Goal: Task Accomplishment & Management: Use online tool/utility

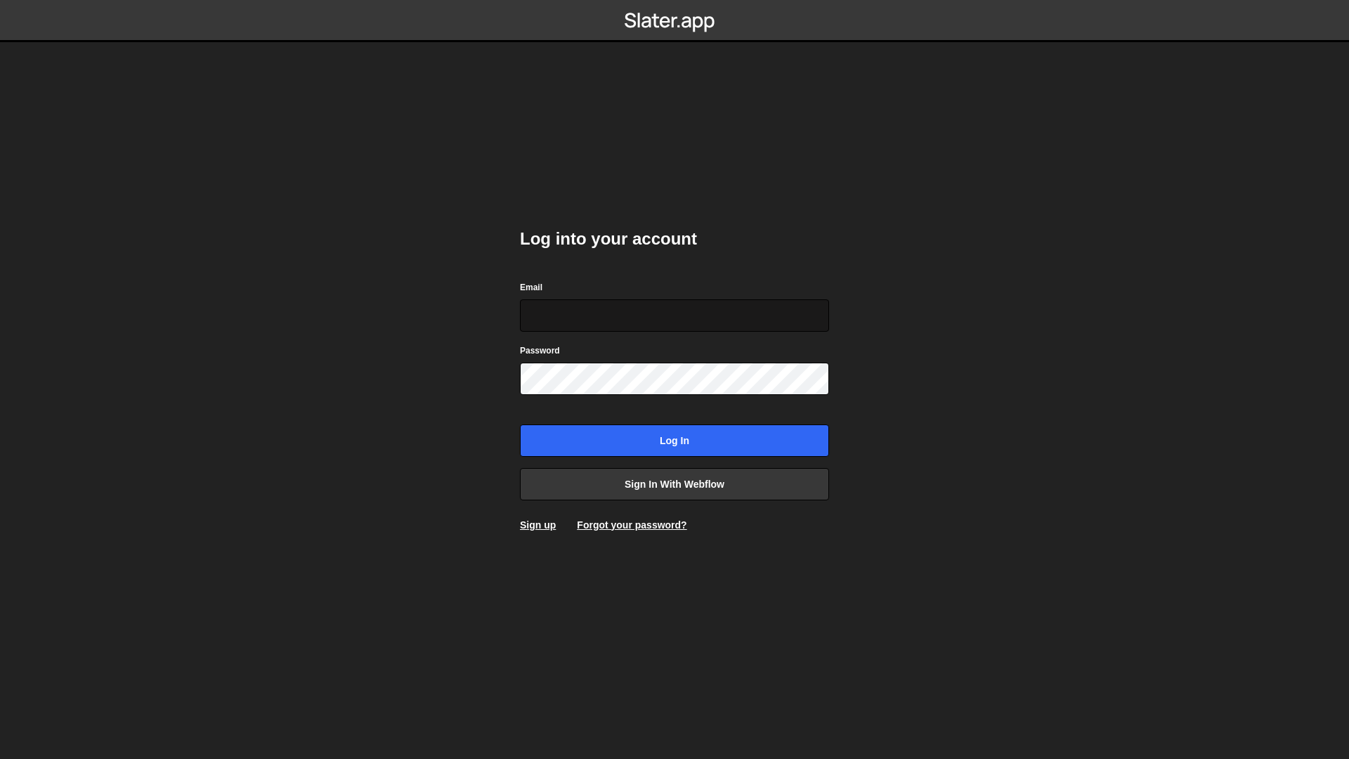
click at [612, 317] on input "Email" at bounding box center [674, 315] width 309 height 32
click at [677, 477] on link "Sign in with Webflow" at bounding box center [674, 484] width 309 height 32
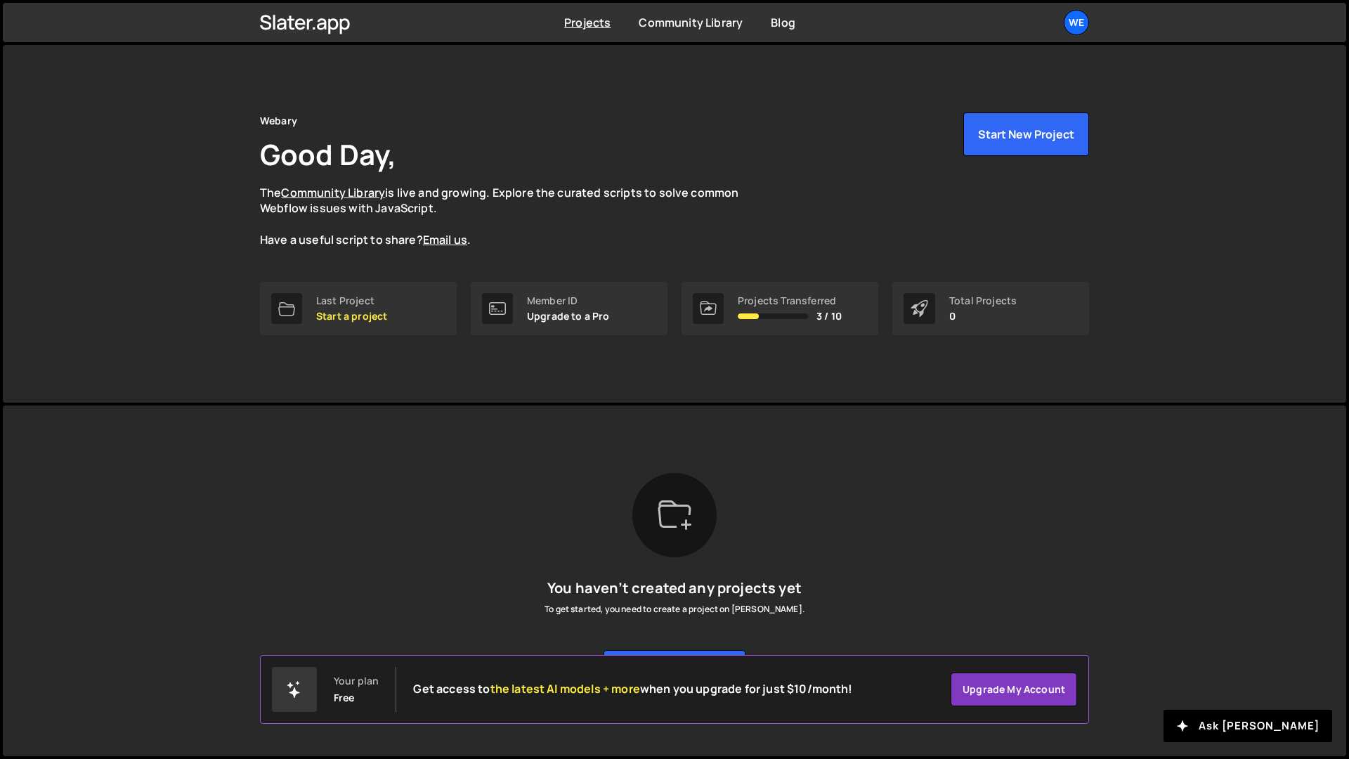
click at [1088, 32] on div "Projects Community Library Blog We Projects Your Teams Account Upgrade Logout" at bounding box center [674, 22] width 871 height 39
click at [1087, 31] on link "We" at bounding box center [1076, 22] width 25 height 25
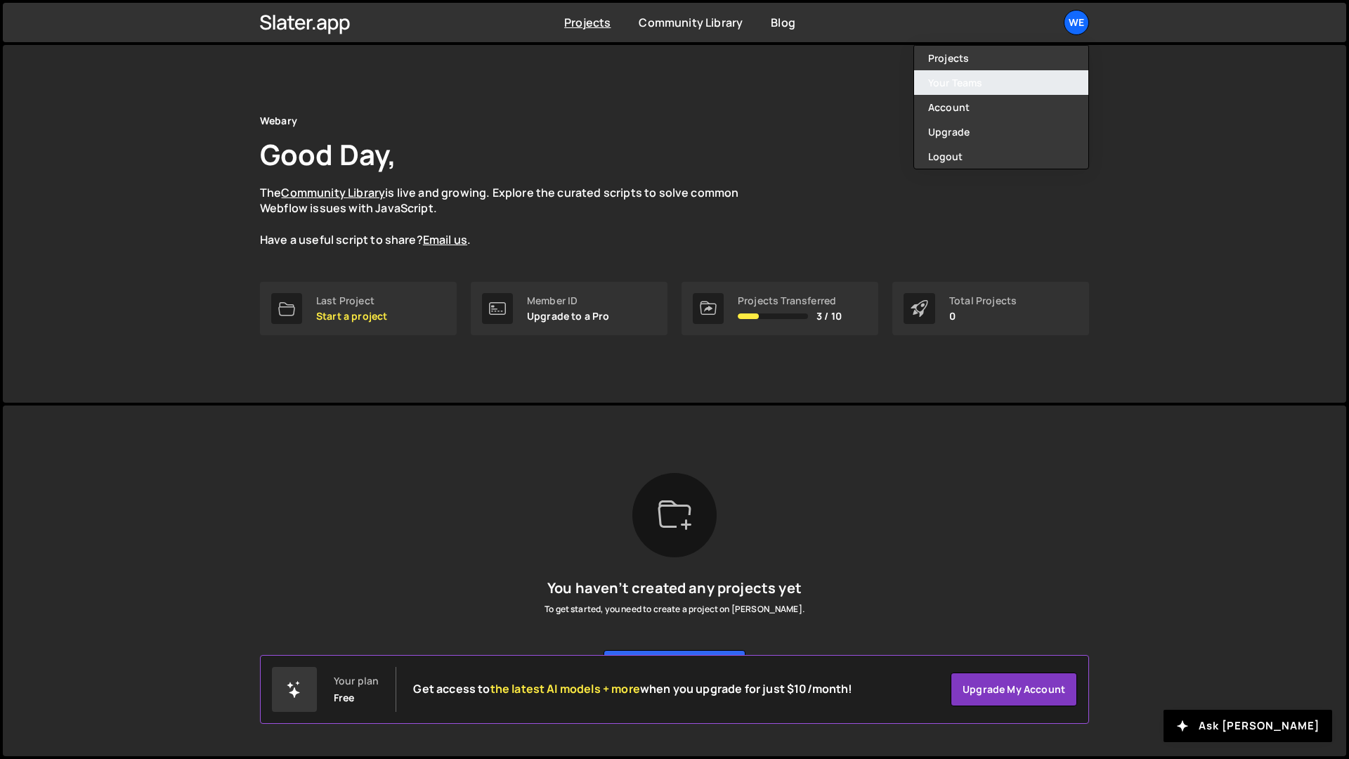
click at [968, 84] on link "Your Teams" at bounding box center [1001, 82] width 174 height 25
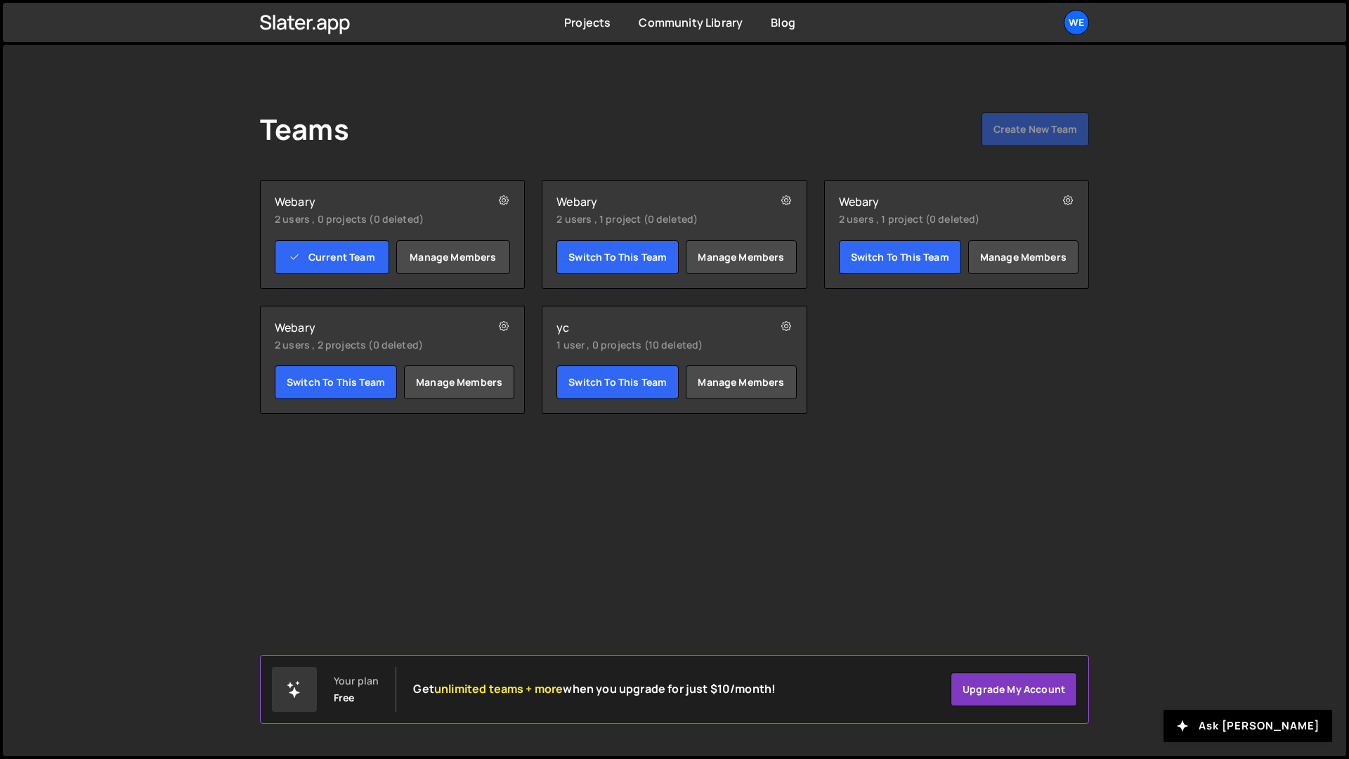
click at [363, 348] on small "2 users , 2 projects (0 deleted)" at bounding box center [371, 345] width 193 height 14
click at [323, 329] on h2 "Webary" at bounding box center [371, 327] width 193 height 14
click at [358, 372] on link "Switch to this team" at bounding box center [336, 382] width 122 height 34
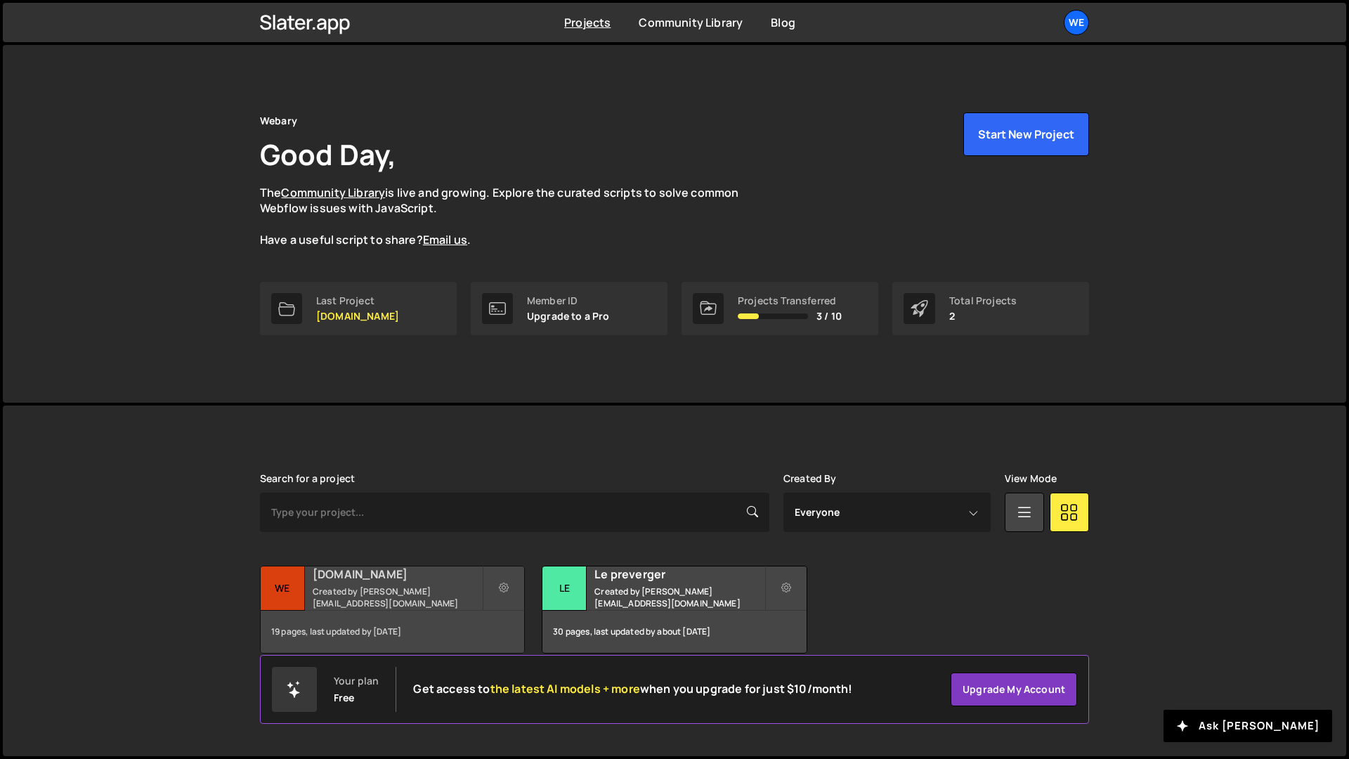
click at [372, 580] on h2 "Webary.agency" at bounding box center [397, 573] width 169 height 15
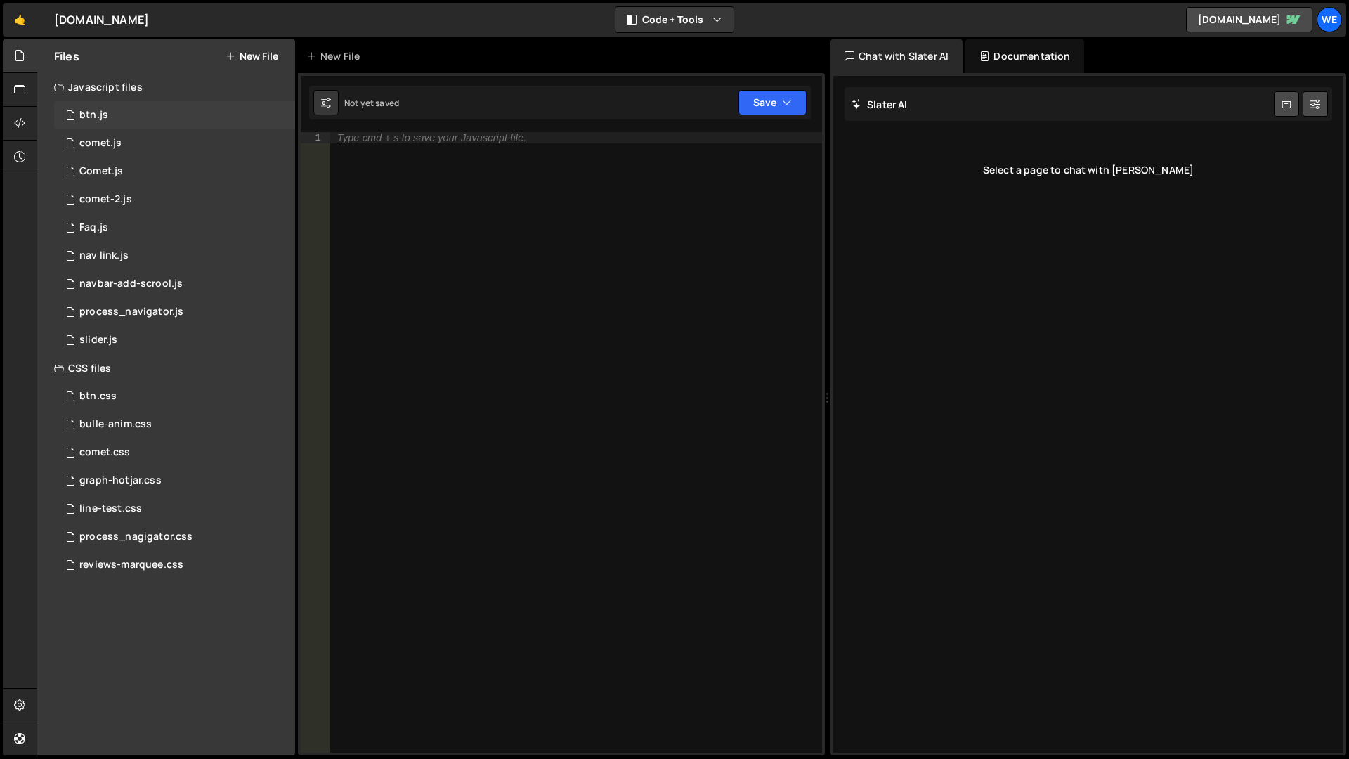
click at [110, 115] on div "1 btn.js 0" at bounding box center [174, 115] width 241 height 28
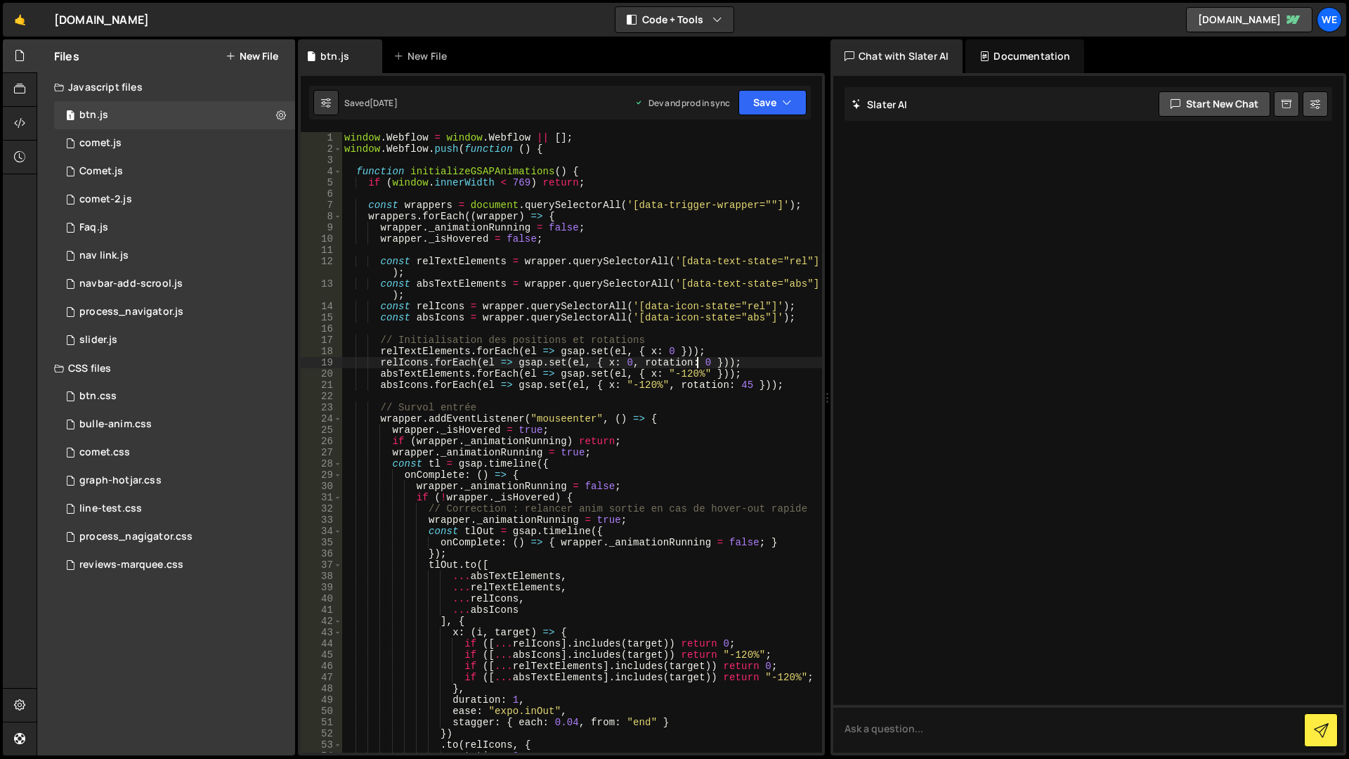
click at [700, 366] on div "window . Webflow = window . Webflow || [ ] ; window . Webflow . push ( function…" at bounding box center [582, 453] width 481 height 643
click at [677, 18] on button "Code + Tools" at bounding box center [675, 19] width 118 height 25
click at [688, 45] on button "Code Only" at bounding box center [675, 50] width 118 height 25
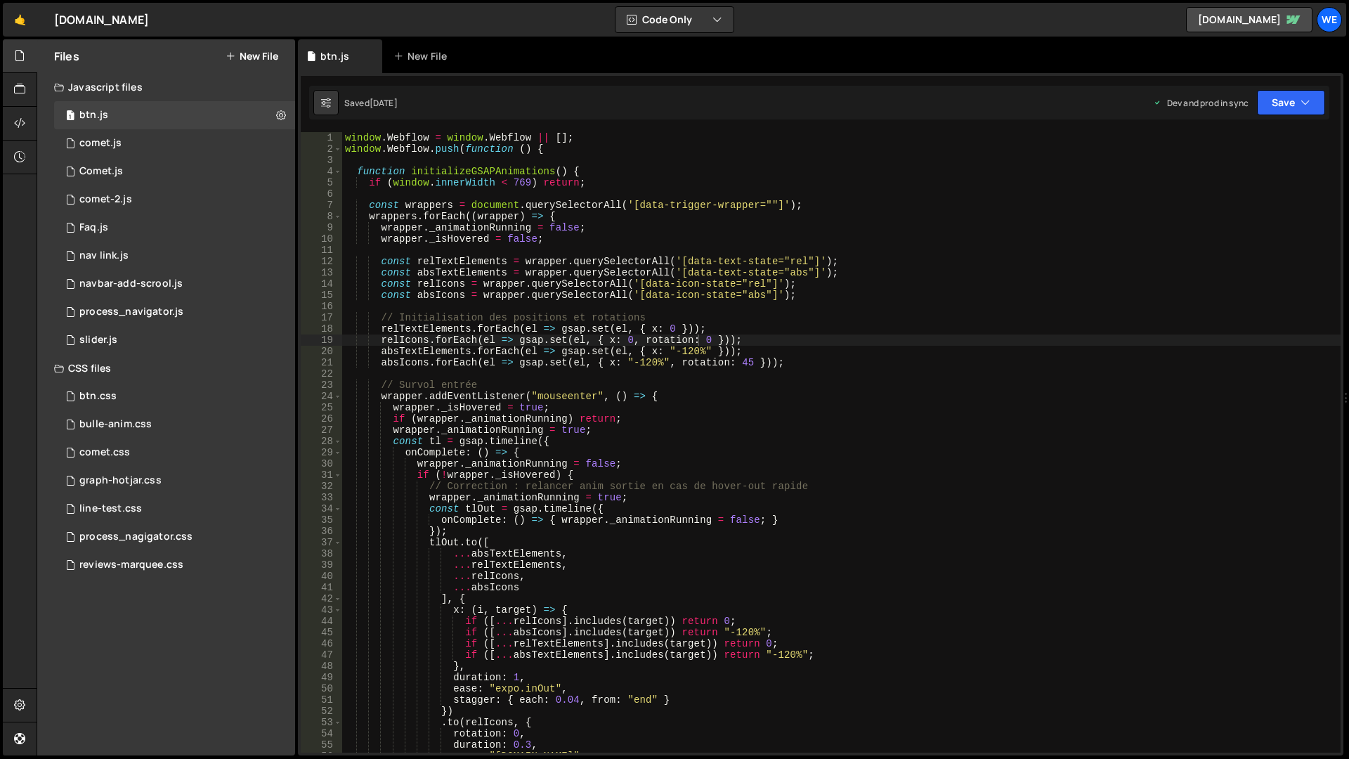
type textarea "relTextElements.forEach(el => gsap.set(el, { x: 0 }));"
click at [711, 327] on div "window . Webflow = window . Webflow || [ ] ; window . Webflow . push ( function…" at bounding box center [841, 453] width 999 height 643
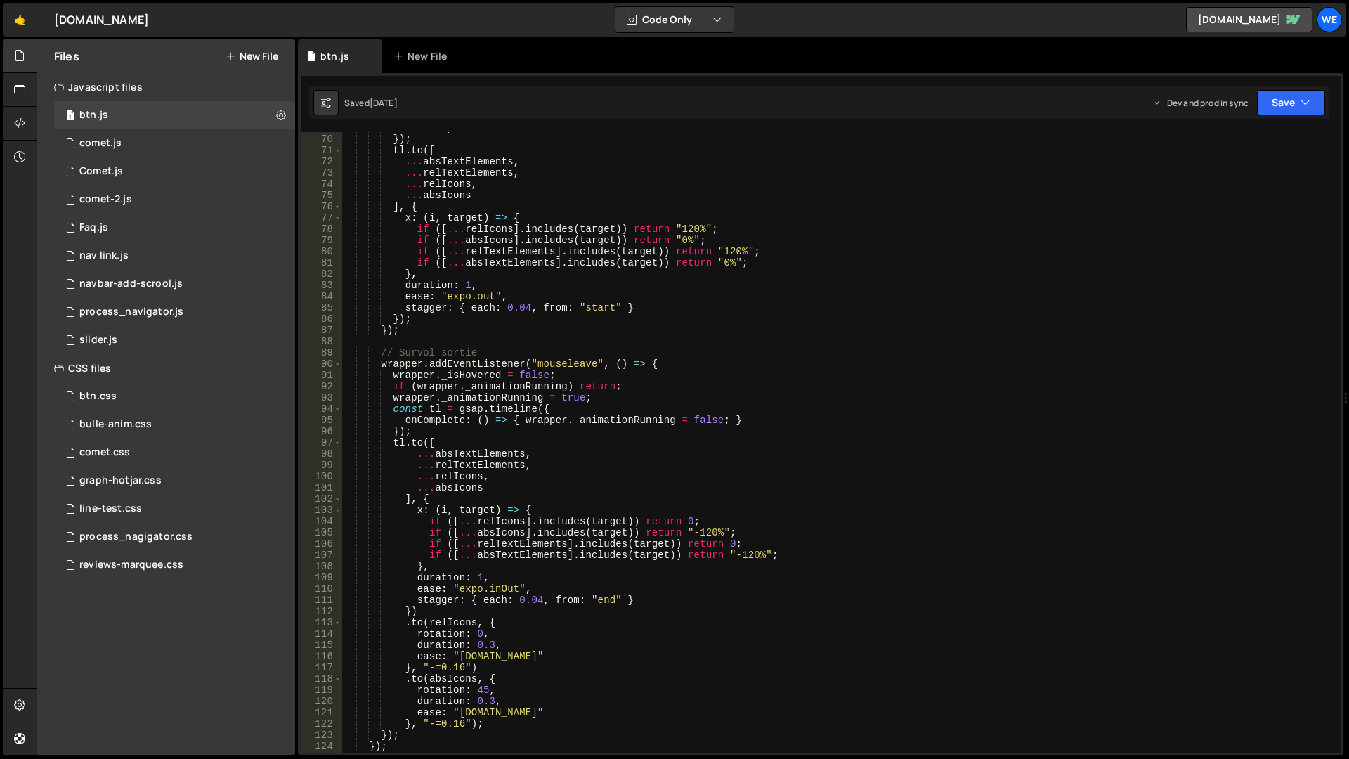
scroll to position [1032, 0]
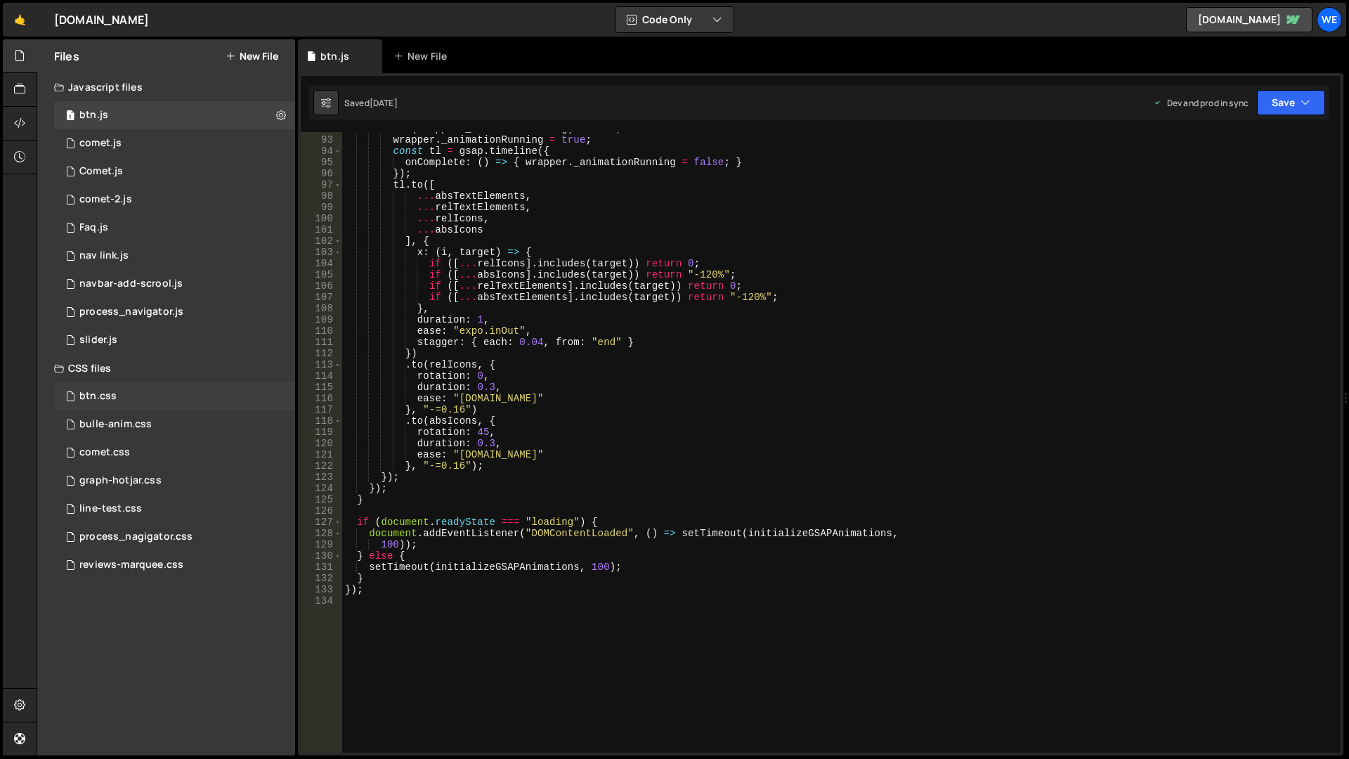
click at [112, 394] on div "btn.css" at bounding box center [97, 396] width 37 height 13
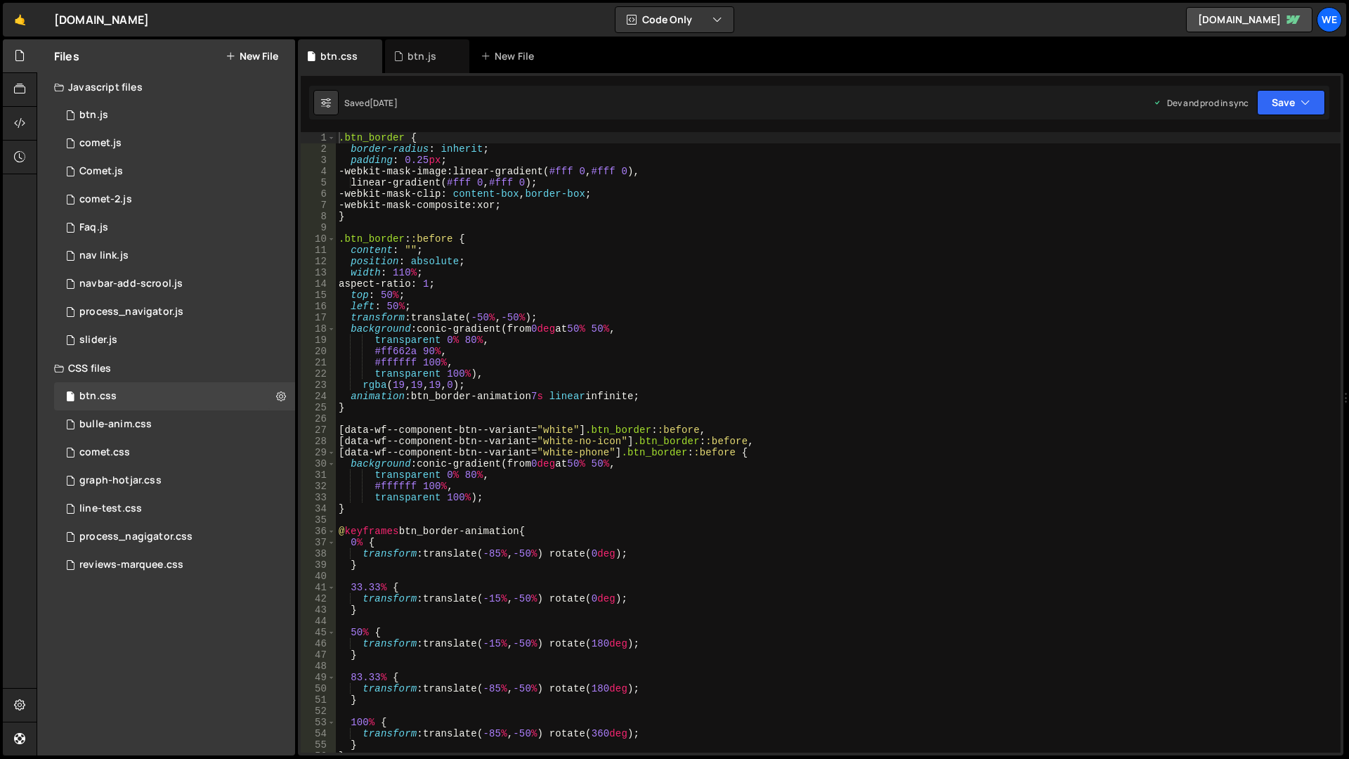
click at [814, 422] on div ".btn_border { border-radius : inherit ; padding : 0.25 px ; -webkit-mask-image …" at bounding box center [838, 453] width 1005 height 643
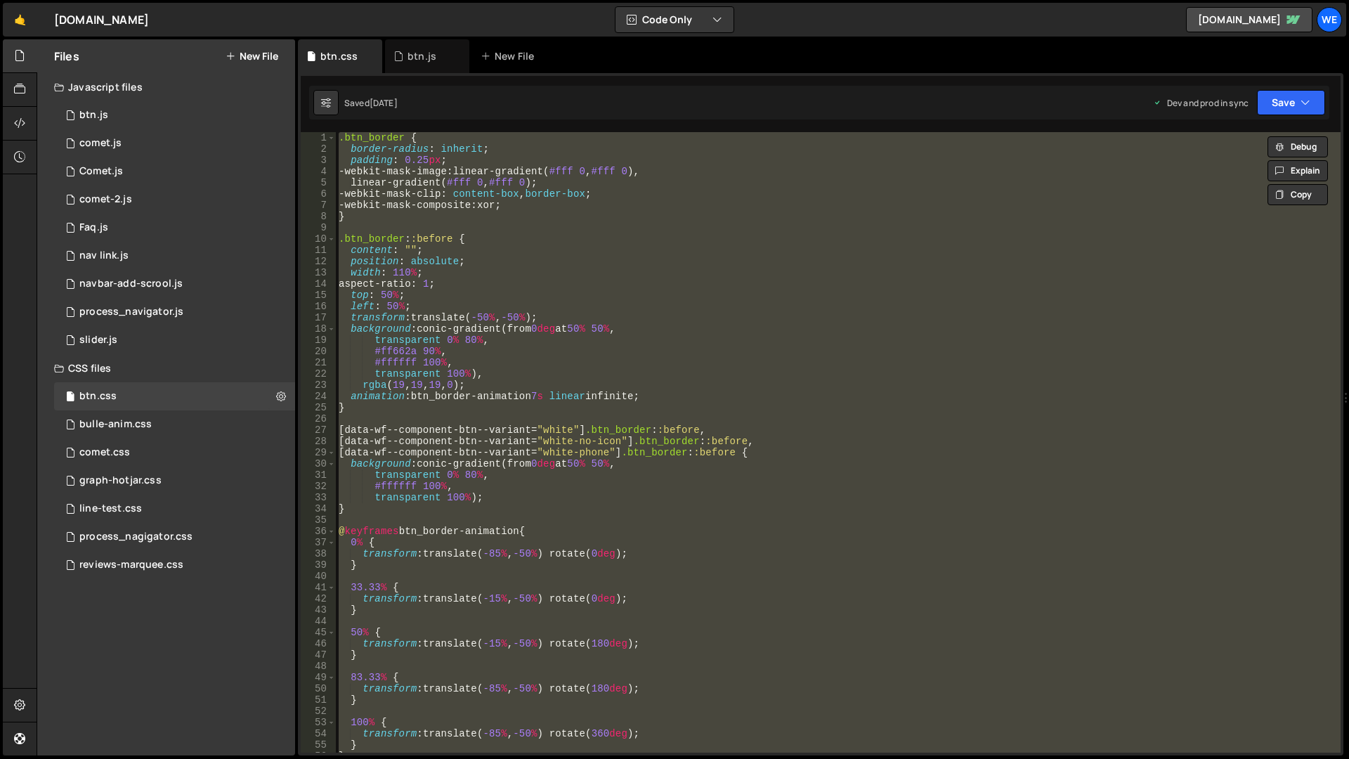
click at [897, 438] on div ".btn_border { border-radius : inherit ; padding : 0.25 px ; -webkit-mask-image …" at bounding box center [838, 442] width 1005 height 620
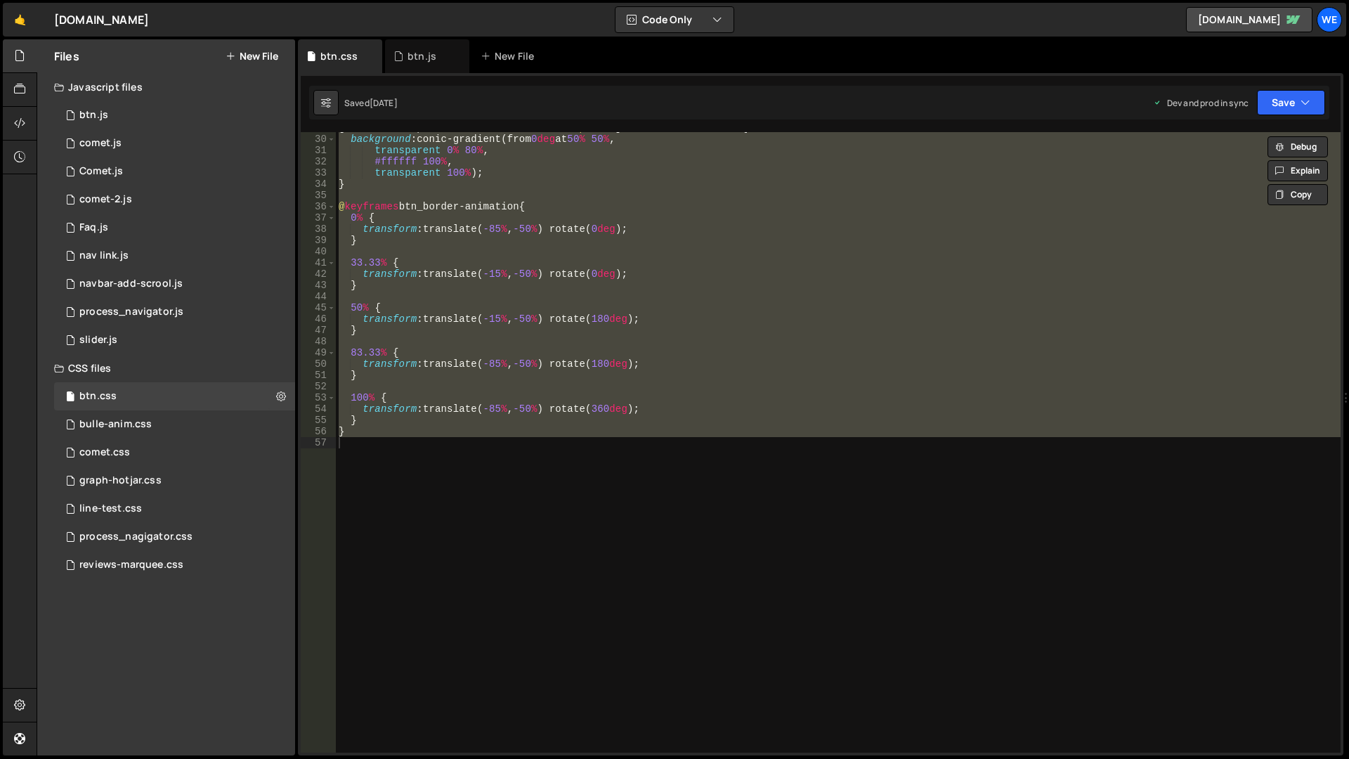
click at [781, 427] on div "[ data-wf--component-btn--variant = " white-phone " ] .btn_border : :before { b…" at bounding box center [838, 443] width 1005 height 643
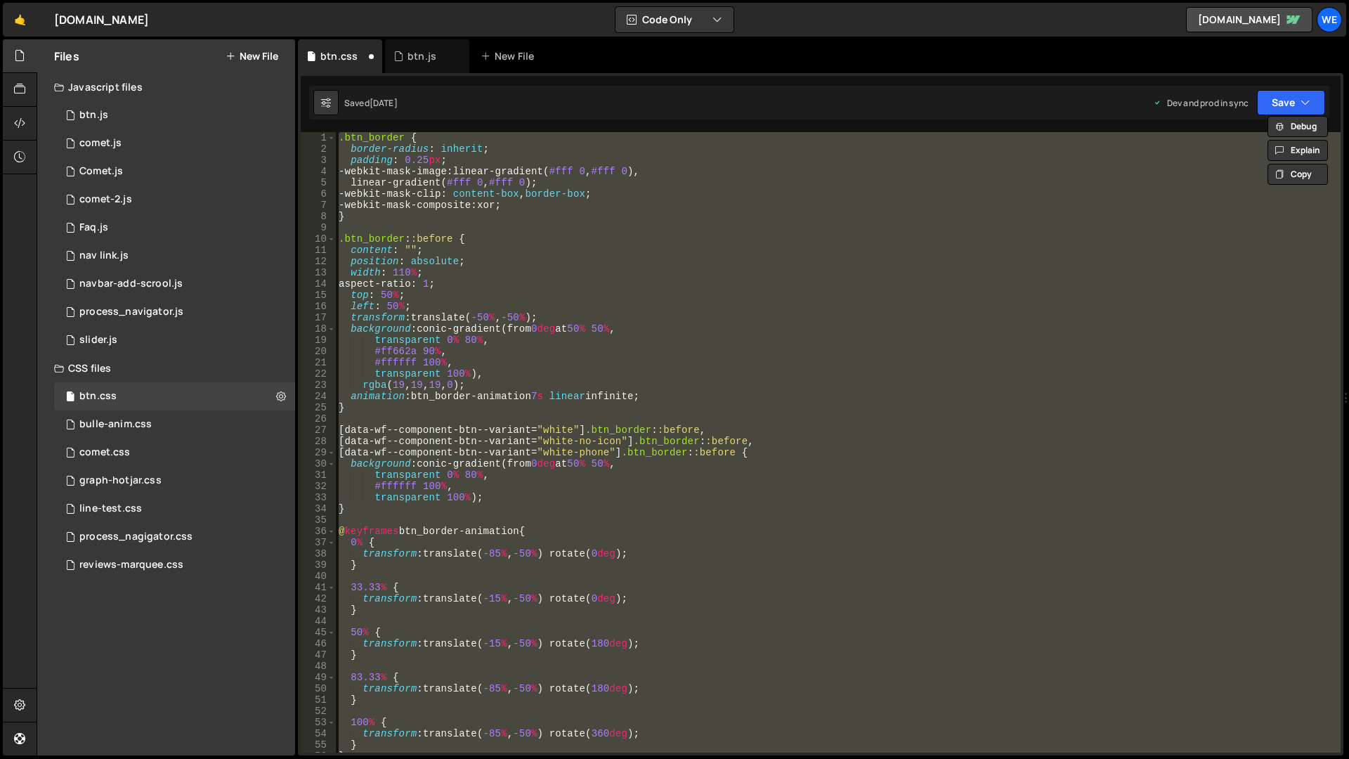
scroll to position [0, 0]
click at [335, 139] on div "1" at bounding box center [318, 137] width 35 height 11
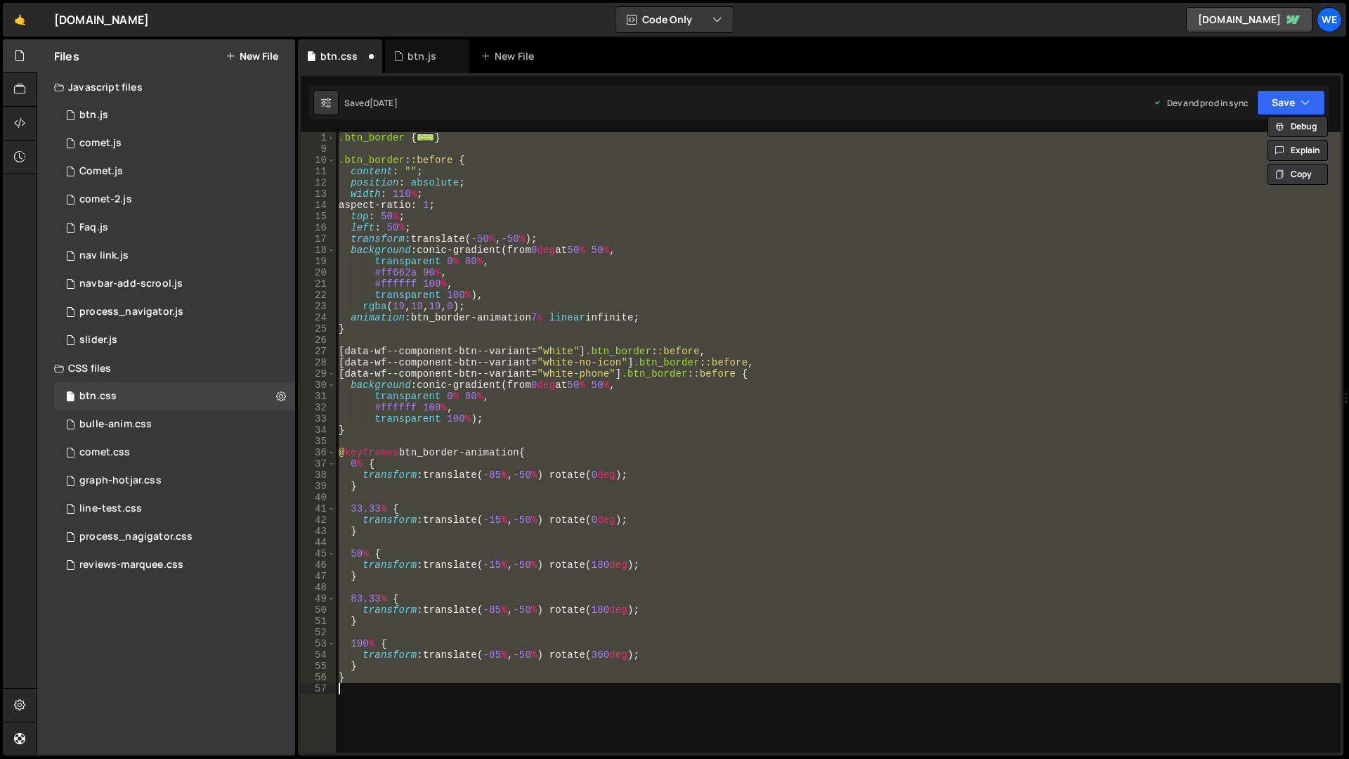
click at [339, 142] on div ".btn_border { ... } .btn_border : :before { content : " " ; position : absolute…" at bounding box center [838, 442] width 1005 height 620
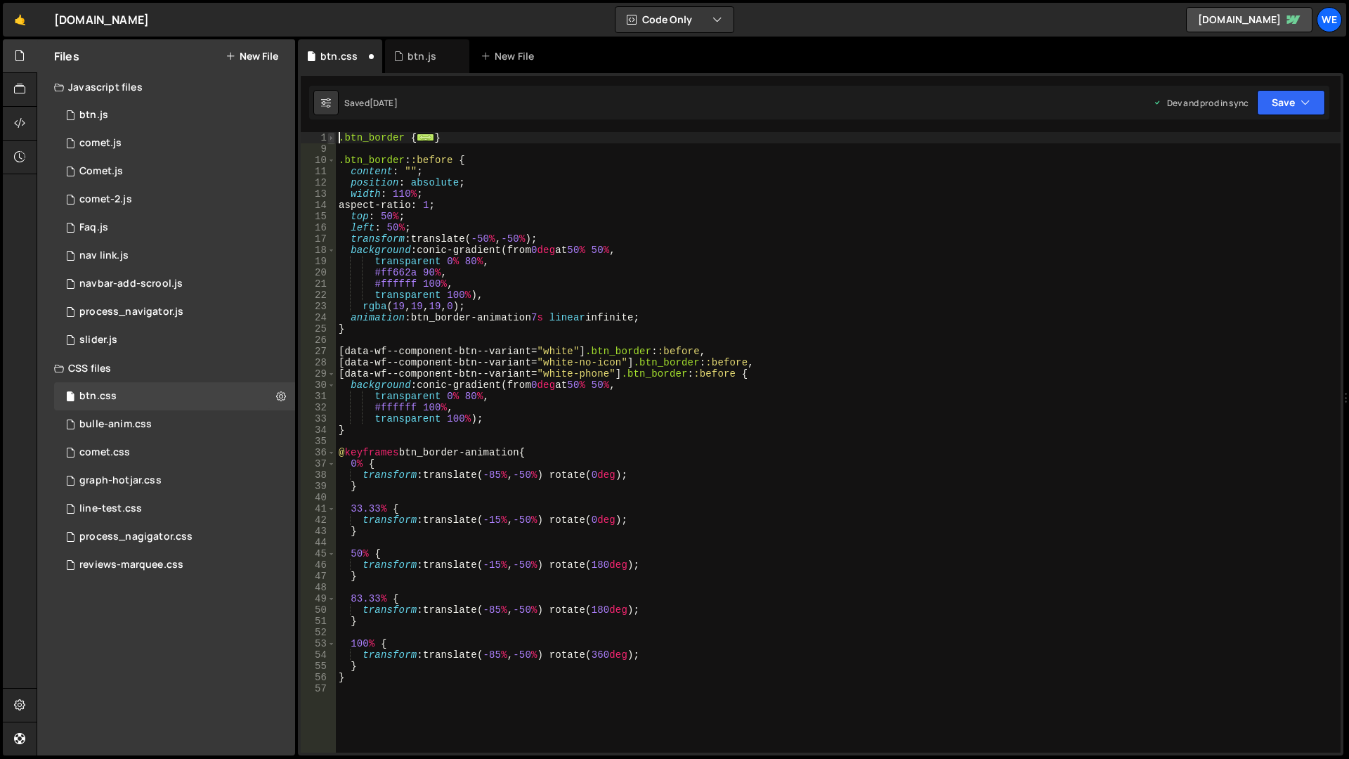
click at [330, 133] on span at bounding box center [331, 137] width 8 height 11
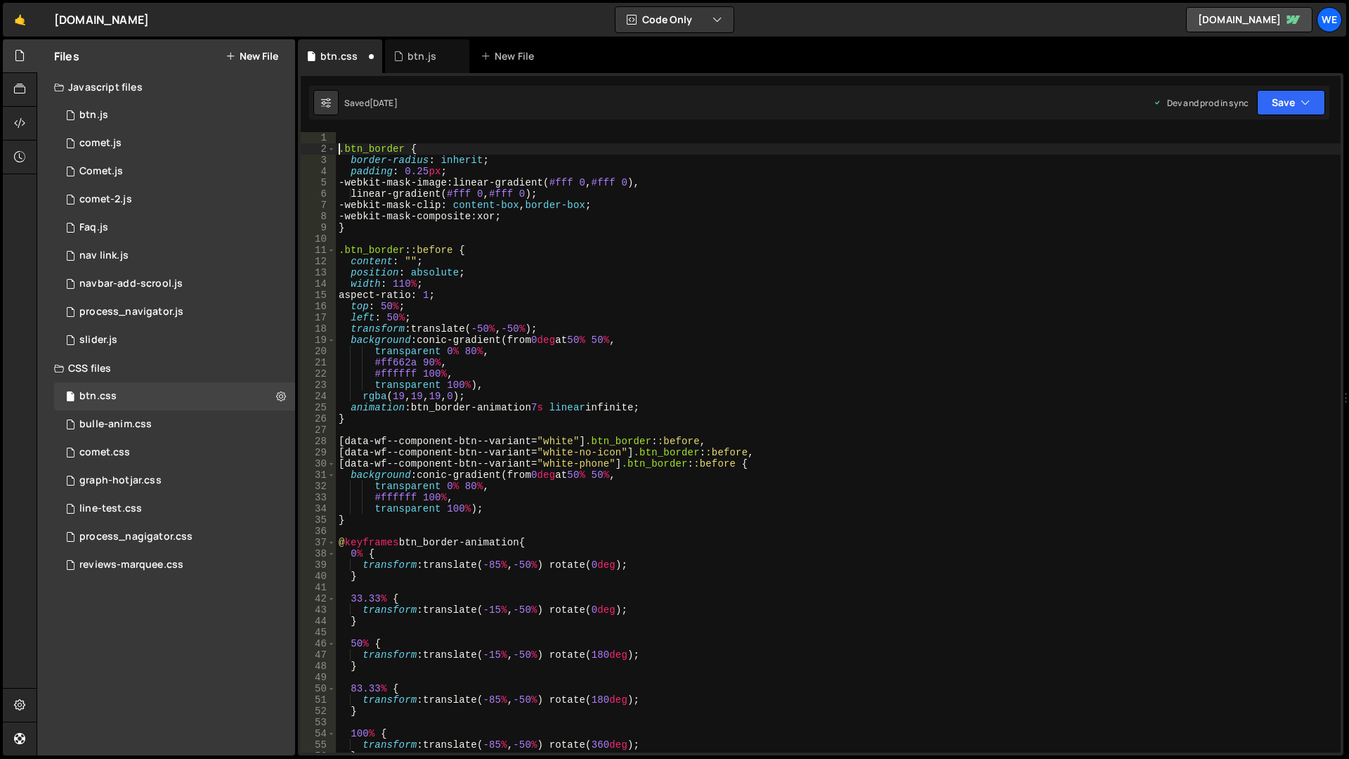
type textarea ".btn_border {"
type textarea "/*"
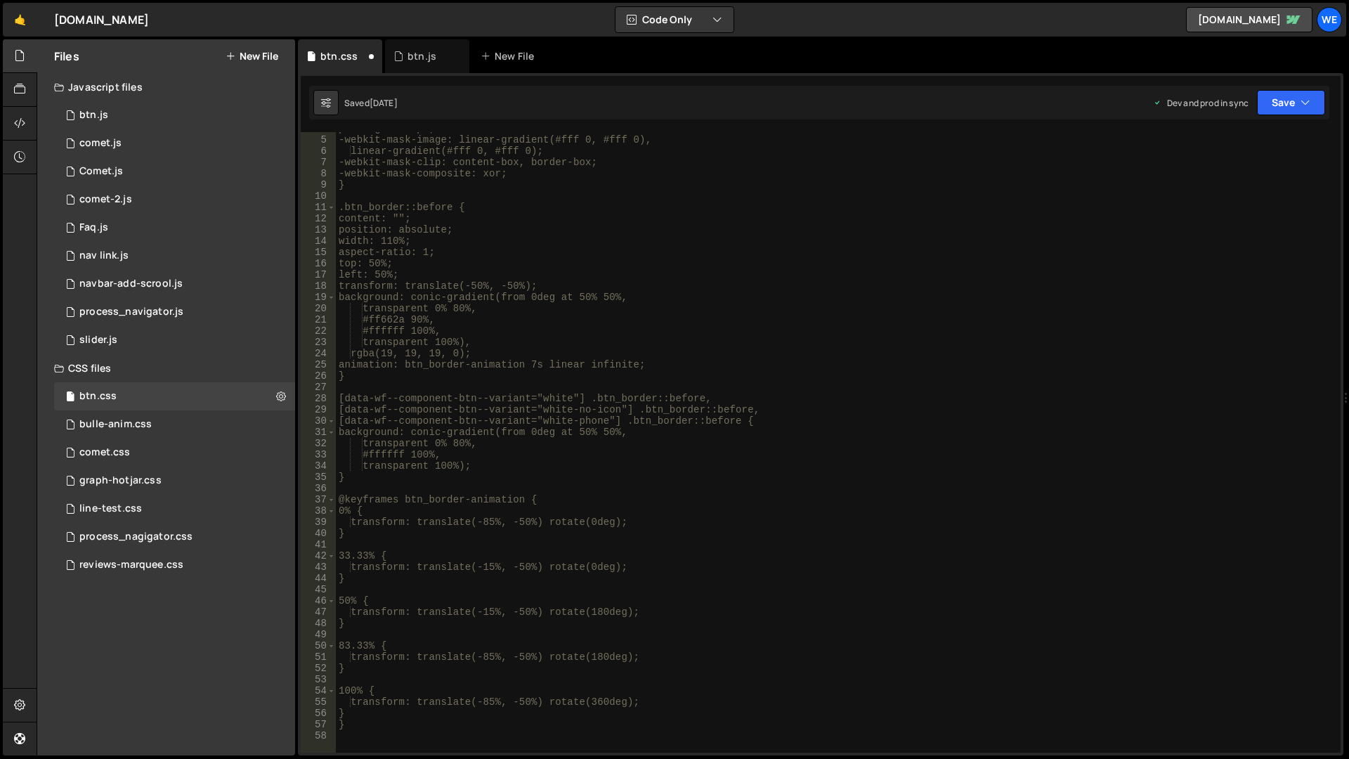
scroll to position [336, 0]
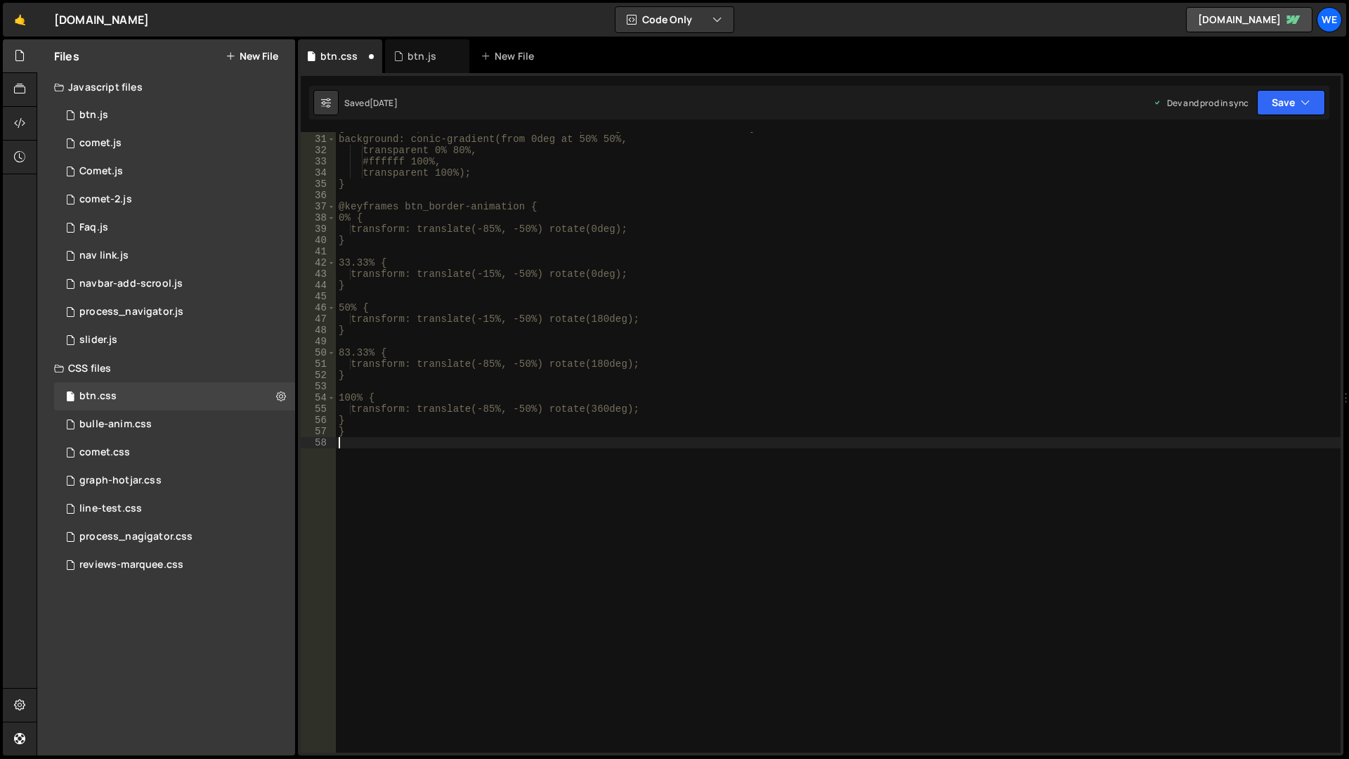
click at [387, 475] on div "[data-wf--component-btn--variant="white-phone"] .btn_border::before { backgroun…" at bounding box center [838, 443] width 1005 height 643
type textarea "*"
click at [593, 344] on div "[data-wf--component-btn--variant="white-phone"] .btn_border::before { backgroun…" at bounding box center [838, 443] width 1005 height 643
type textarea "}"
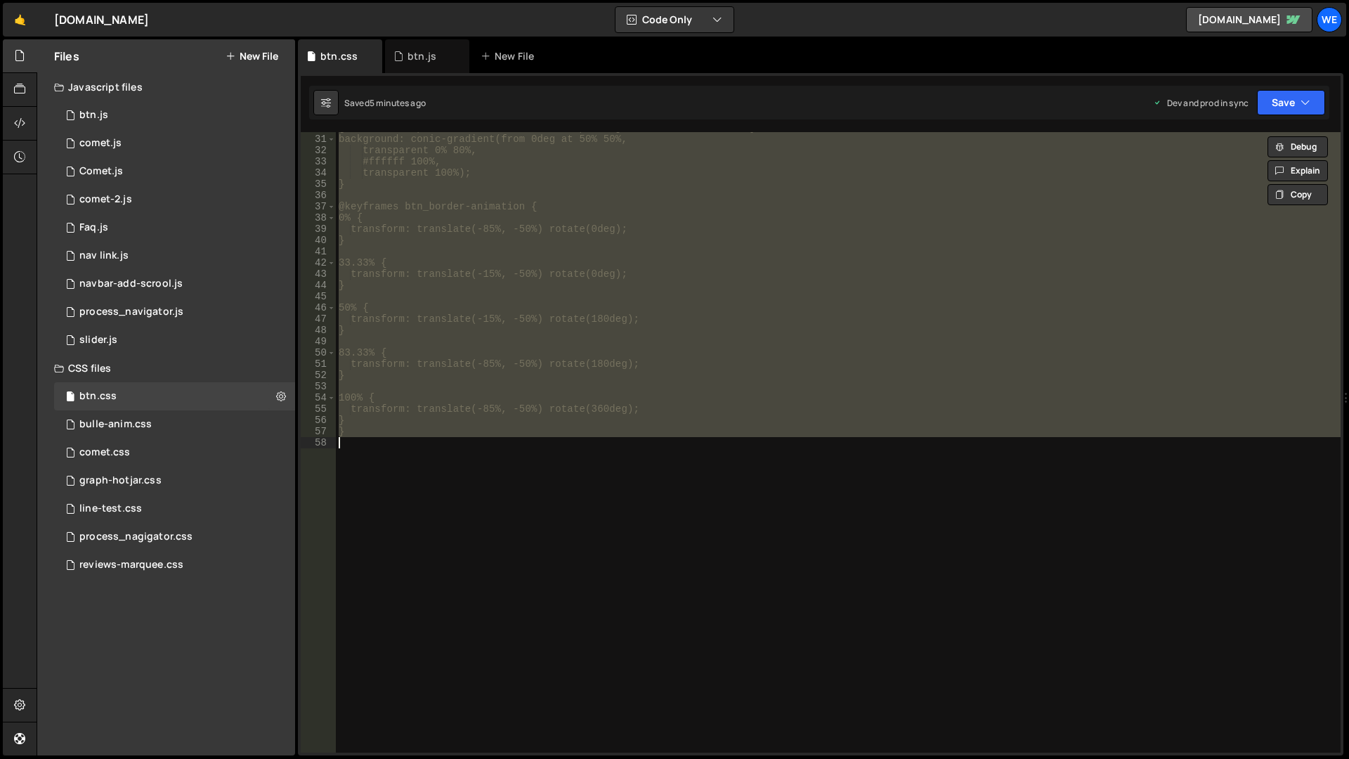
paste textarea
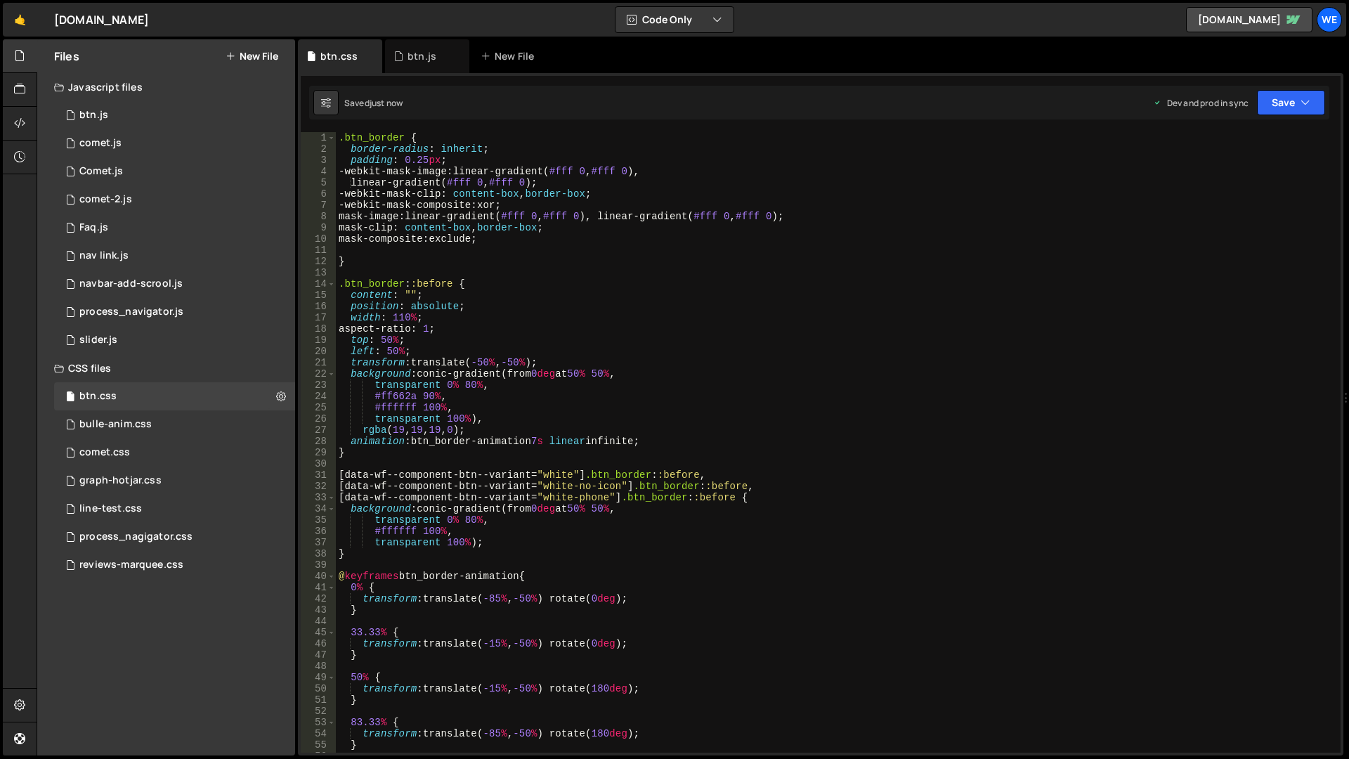
click at [61, 27] on div "Webary.agency ⚠️ Code is being edited in another browser" at bounding box center [101, 19] width 95 height 17
click at [1316, 10] on nav "Projects Community Library Blog We Your current team is Webary Projects Your Te…" at bounding box center [1326, 19] width 25 height 39
click at [1332, 23] on div "We" at bounding box center [1329, 19] width 25 height 25
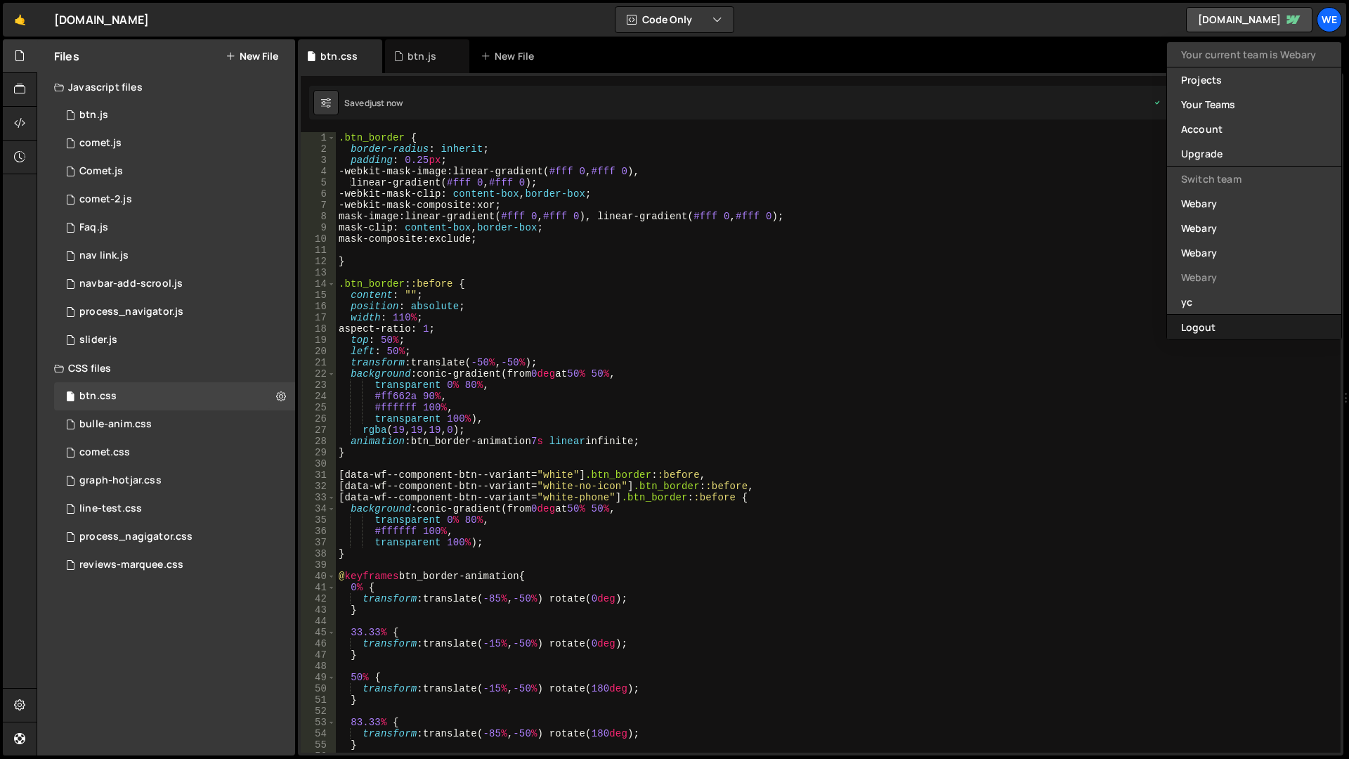
click at [1219, 333] on button "Logout" at bounding box center [1254, 327] width 174 height 25
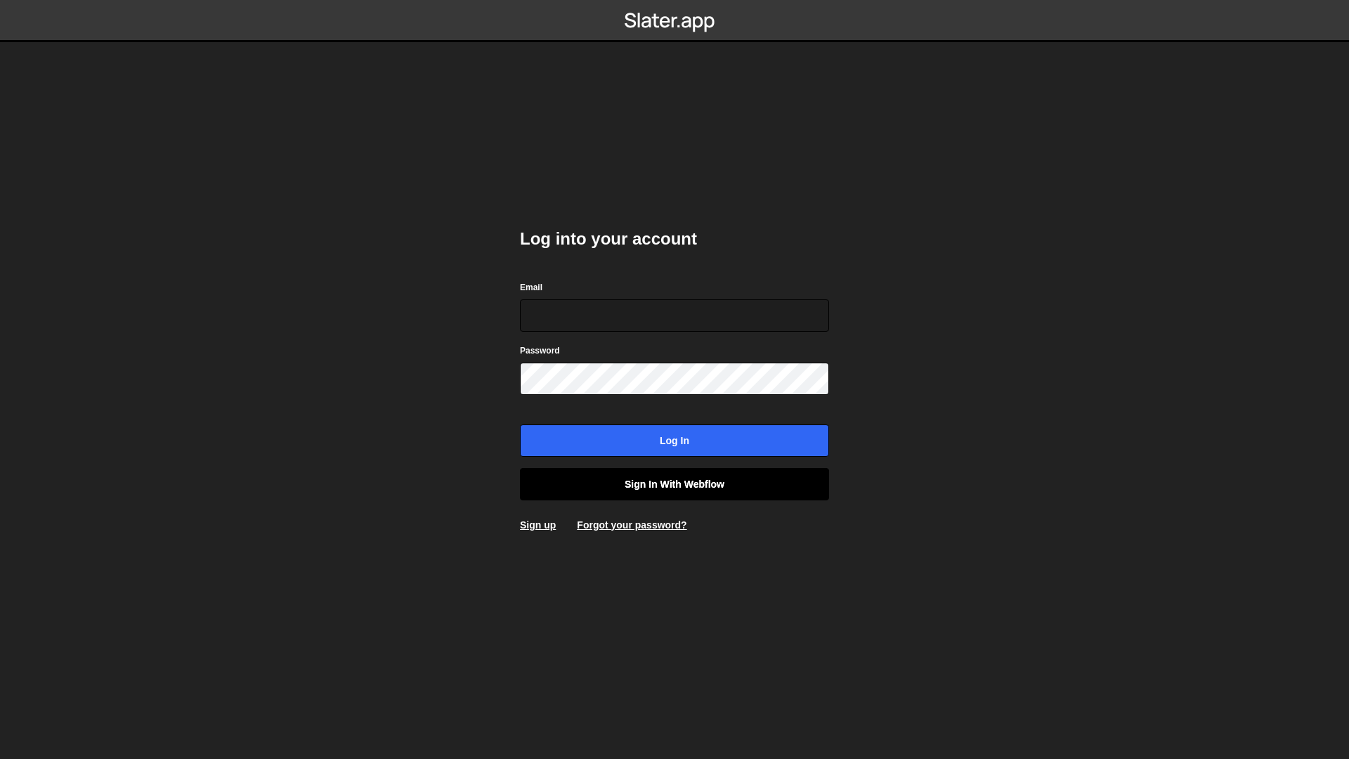
click at [726, 481] on link "Sign in with Webflow" at bounding box center [674, 484] width 309 height 32
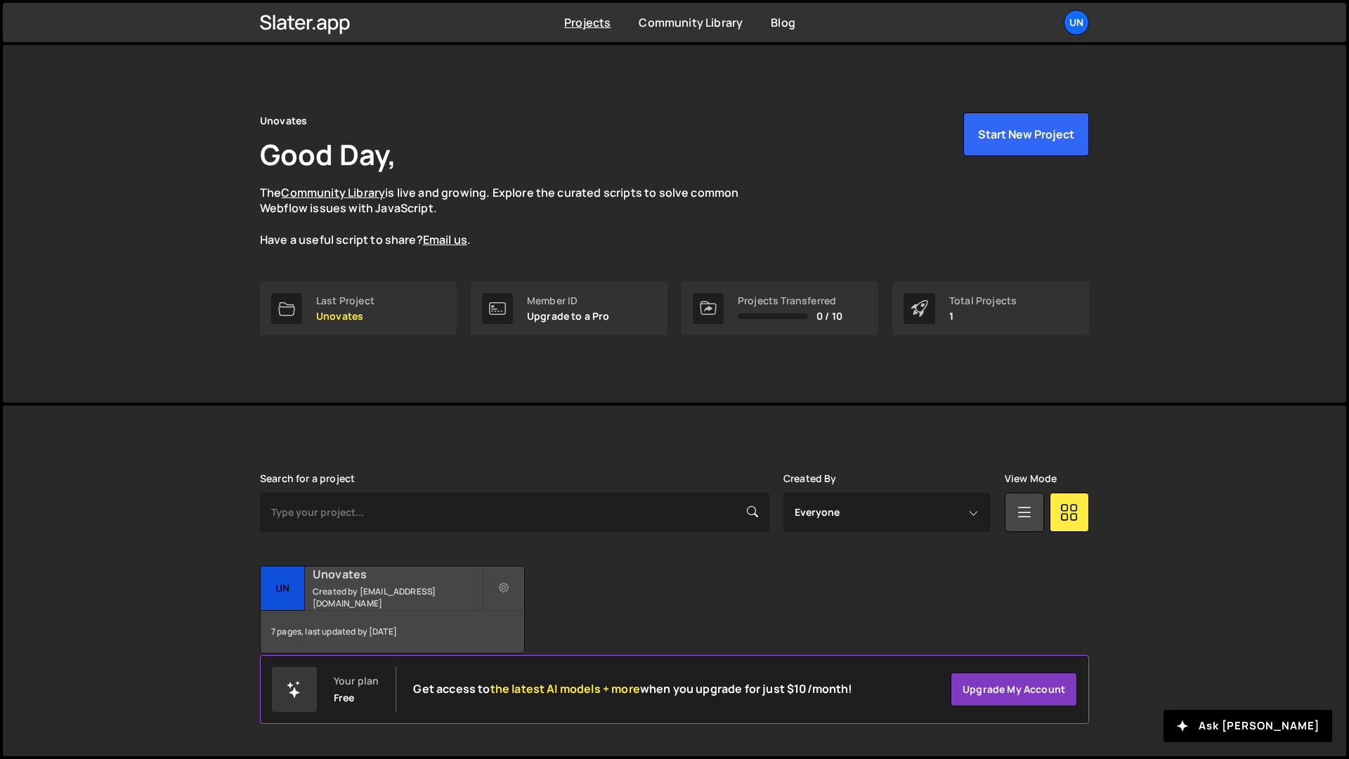
click at [450, 629] on div "7 pages, last updated by 23 days ago" at bounding box center [393, 632] width 264 height 42
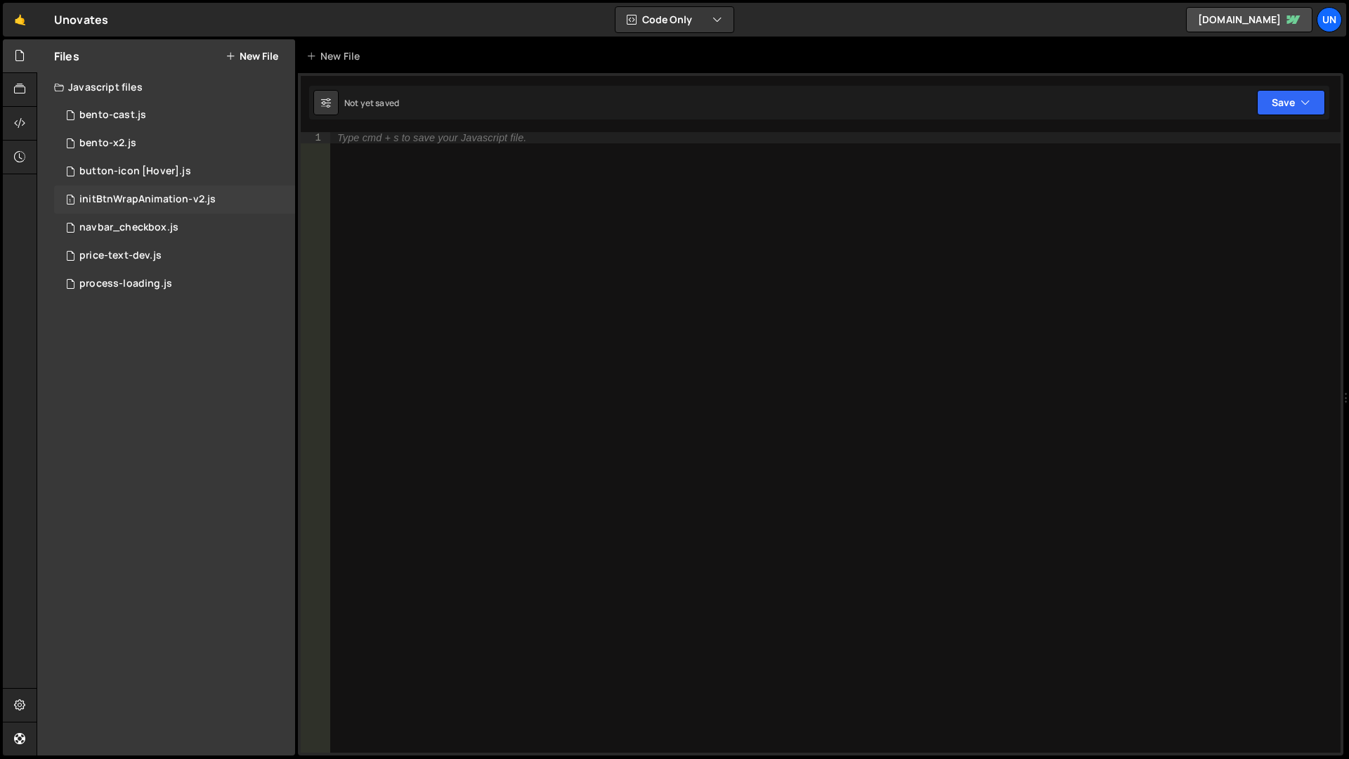
click at [180, 202] on div "initBtnWrapAnimation-v2.js" at bounding box center [147, 199] width 136 height 13
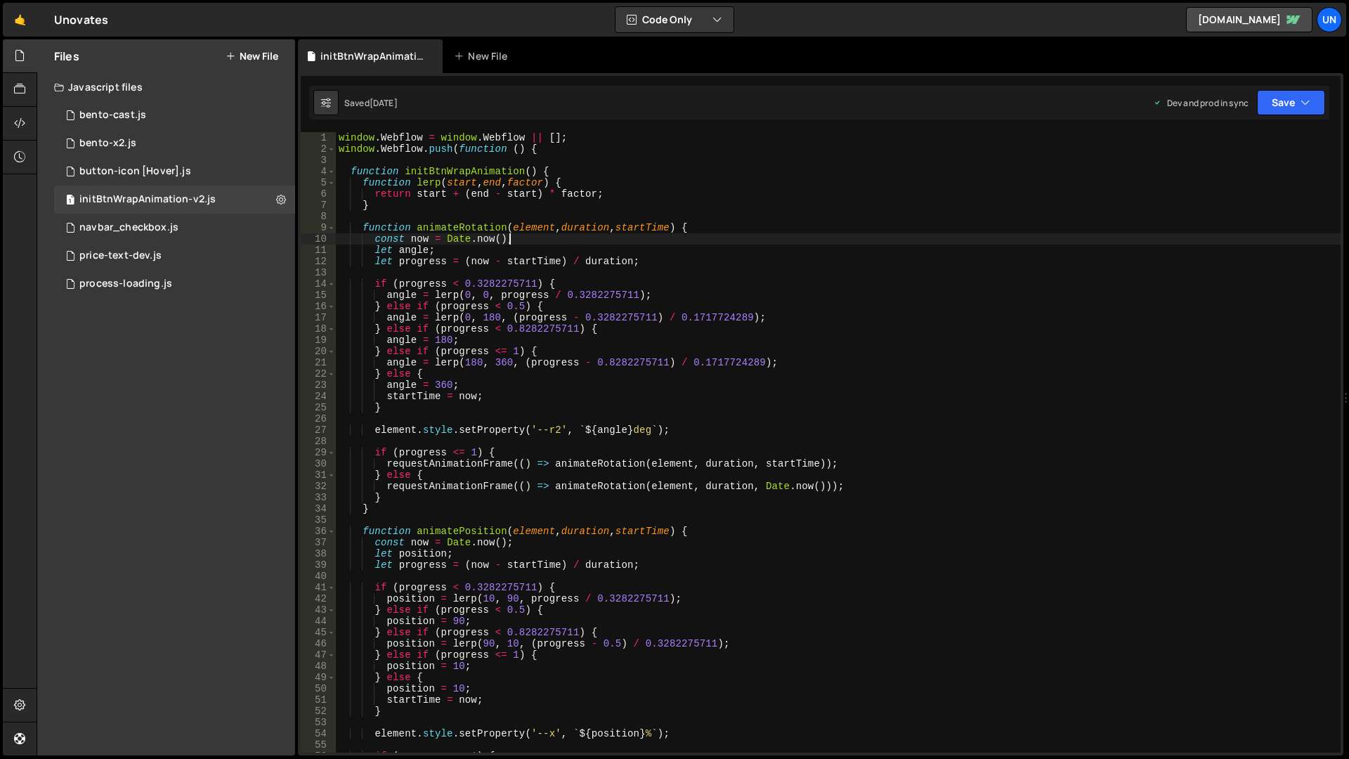
click at [845, 240] on div "window . Webflow = window . Webflow || [ ] ; window . Webflow . push ( function…" at bounding box center [838, 453] width 1005 height 643
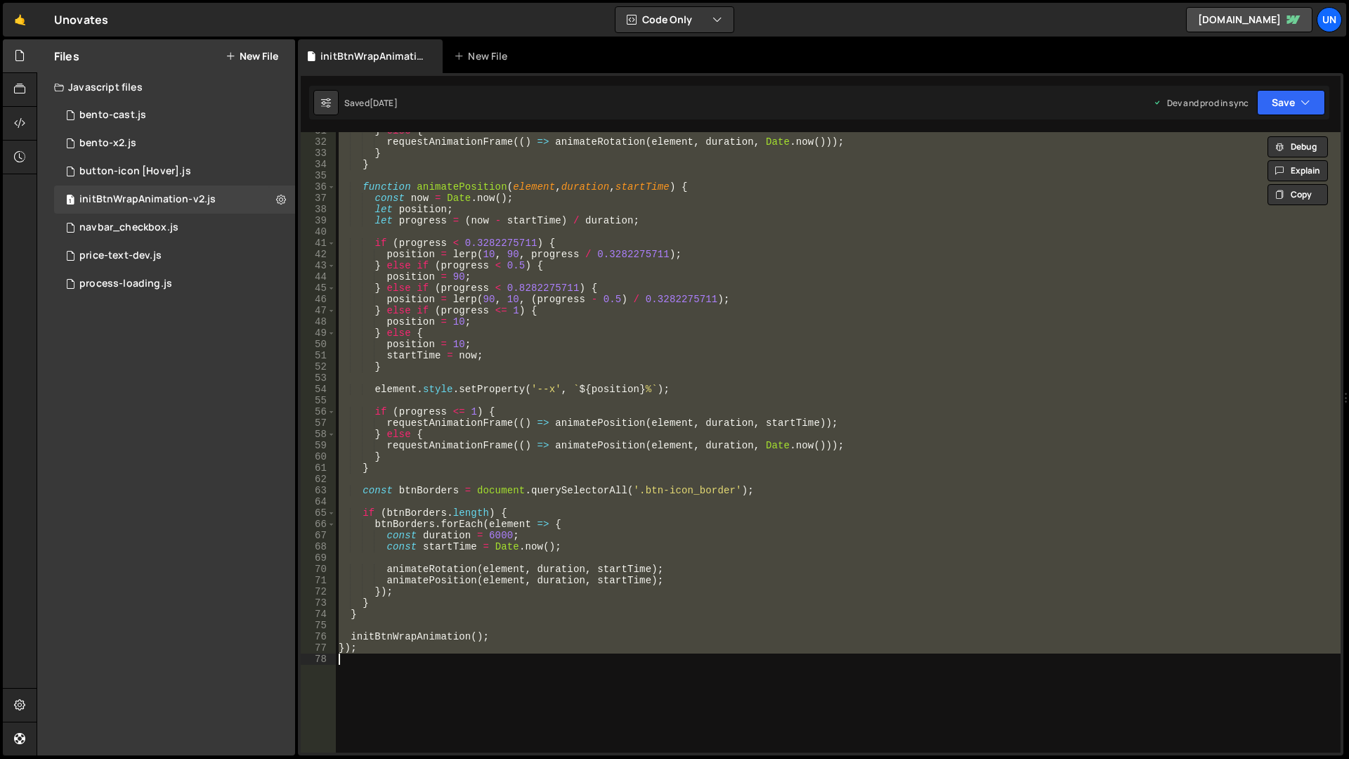
scroll to position [516, 0]
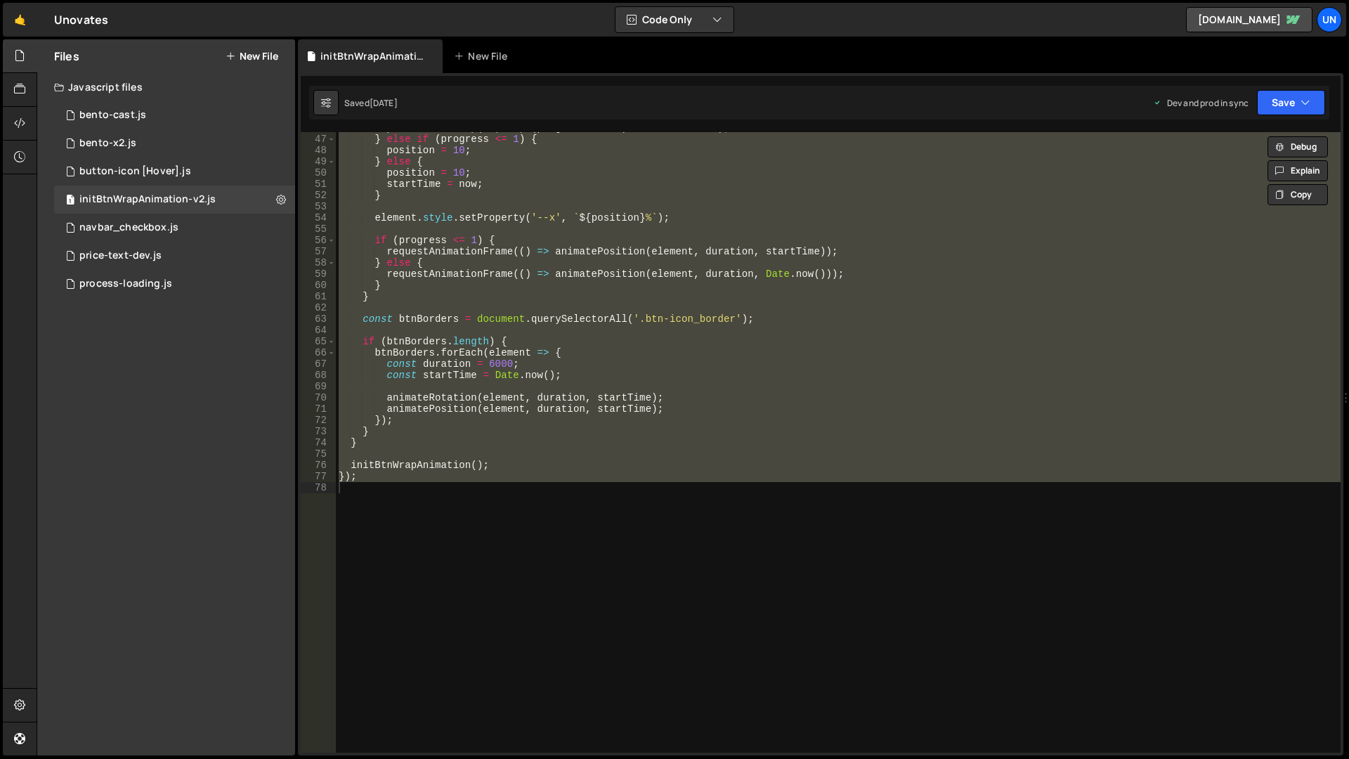
click at [902, 377] on div "position = lerp ( 90 , 10 , ( progress - 0.5 ) / 0.3282275711 ) ; } else if ( p…" at bounding box center [838, 442] width 1005 height 620
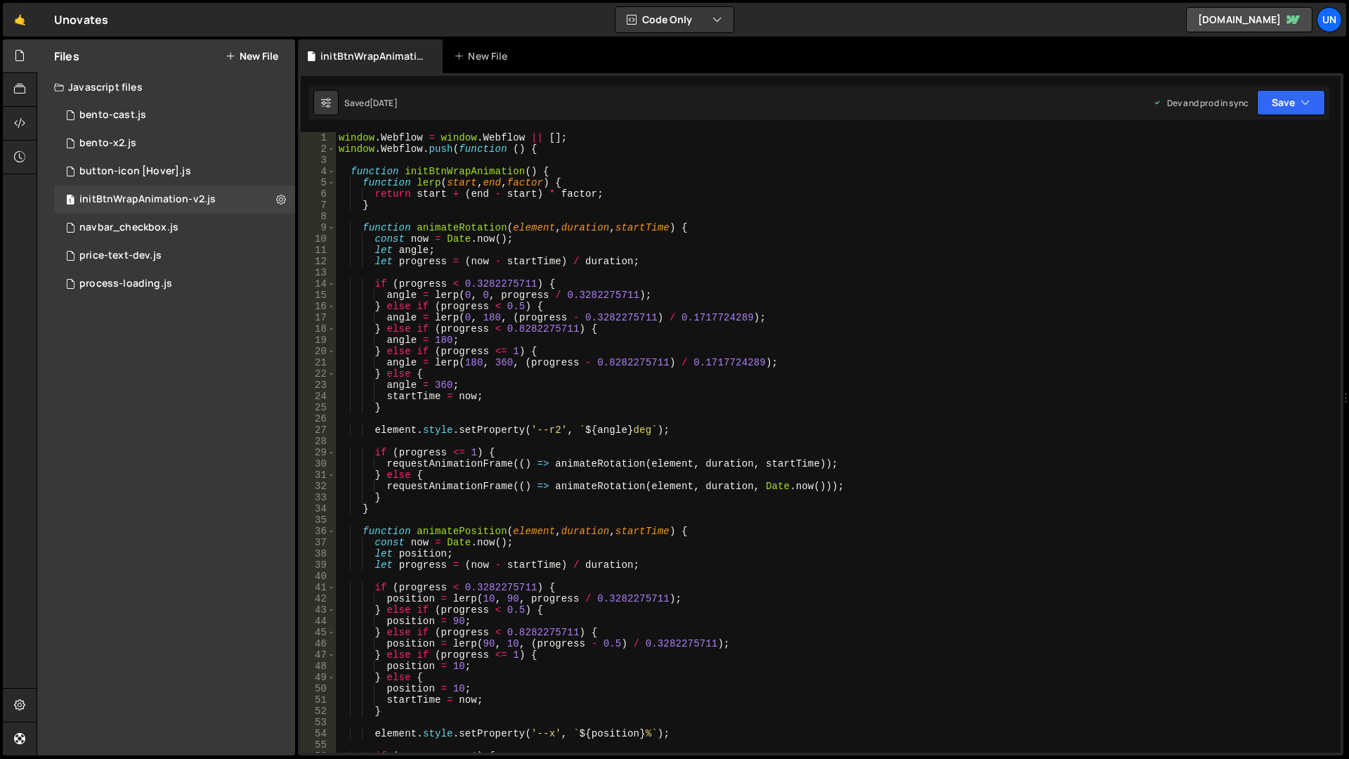
scroll to position [561, 0]
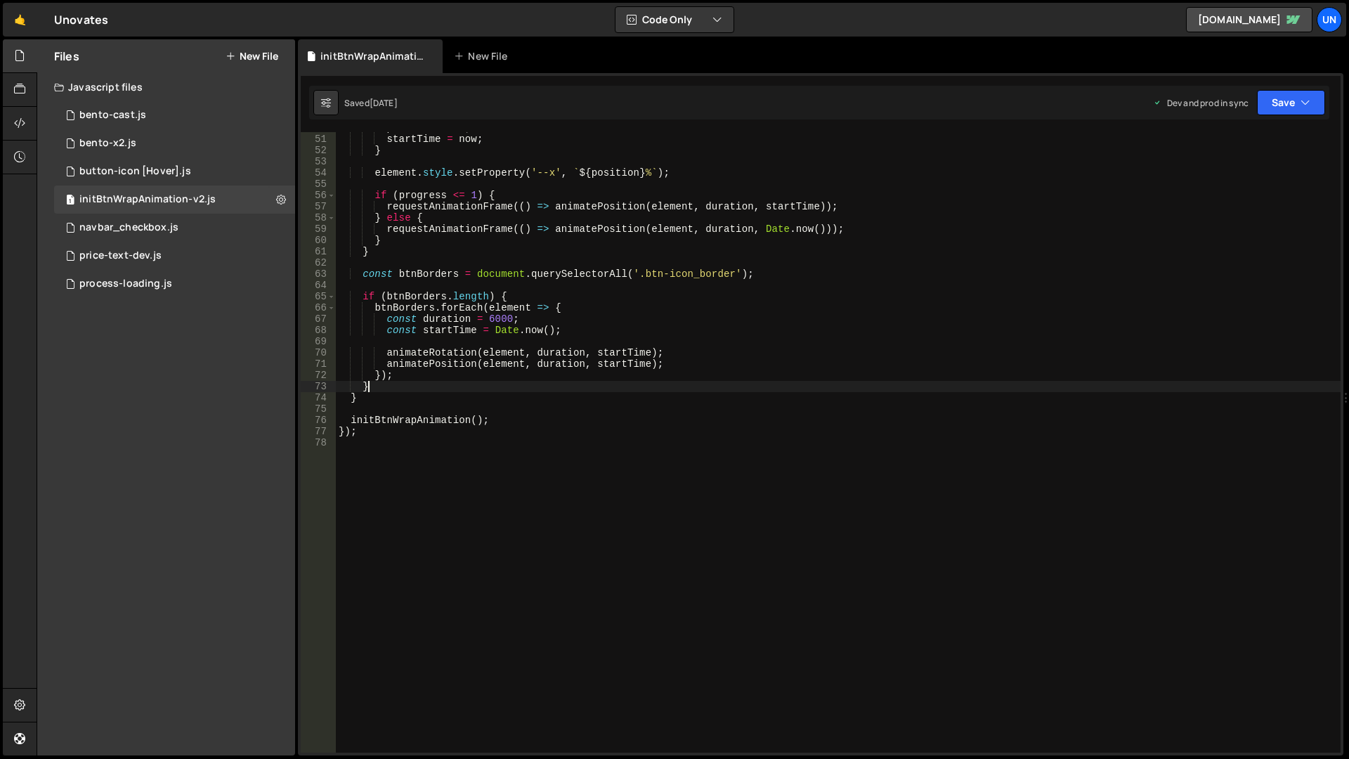
click at [798, 389] on div "position = 10 ; startTime = now ; } element . style . setProperty ( '--x' , ` $…" at bounding box center [838, 443] width 1005 height 643
type textarea "});"
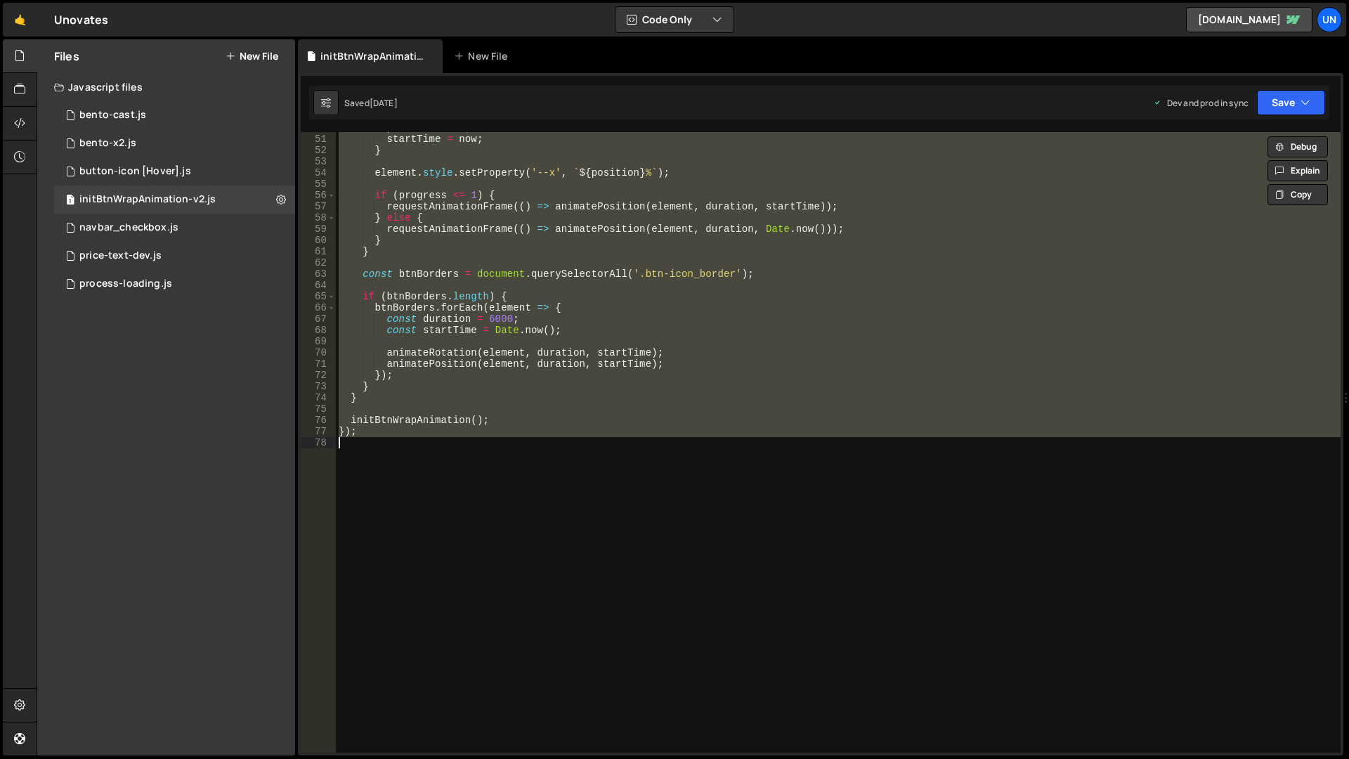
paste textarea
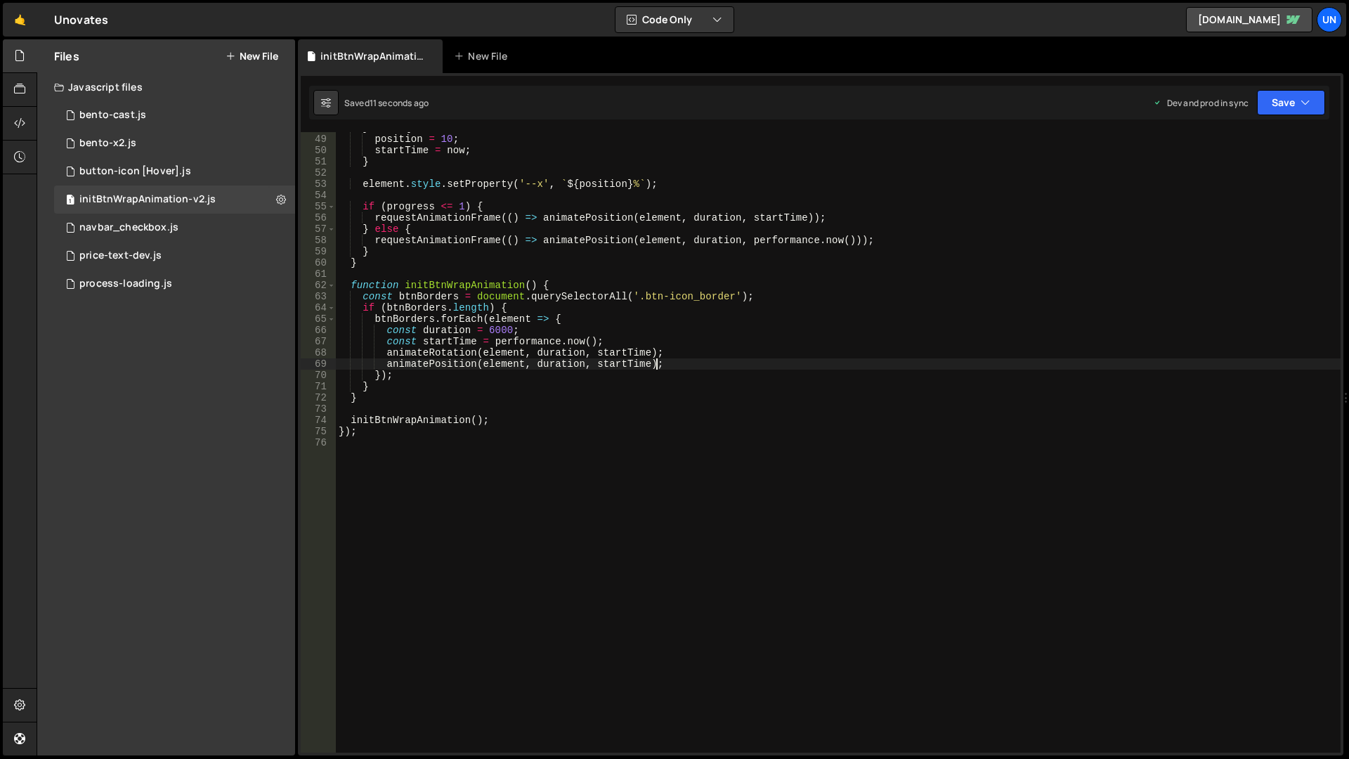
click at [833, 368] on div "} else { position = 10 ; startTime = now ; } element . style . setProperty ( '-…" at bounding box center [838, 443] width 1005 height 643
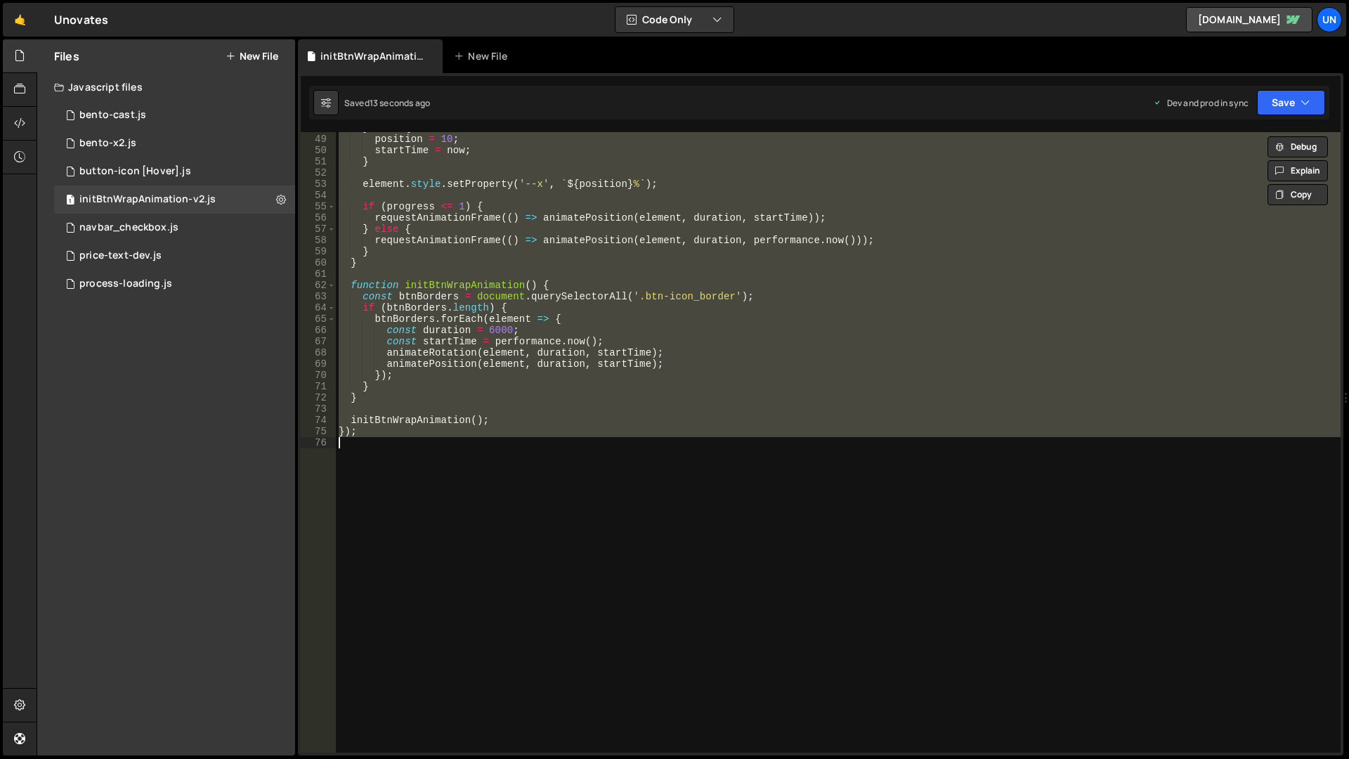
scroll to position [0, 0]
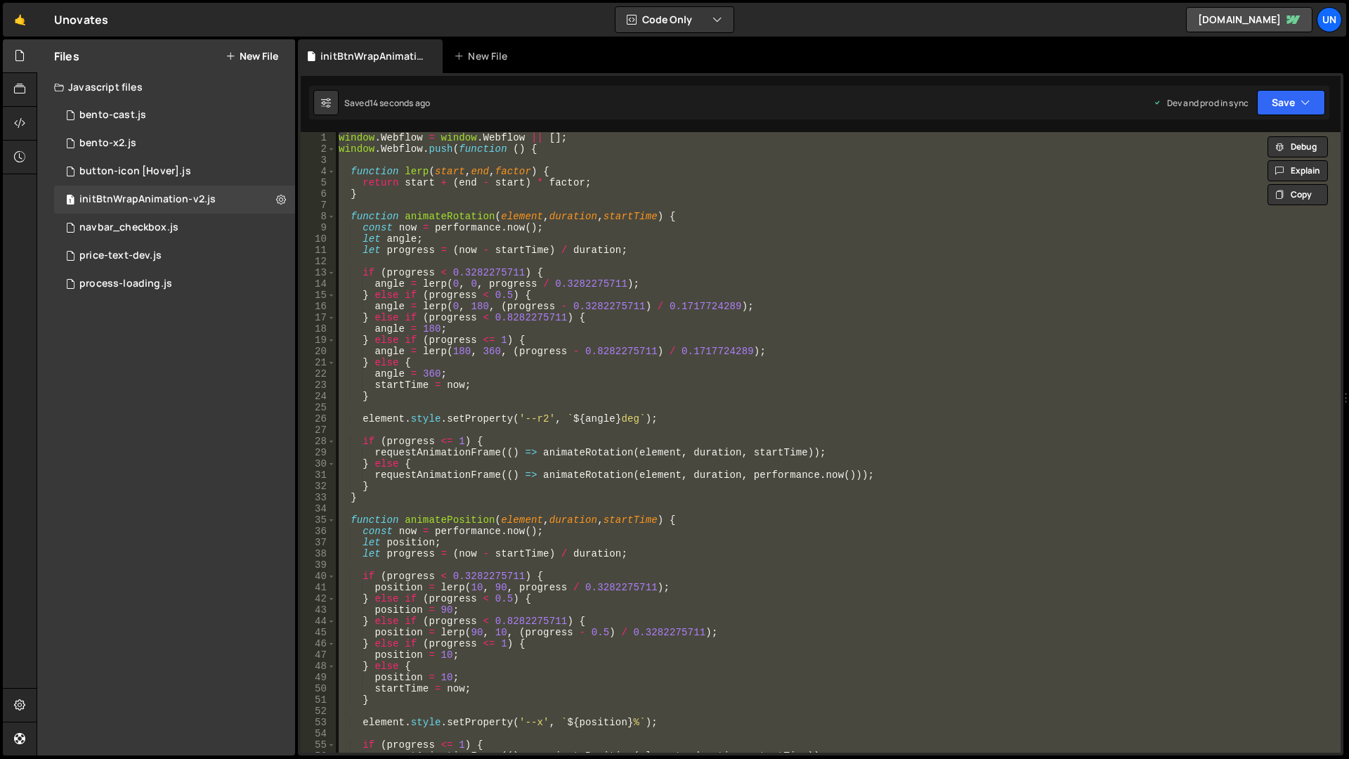
click at [338, 137] on div "window . Webflow = window . Webflow || [ ] ; window . Webflow . push ( function…" at bounding box center [838, 442] width 1005 height 620
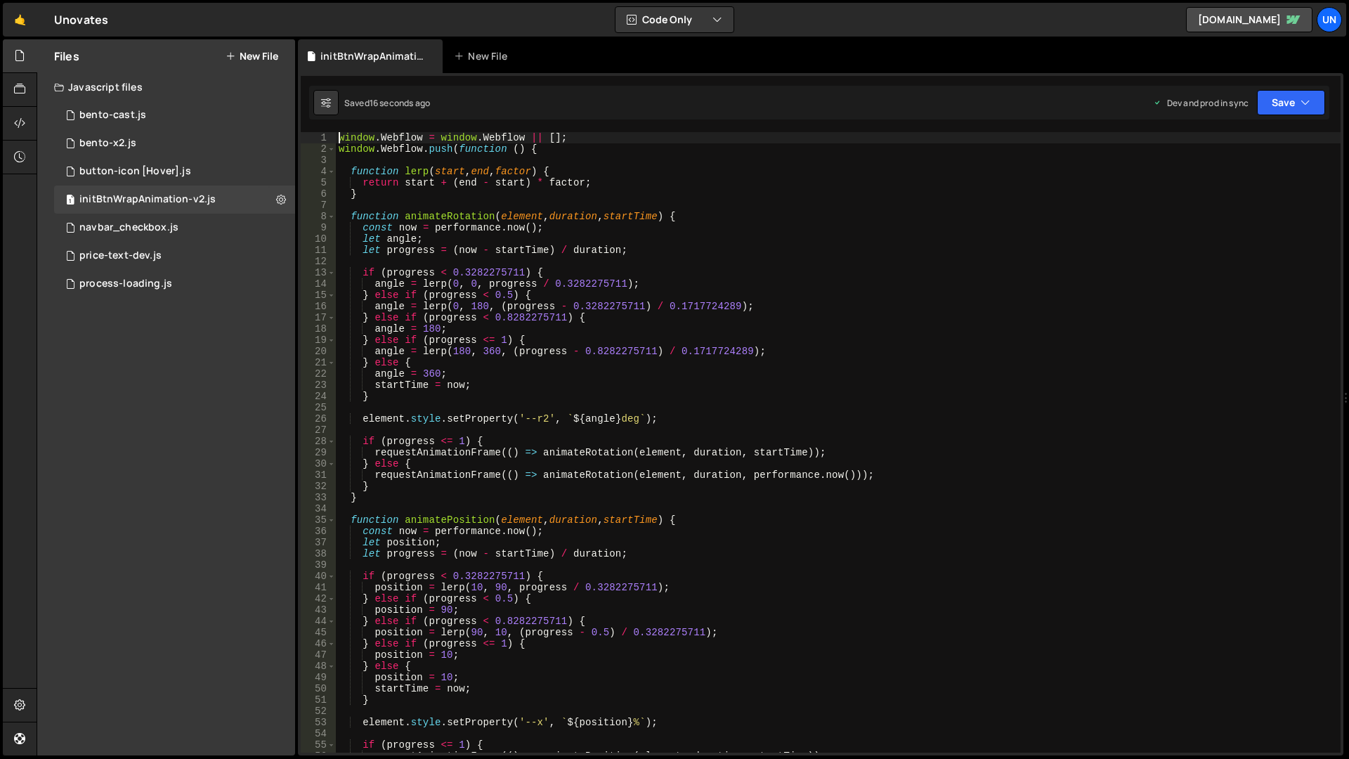
type textarea "window.Webflow = window.Webflow || [];"
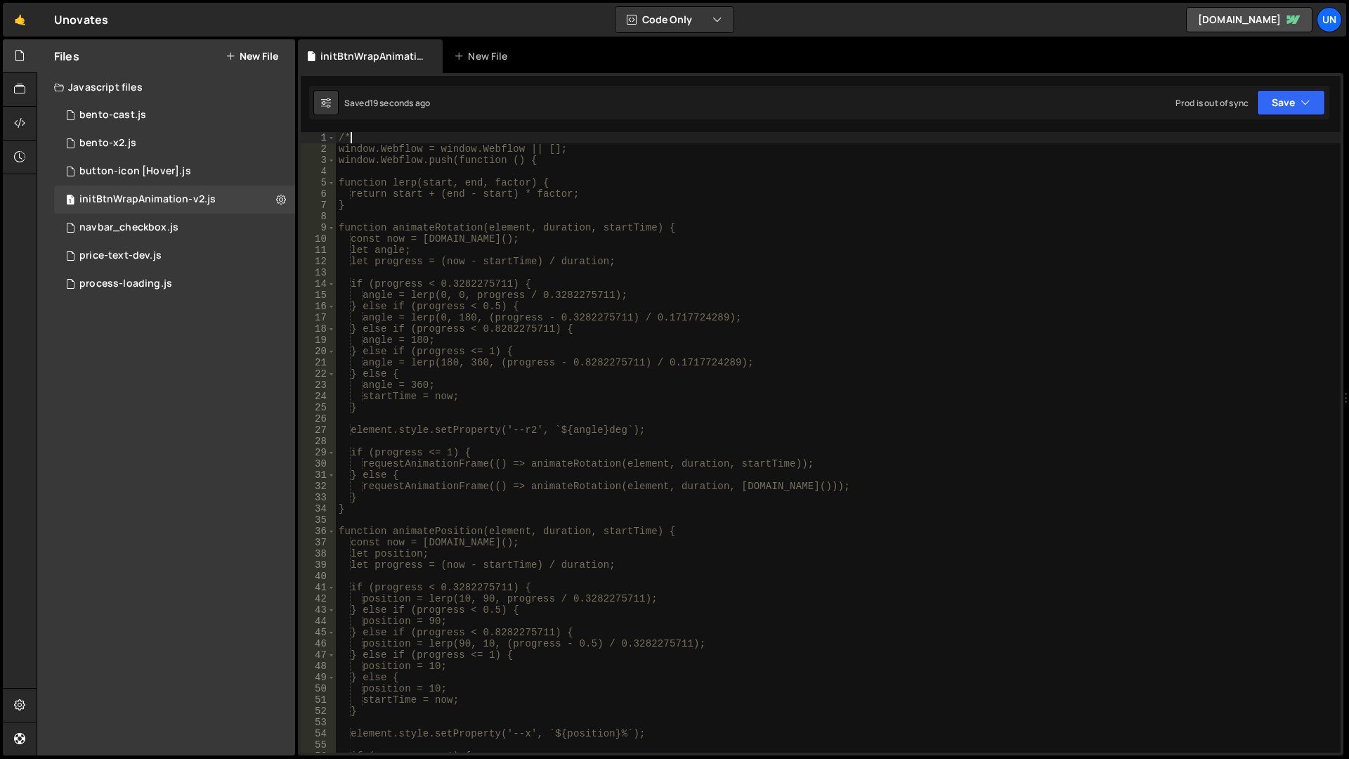
click at [405, 142] on div "/* window.Webflow = window.Webflow || []; window.Webflow.push(function () { fun…" at bounding box center [838, 453] width 1005 height 643
type textarea "});"
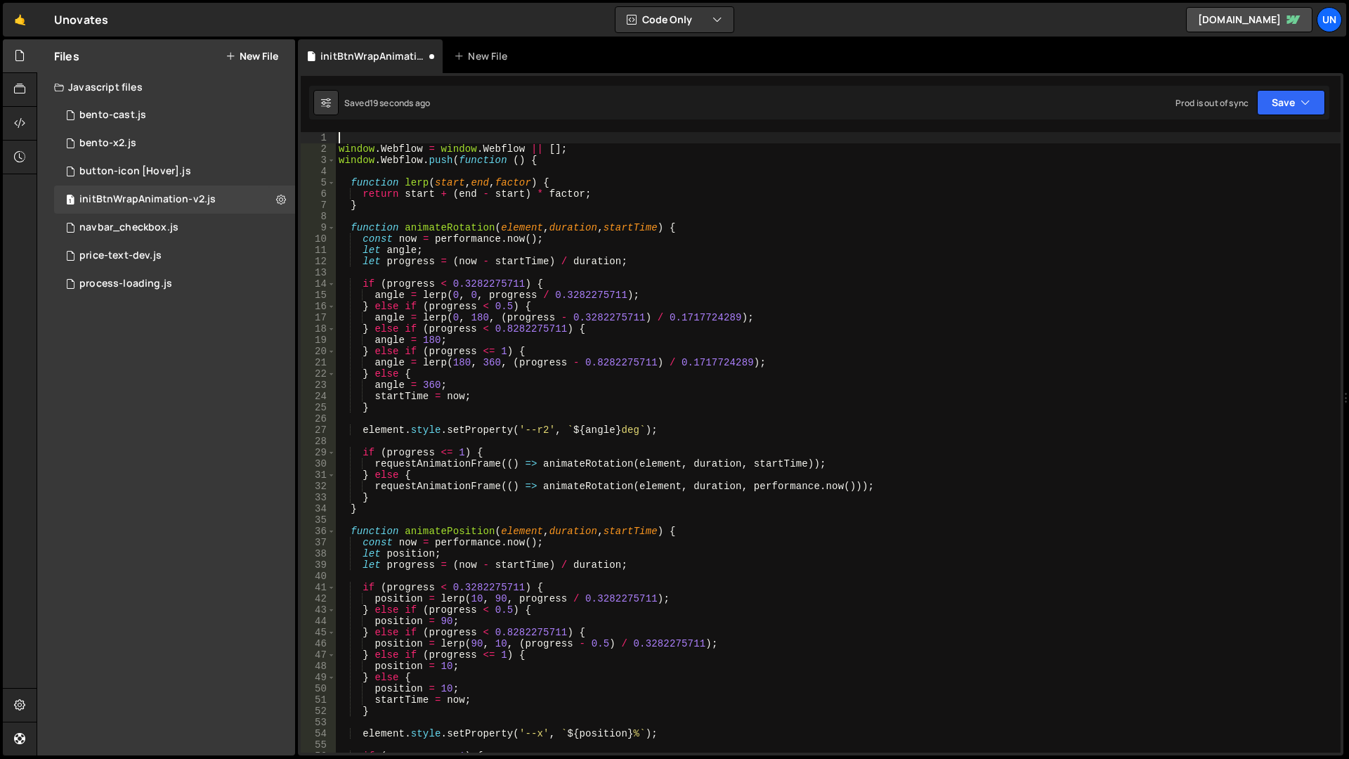
type textarea "});"
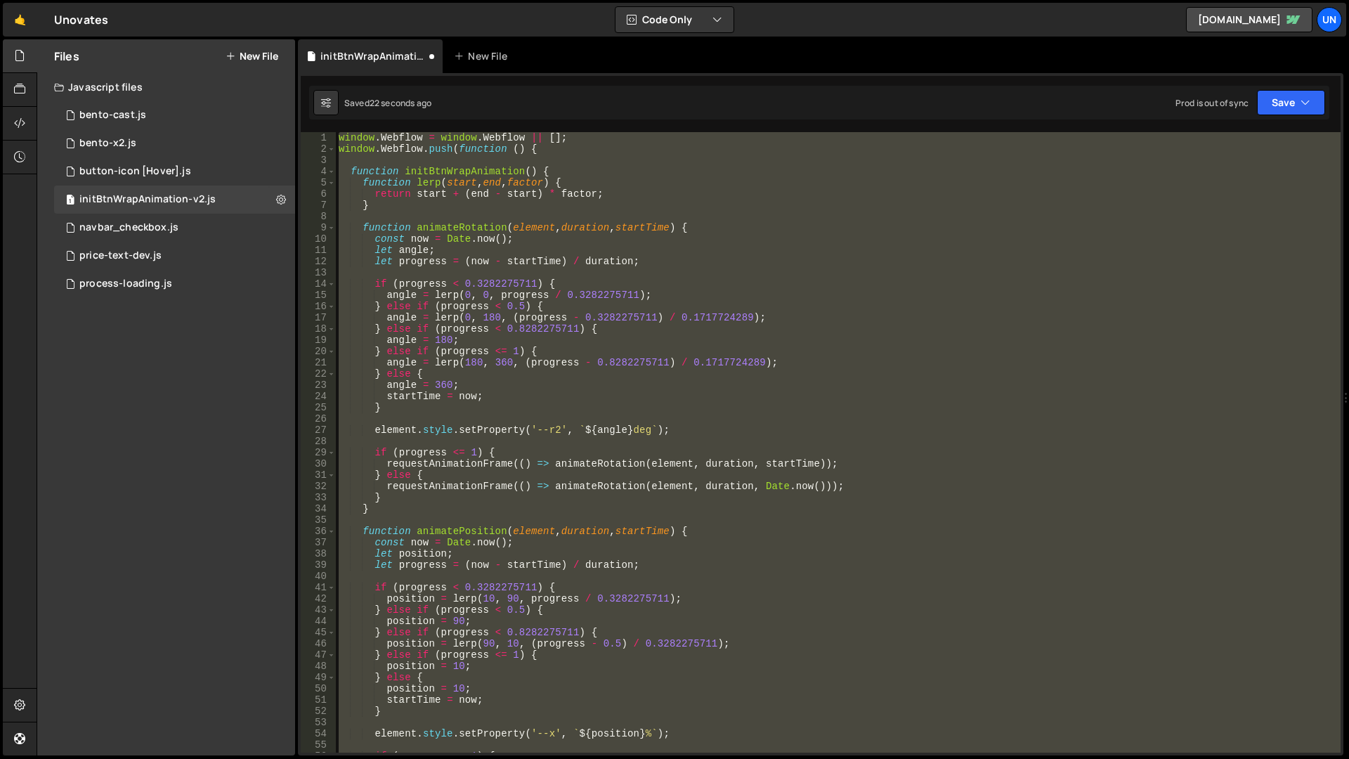
scroll to position [555, 0]
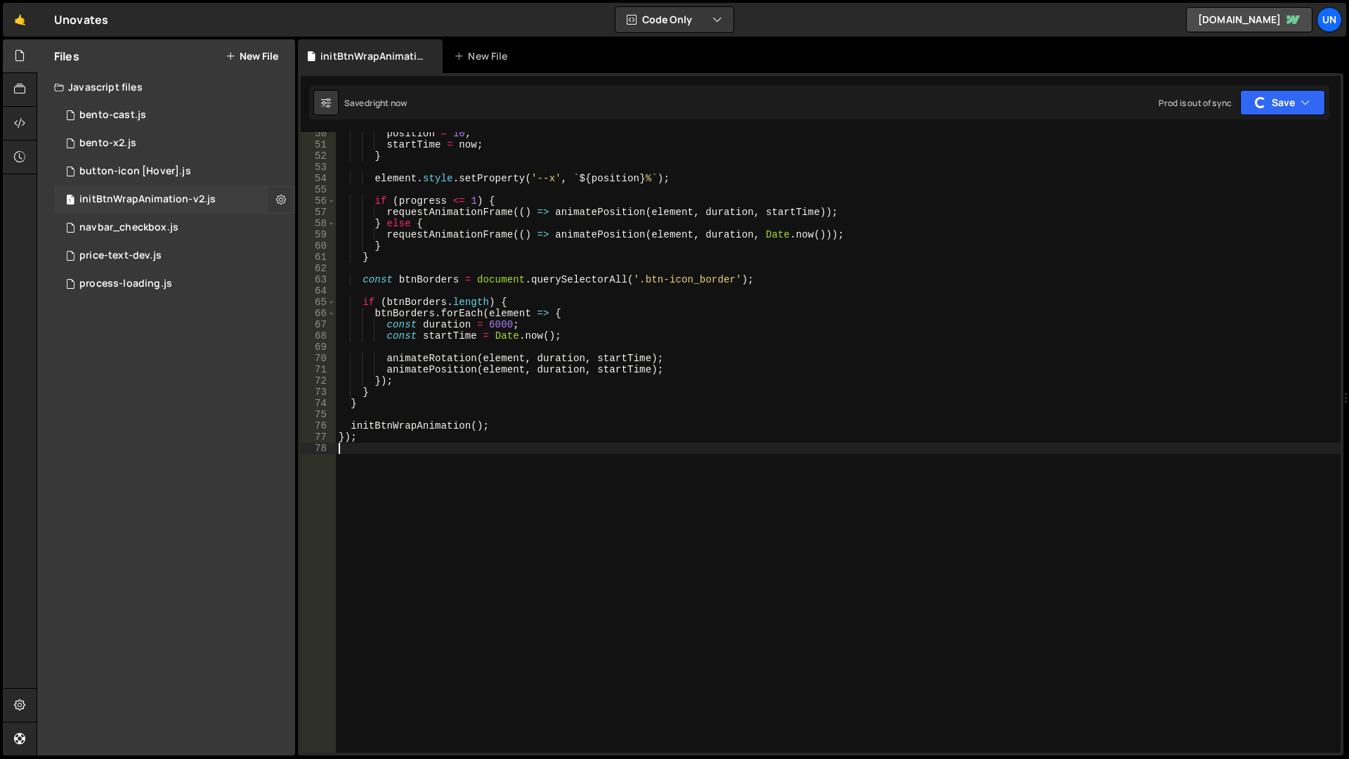
click at [282, 196] on icon at bounding box center [281, 199] width 10 height 13
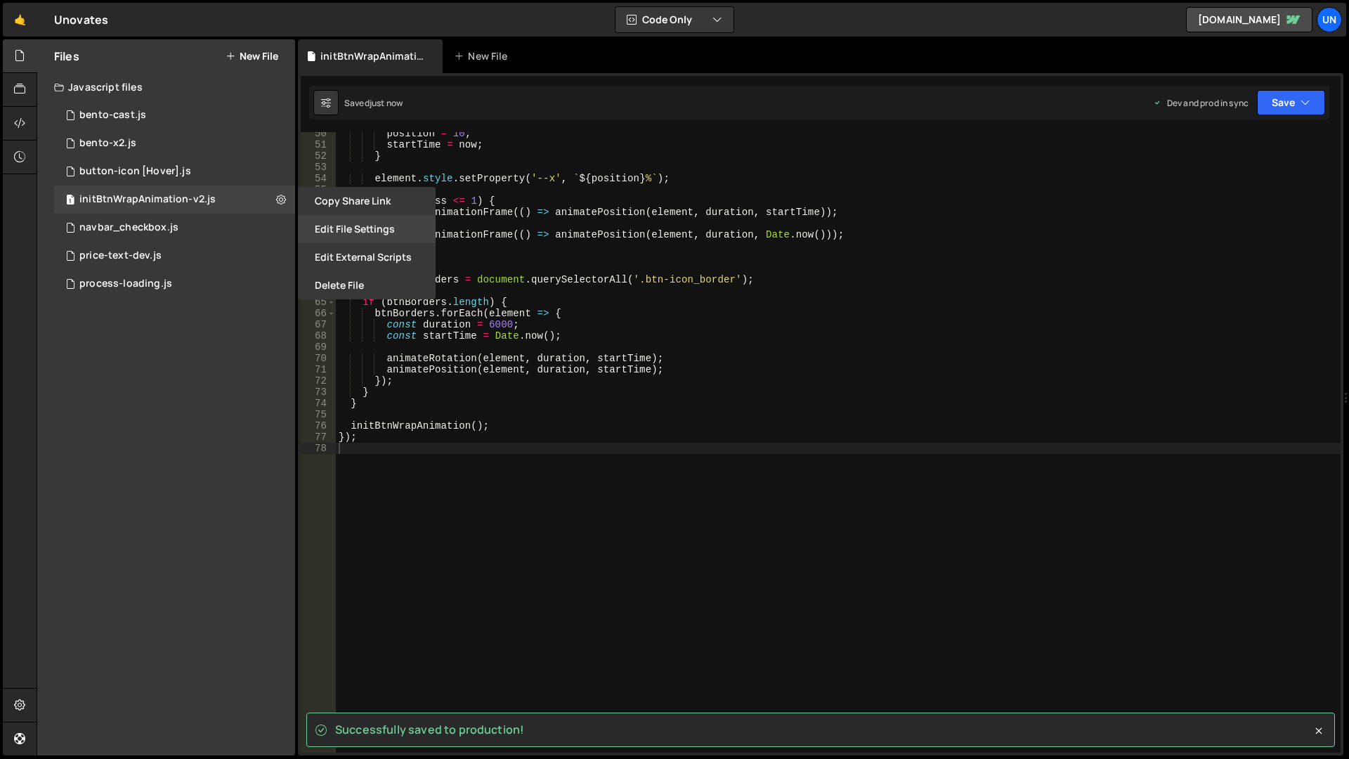
click at [393, 235] on button "Edit File Settings" at bounding box center [367, 229] width 138 height 28
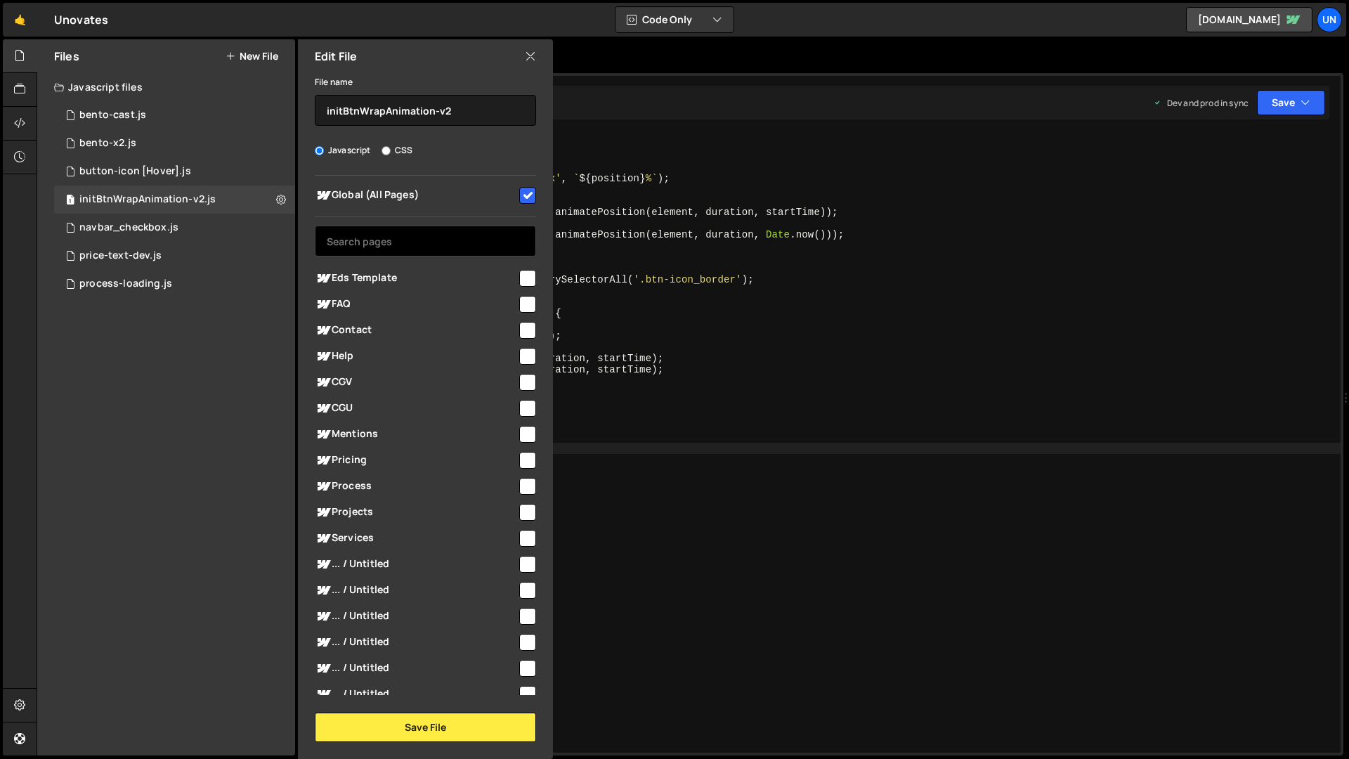
scroll to position [0, 0]
click at [11, 272] on div at bounding box center [20, 397] width 34 height 717
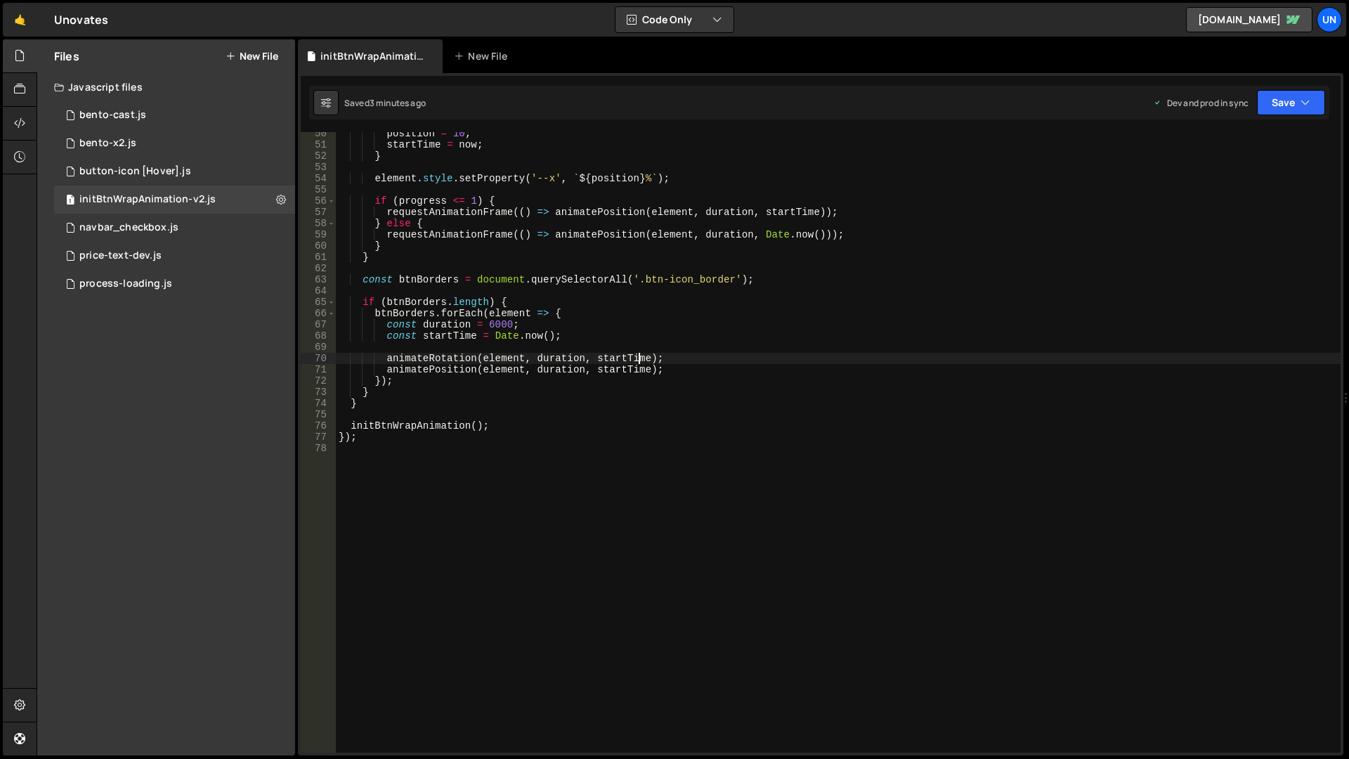
click at [636, 360] on div "position = 10 ; startTime = now ; } element . style . setProperty ( '--x' , ` $…" at bounding box center [838, 449] width 1005 height 643
type textarea "});"
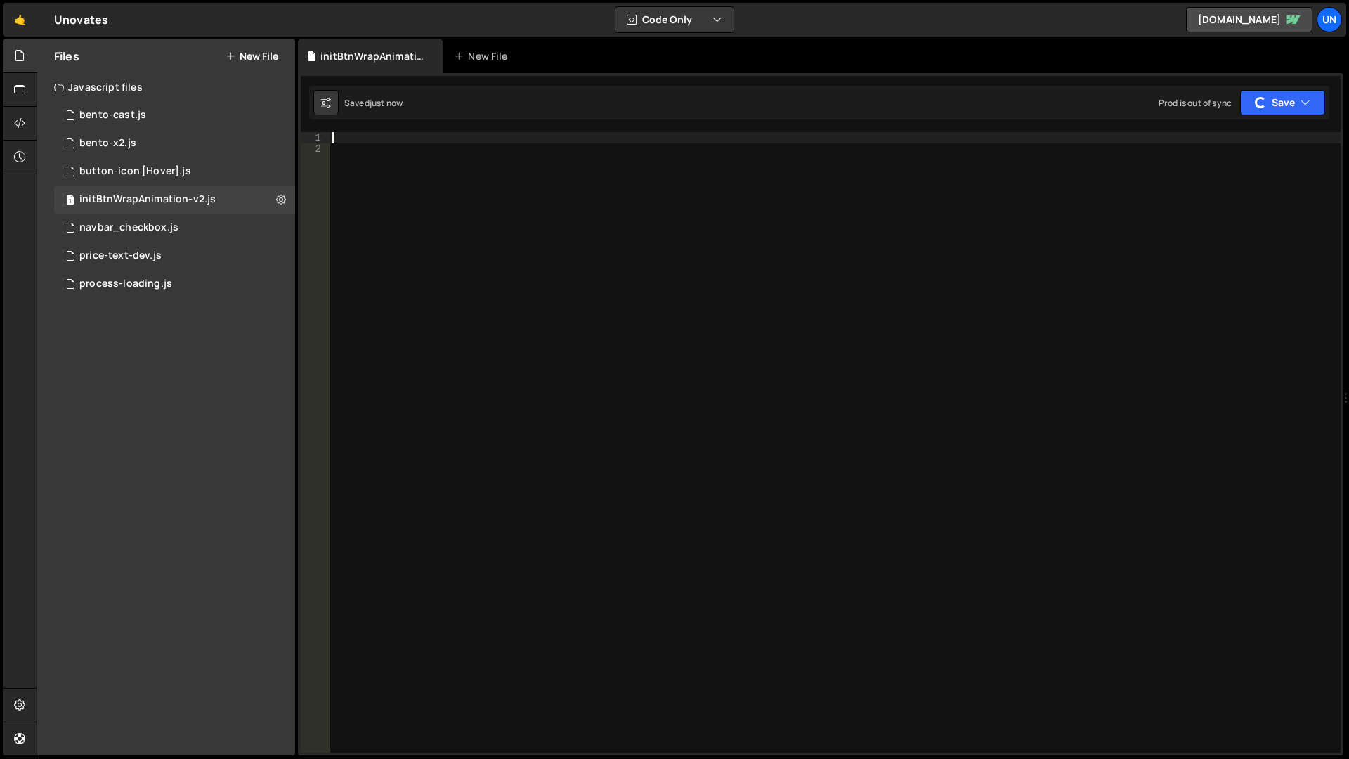
click at [640, 316] on div at bounding box center [835, 453] width 1011 height 643
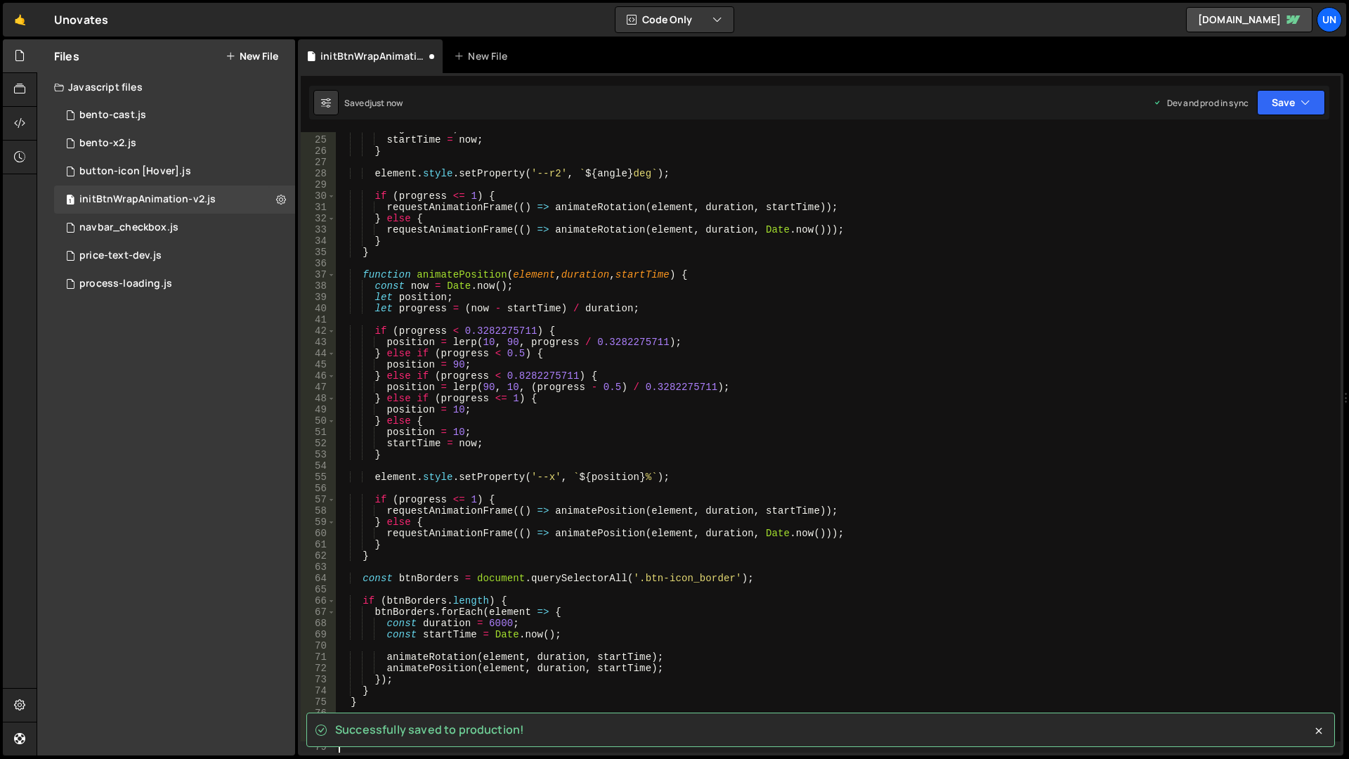
scroll to position [268, 0]
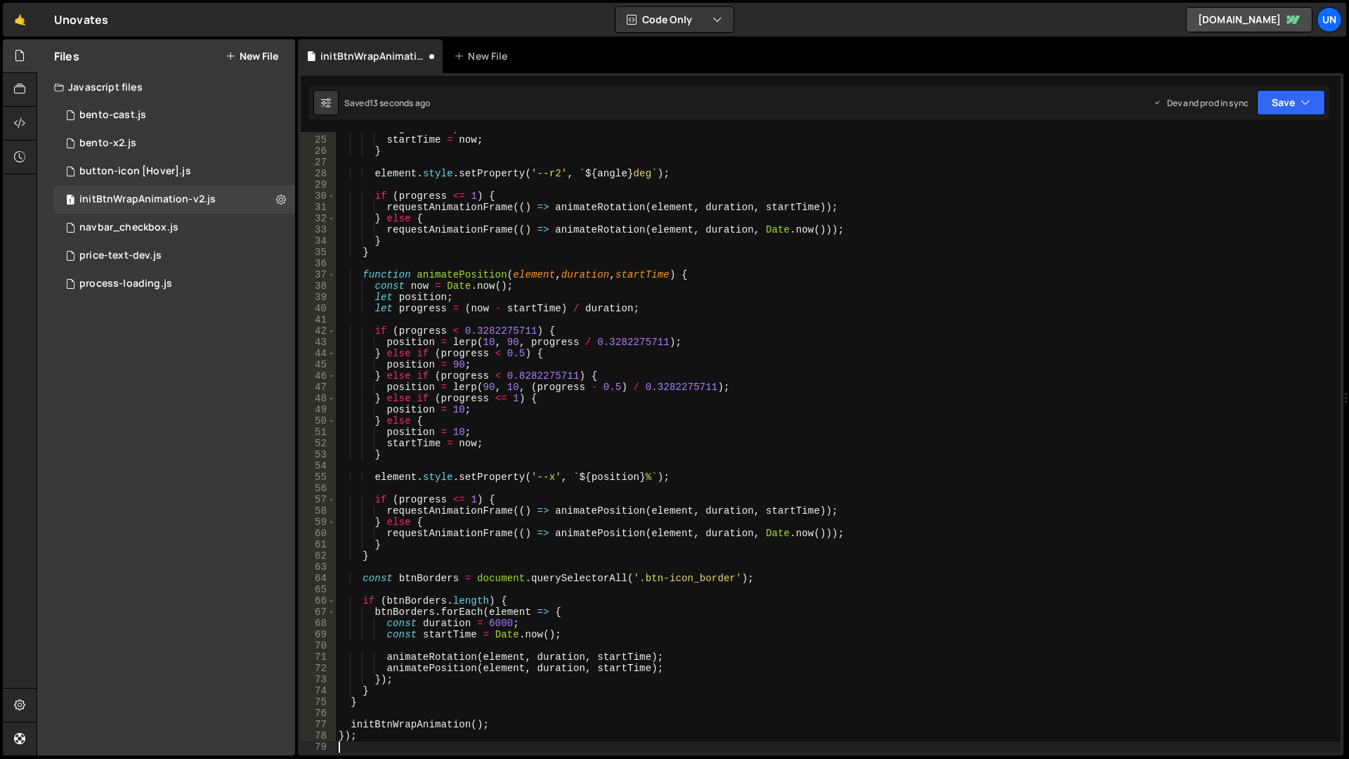
click at [779, 356] on div "angle = 360 ; startTime = now ; } element . style . setProperty ( '--r2' , ` ${…" at bounding box center [838, 444] width 1005 height 643
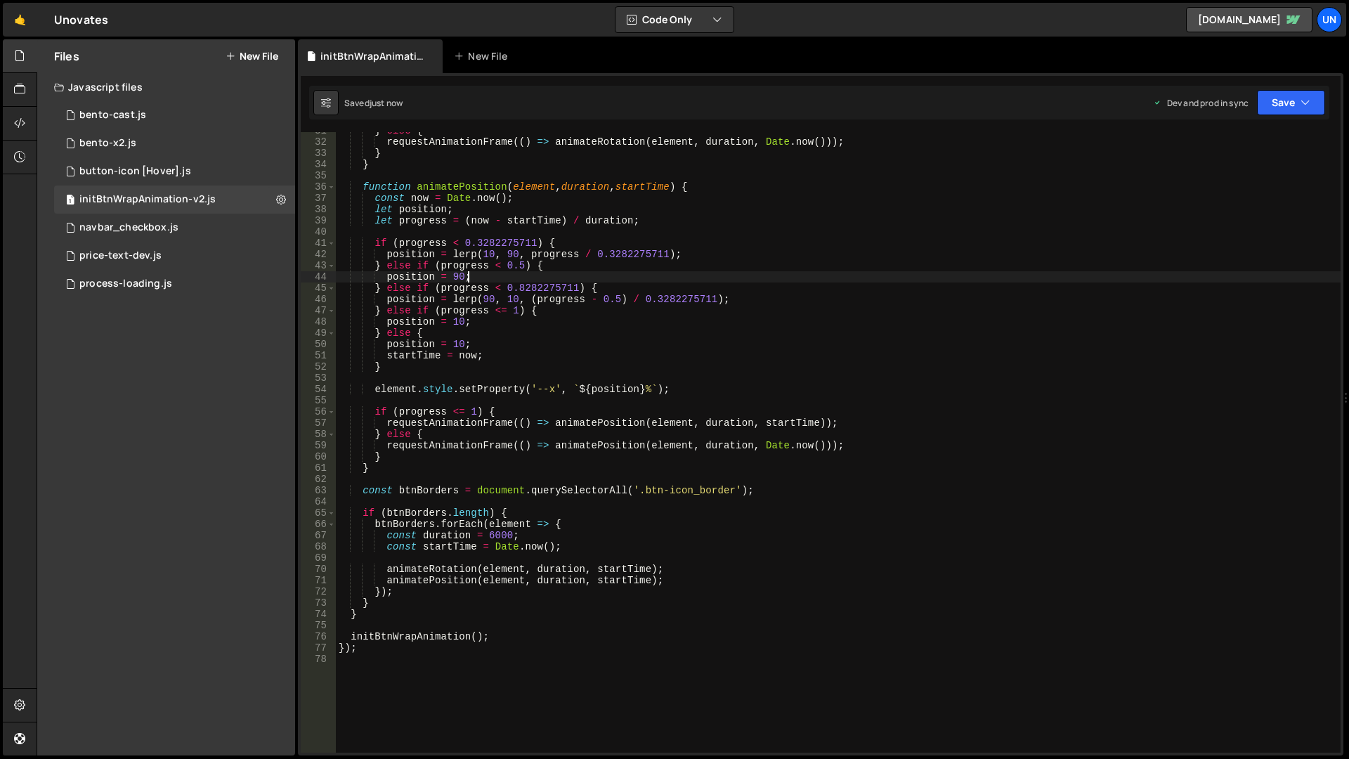
scroll to position [473, 0]
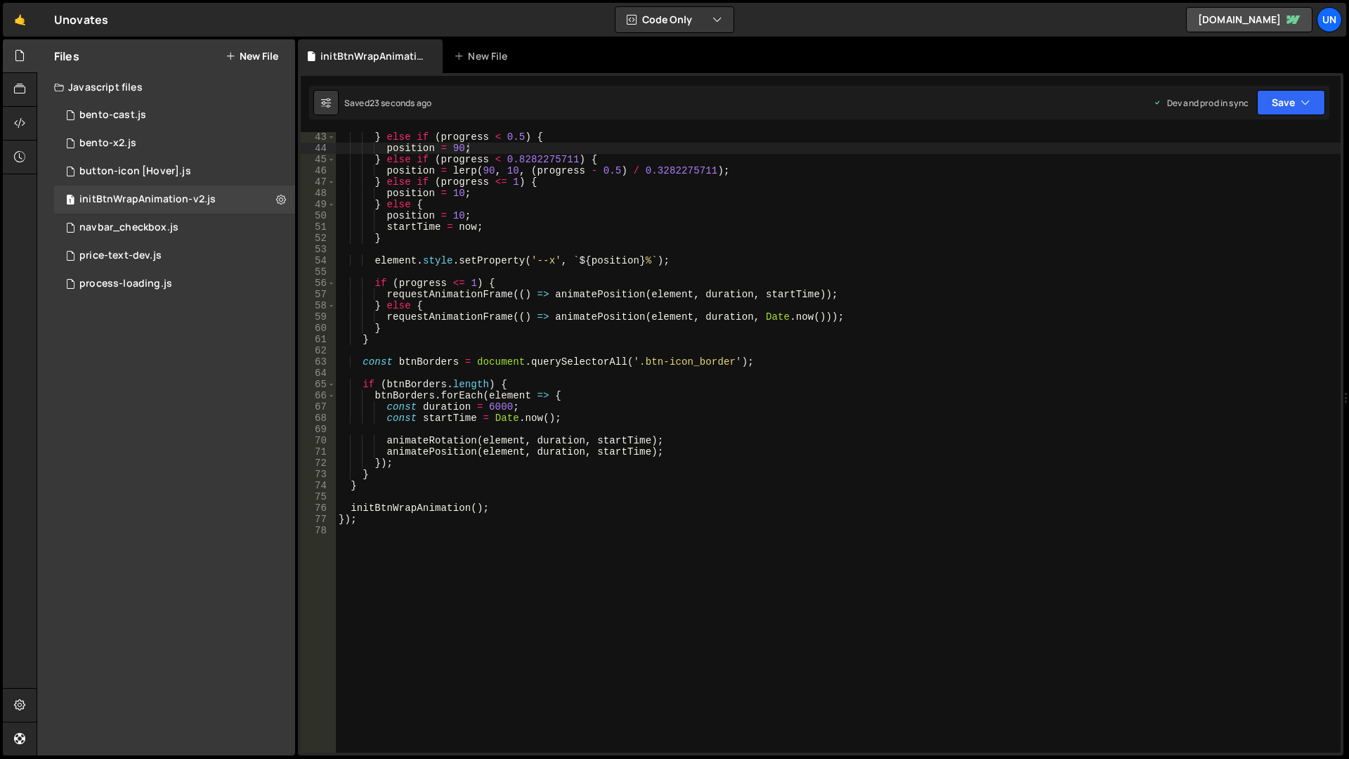
click at [1013, 452] on div "} else if ( progress < 0.5 ) { position = 90 ; } else if ( progress < 0.8282275…" at bounding box center [838, 452] width 1005 height 643
type textarea "});"
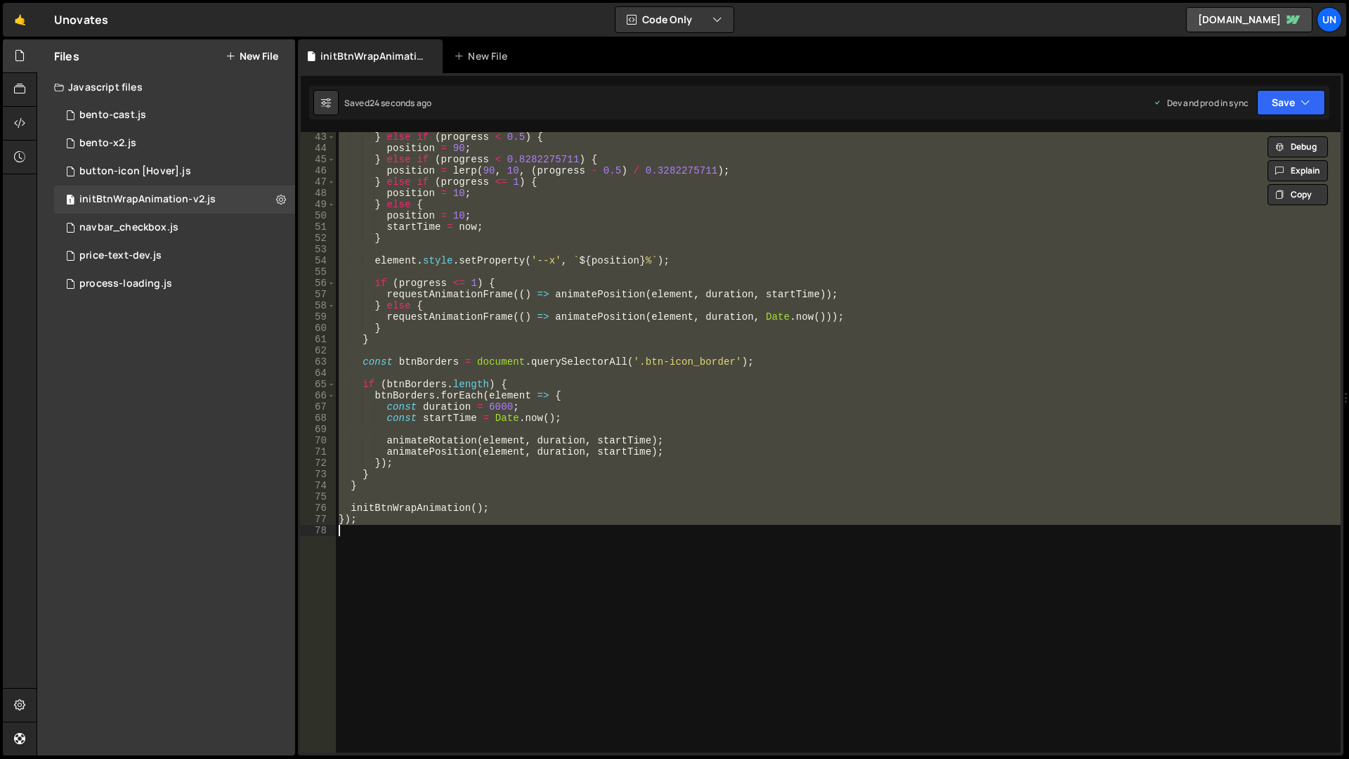
paste textarea
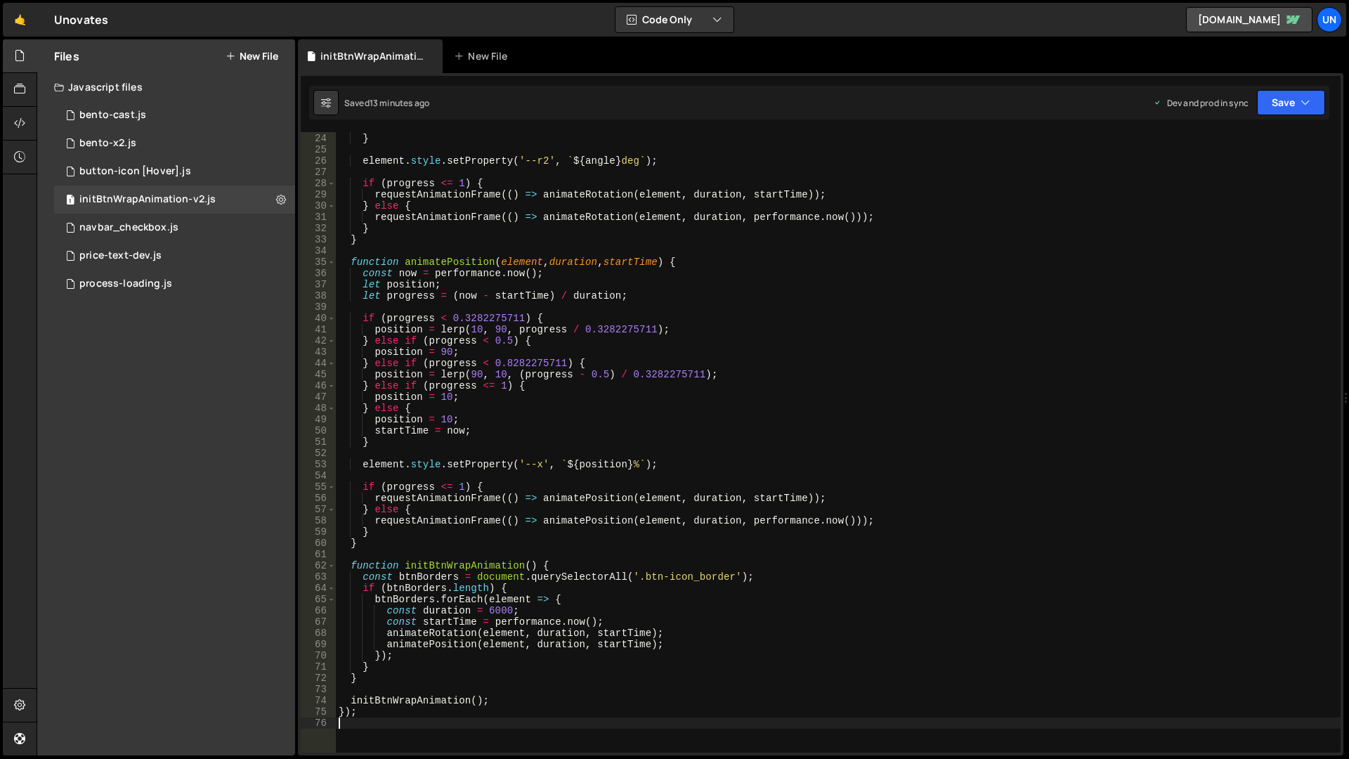
scroll to position [0, 0]
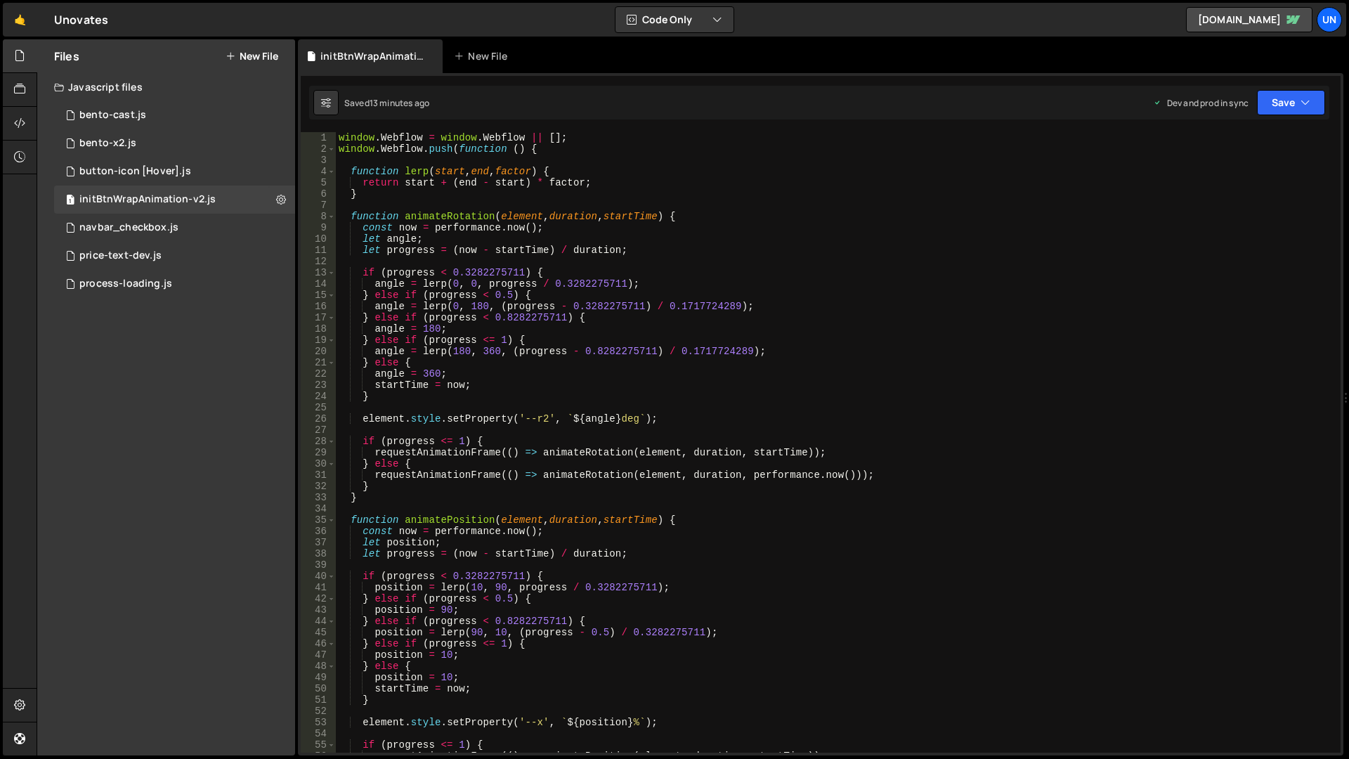
click at [339, 138] on div "window . Webflow = window . Webflow || [ ] ; window . Webflow . push ( function…" at bounding box center [838, 453] width 1005 height 643
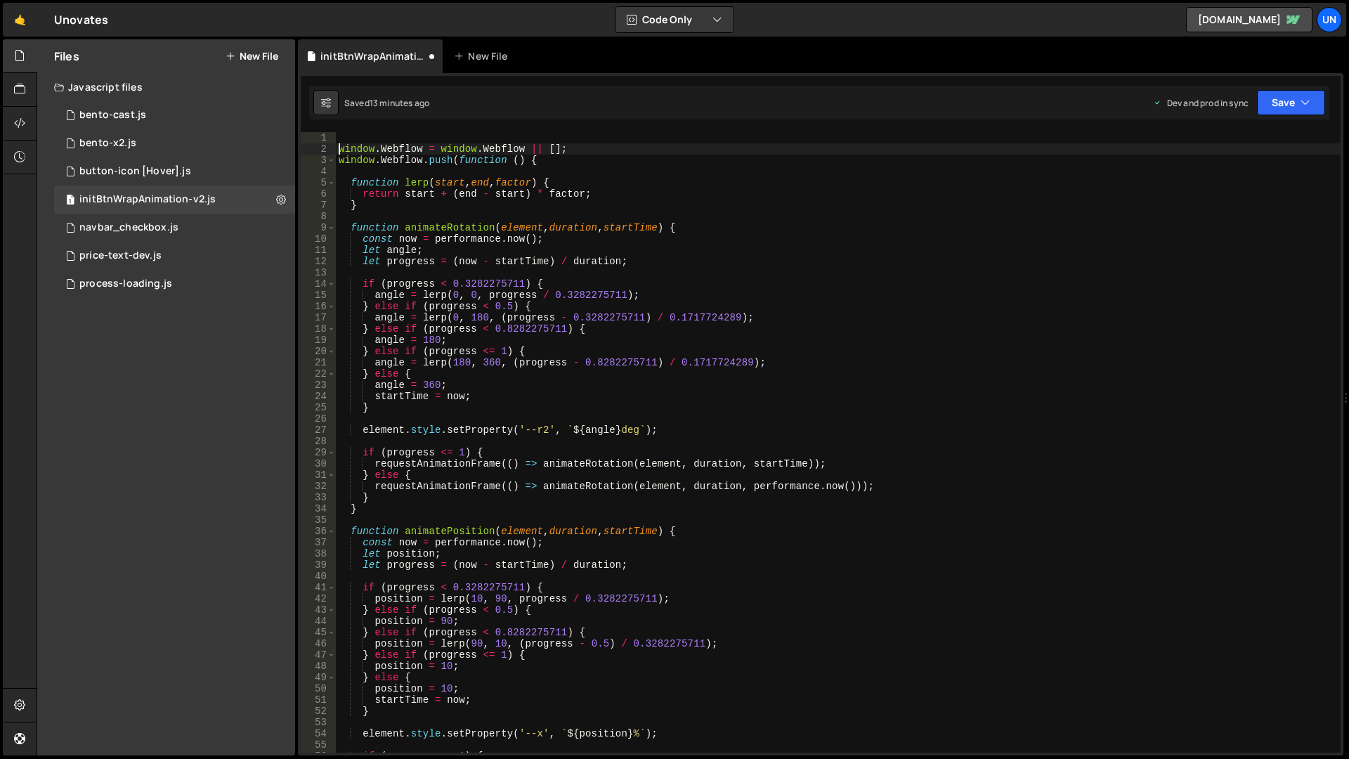
type textarea "window.Webflow = window.Webflow || [];"
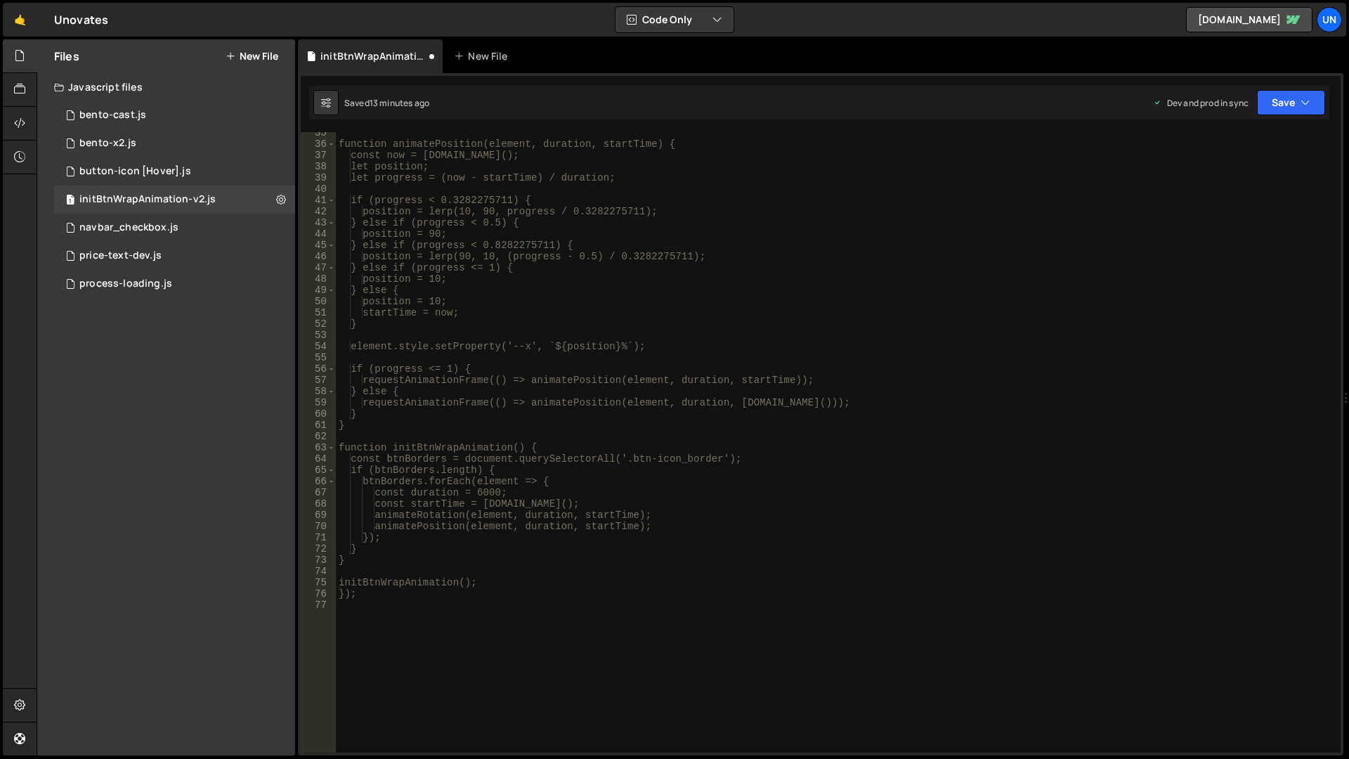
scroll to position [550, 0]
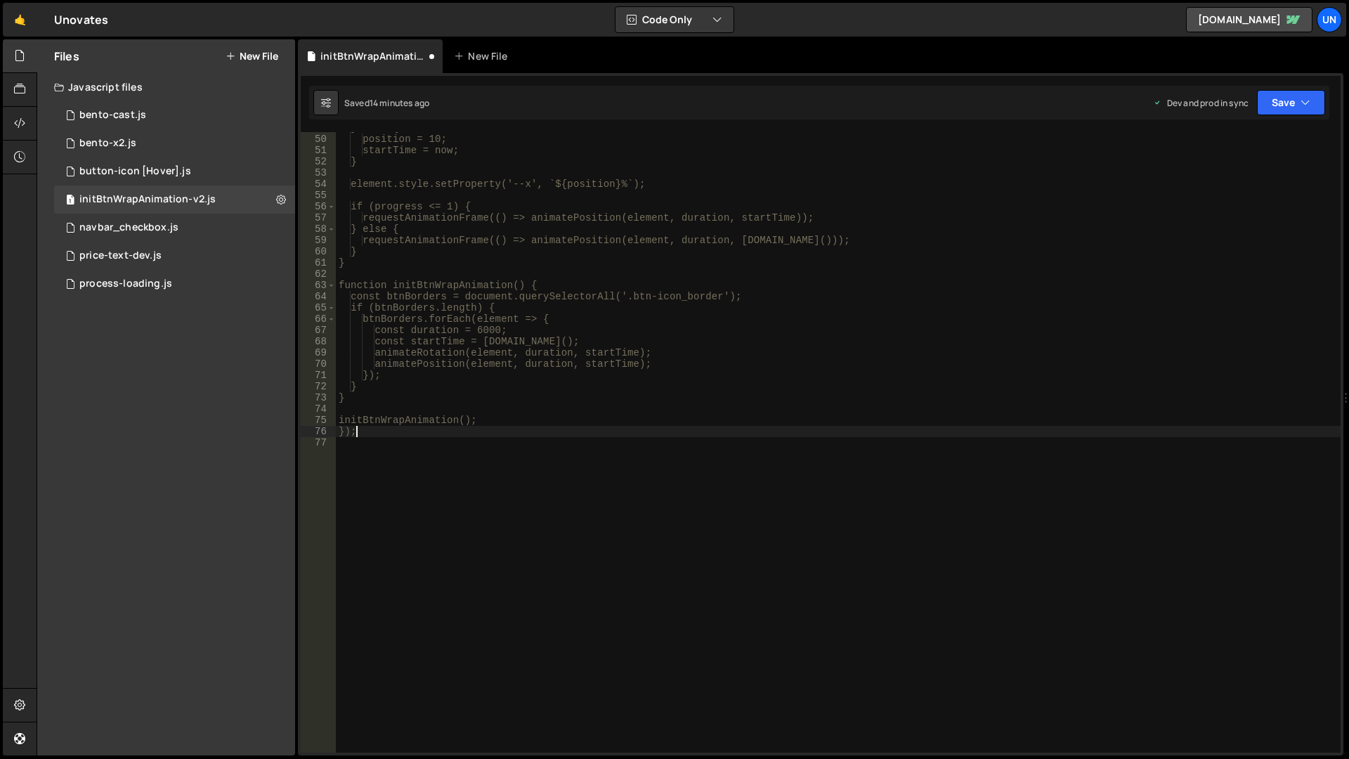
click at [382, 431] on div "} else { position = 10; startTime = now; } element.style.setProperty('--x', `${…" at bounding box center [838, 443] width 1005 height 643
type textarea "});"
paste textarea "</style>"
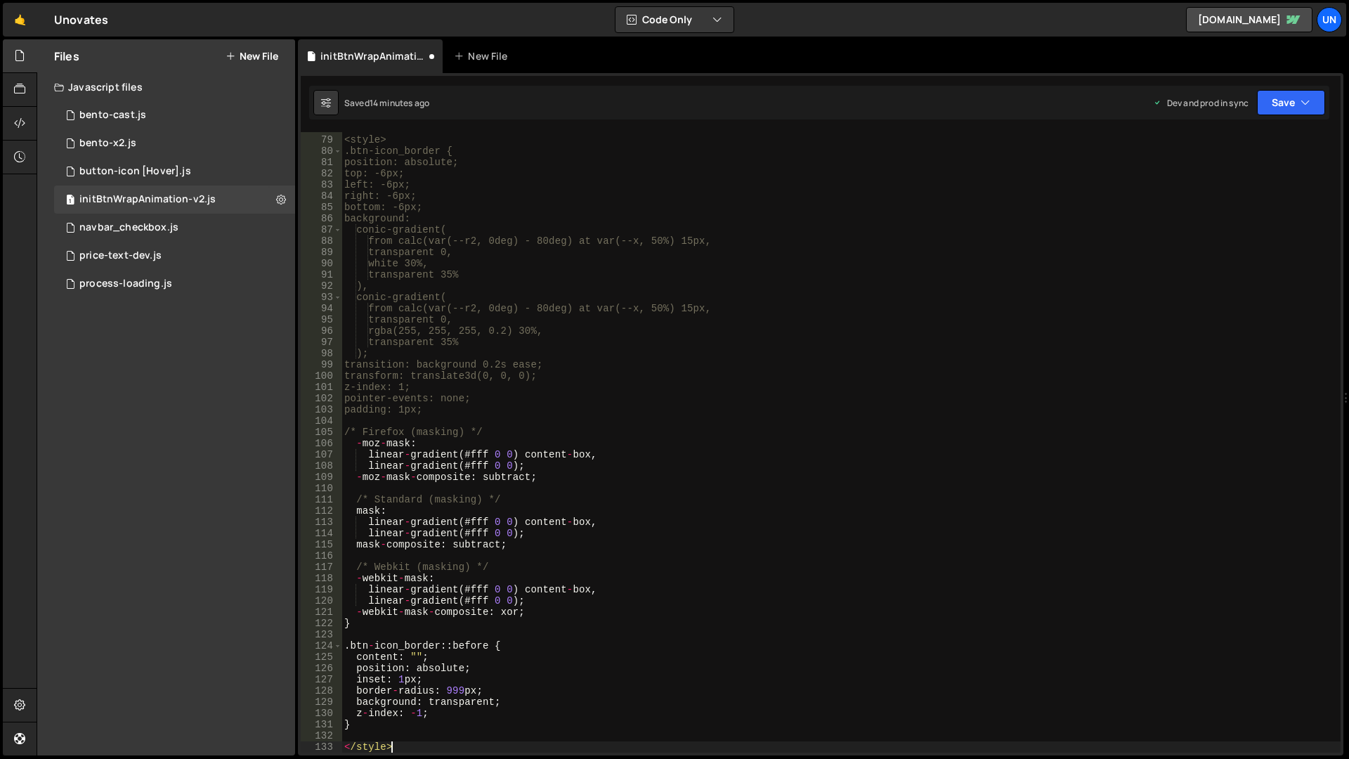
click at [496, 427] on div "<style> .btn-icon_border { position: absolute; top: -6px; left: -6px; right: -6…" at bounding box center [841, 444] width 999 height 643
type textarea "/* Firefox (masking) */"
drag, startPoint x: 471, startPoint y: 434, endPoint x: 353, endPoint y: 436, distance: 118.1
click at [353, 436] on div "<style> .btn-icon_border { position: absolute; top: -6px; left: -6px; right: -6…" at bounding box center [841, 444] width 999 height 643
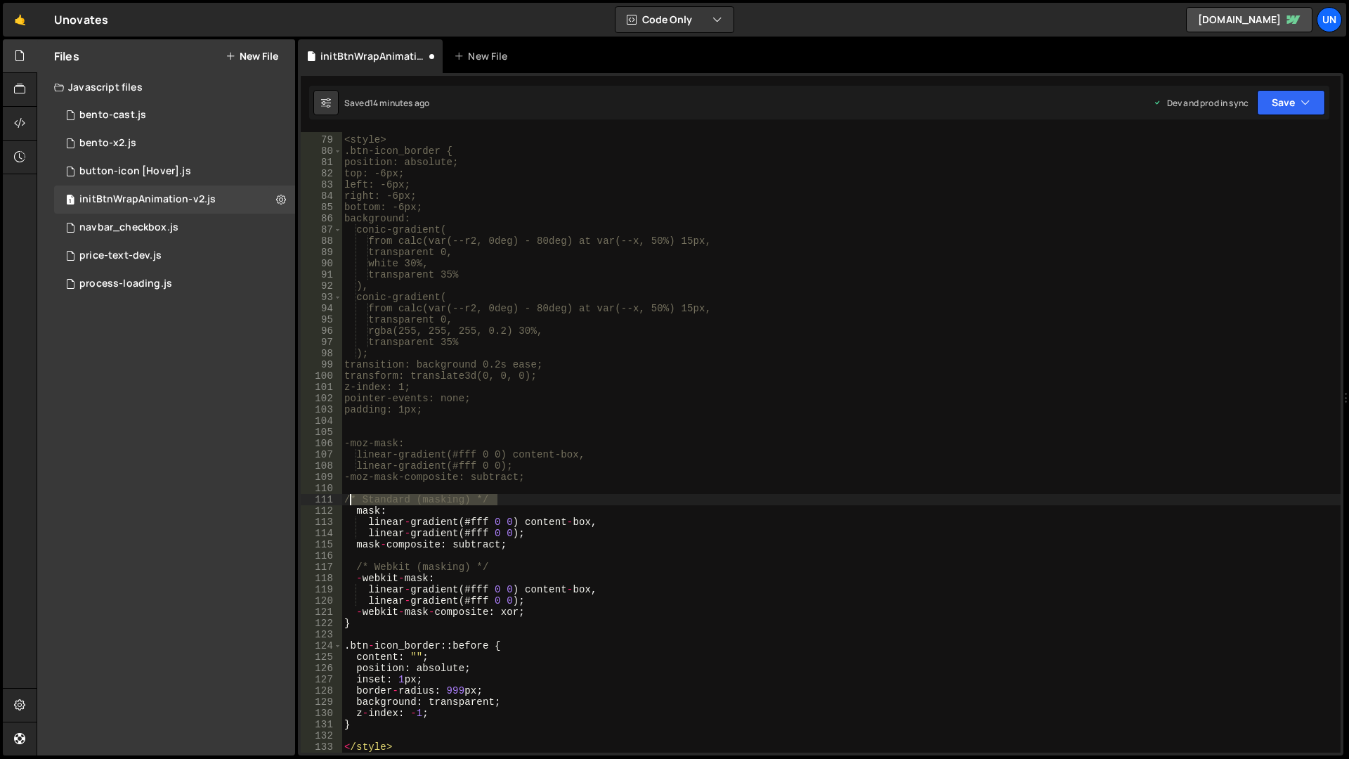
drag, startPoint x: 480, startPoint y: 500, endPoint x: 353, endPoint y: 502, distance: 127.2
click at [353, 502] on div "<style> .btn-icon_border { position: absolute; top: -6px; left: -6px; right: -6…" at bounding box center [841, 444] width 999 height 643
type textarea "/* Standard (masking) */"
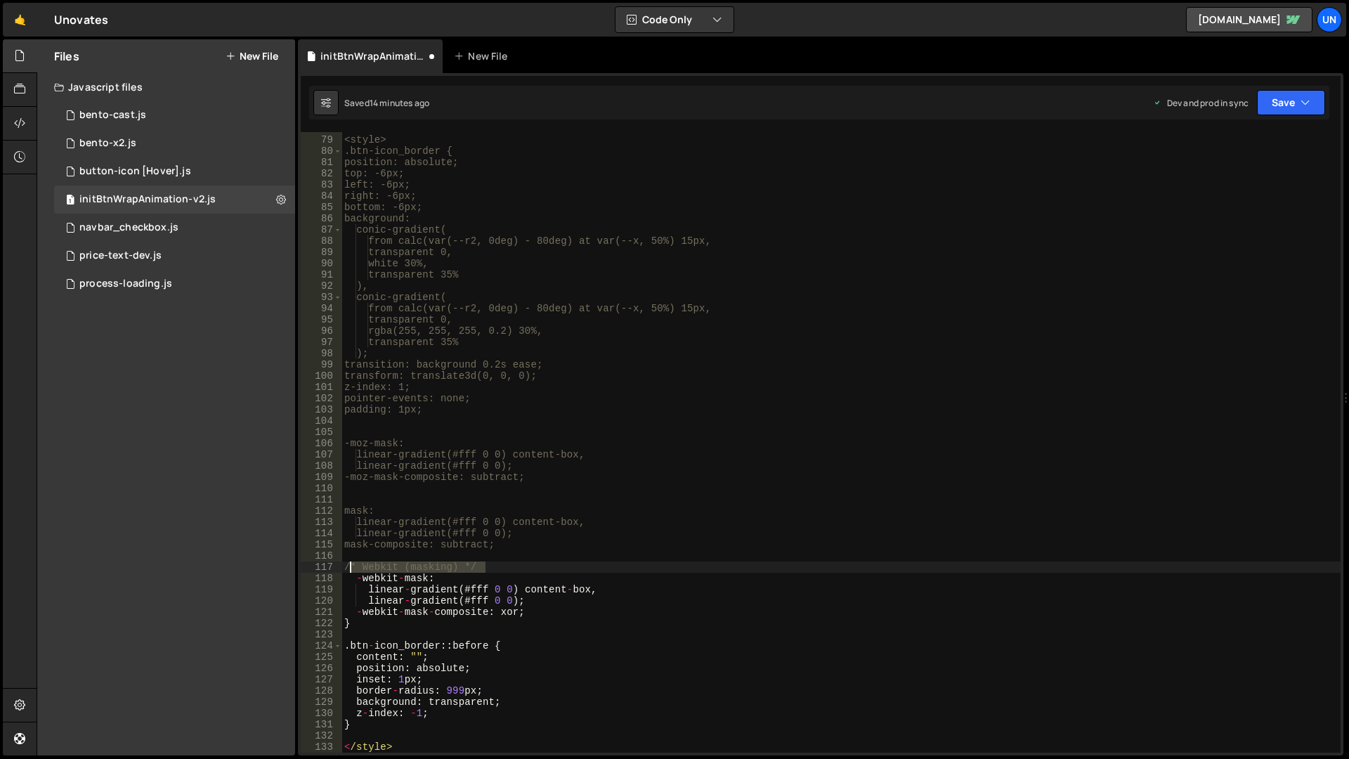
drag, startPoint x: 485, startPoint y: 570, endPoint x: 355, endPoint y: 565, distance: 130.1
click at [355, 565] on div "<style> .btn-icon_border { position: absolute; top: -6px; left: -6px; right: -6…" at bounding box center [841, 444] width 999 height 643
type textarea "/* Webkit (masking) */"
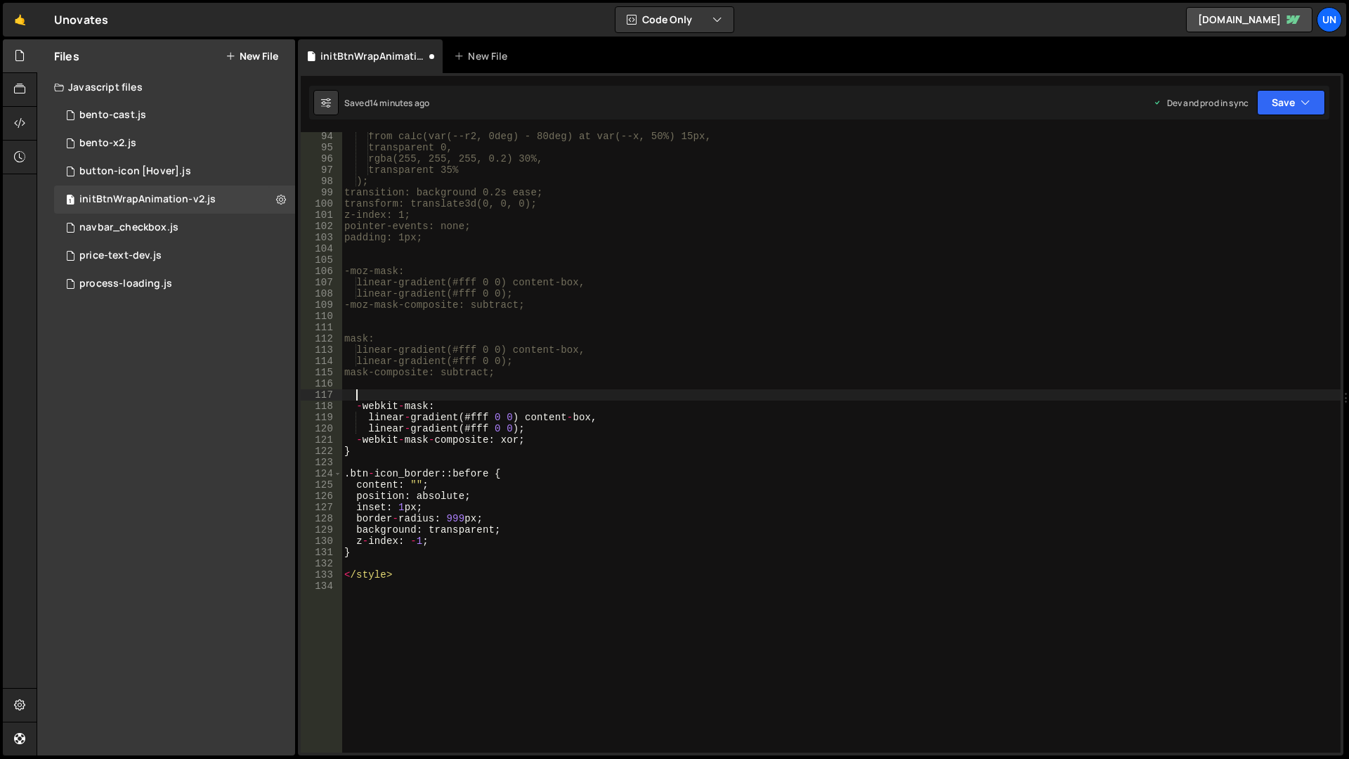
scroll to position [1047, 0]
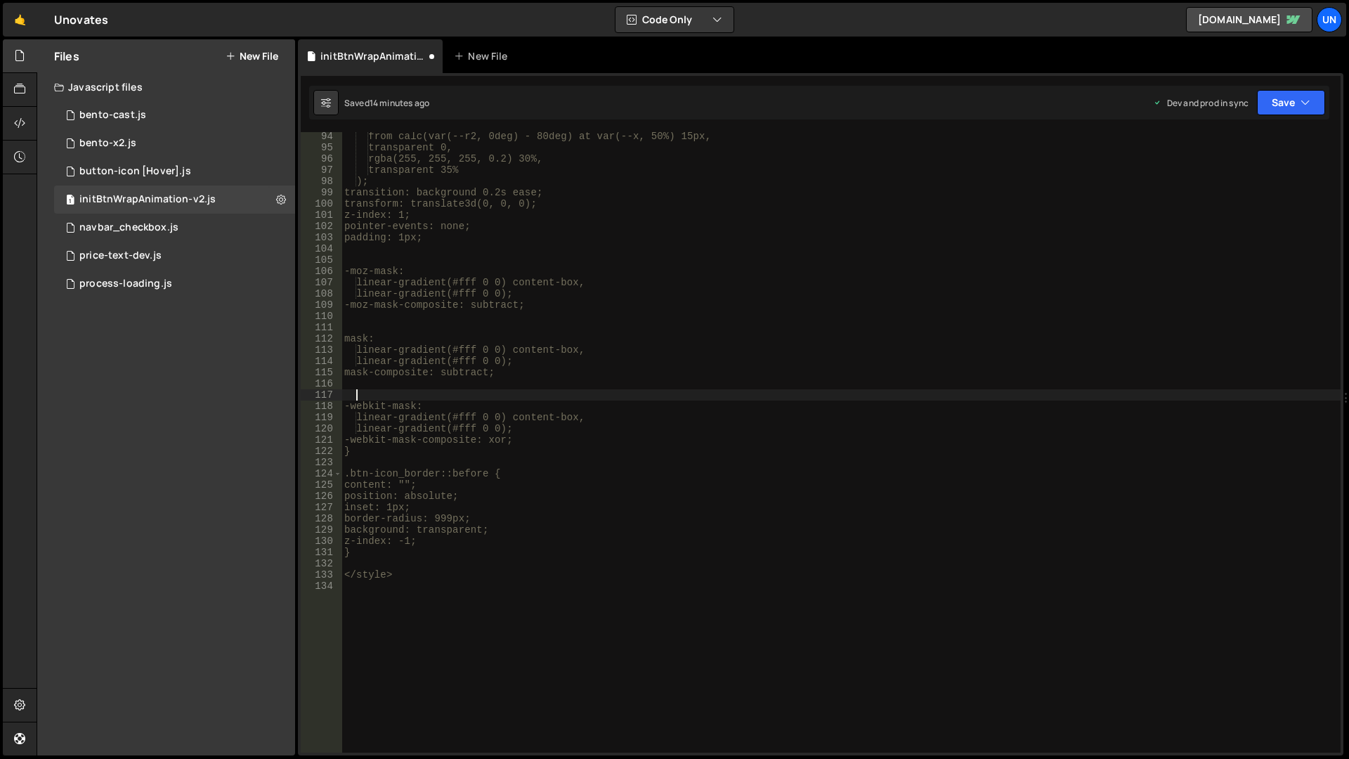
click at [641, 534] on div "from calc(var(--r2, 0deg) - 80deg) at var(--x, 50%) 15px, transparent 0, rgba(2…" at bounding box center [841, 452] width 999 height 643
type textarea "background: transparent;"
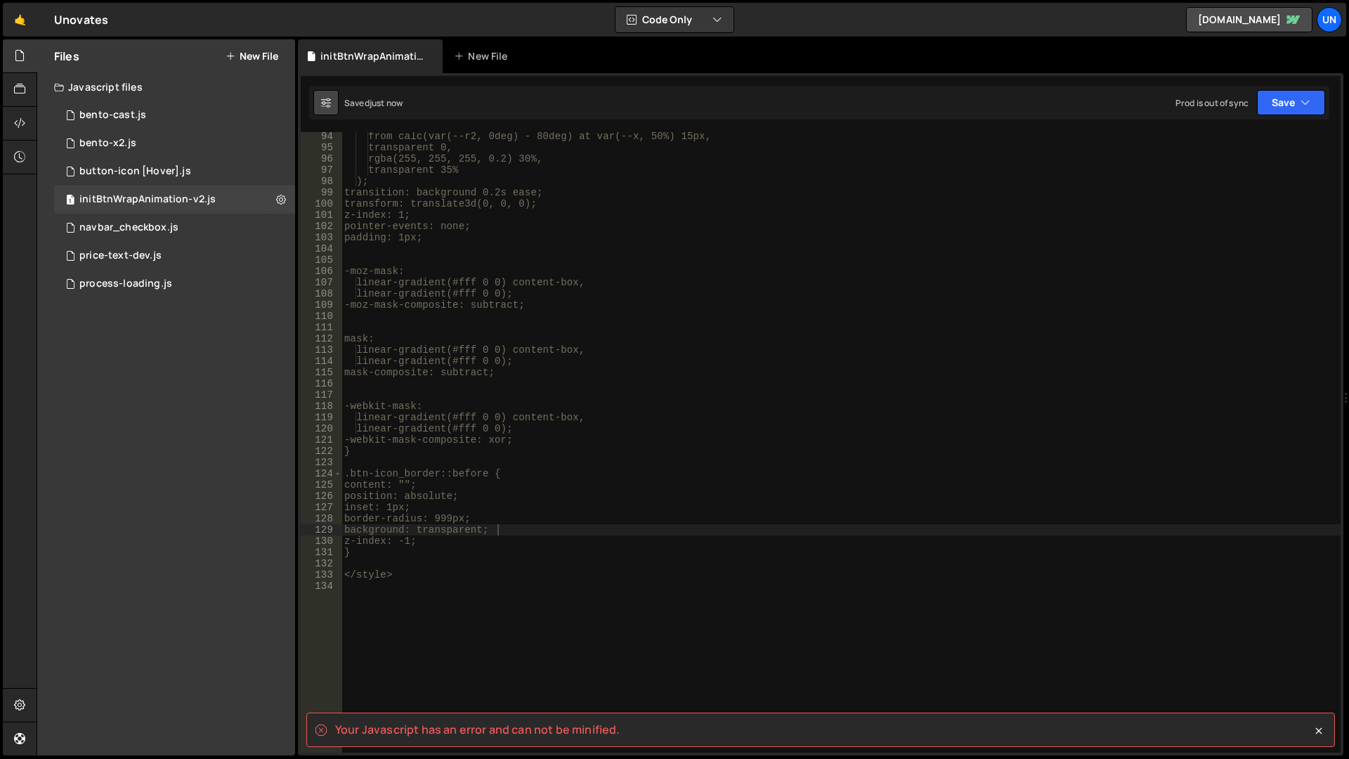
click at [323, 99] on icon at bounding box center [326, 103] width 10 height 14
select select "editor"
select select "ace/theme/monokai"
type input "14"
checkbox input "true"
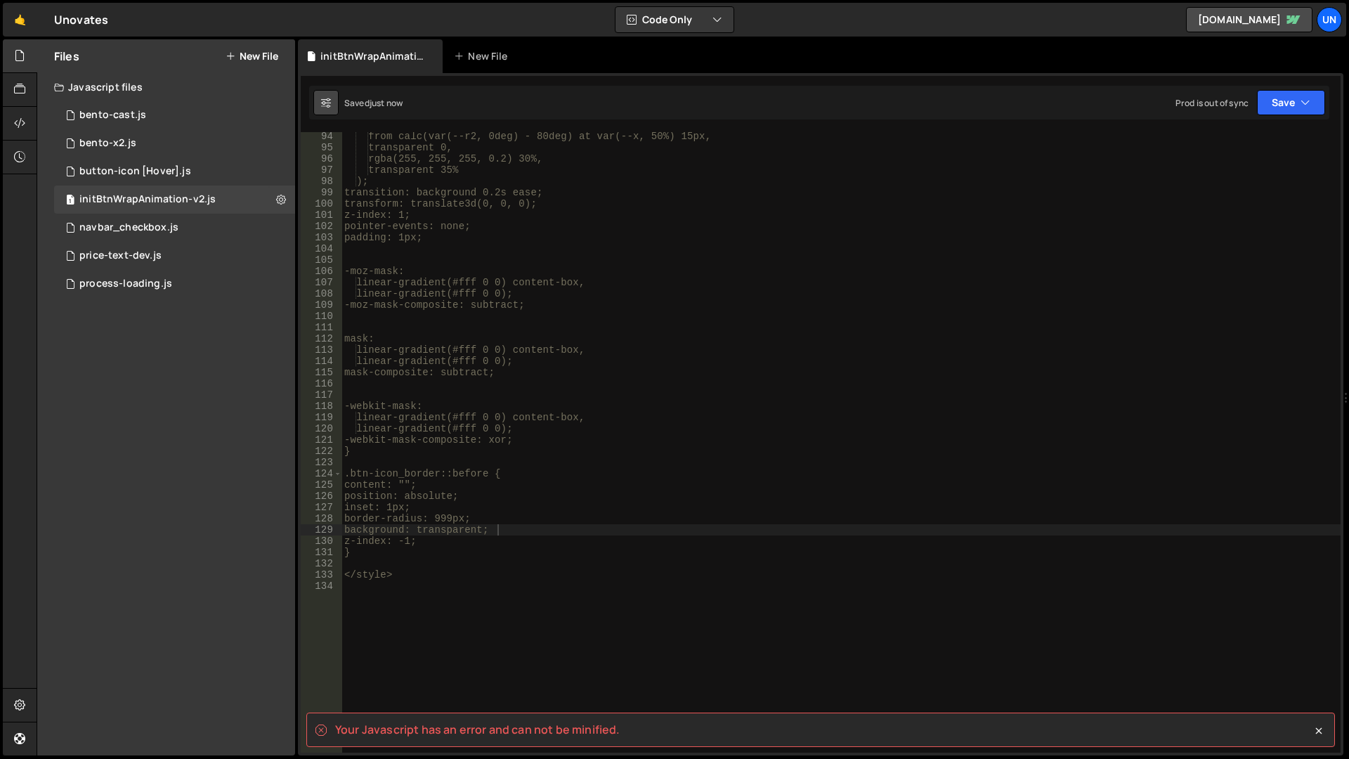
checkbox input "true"
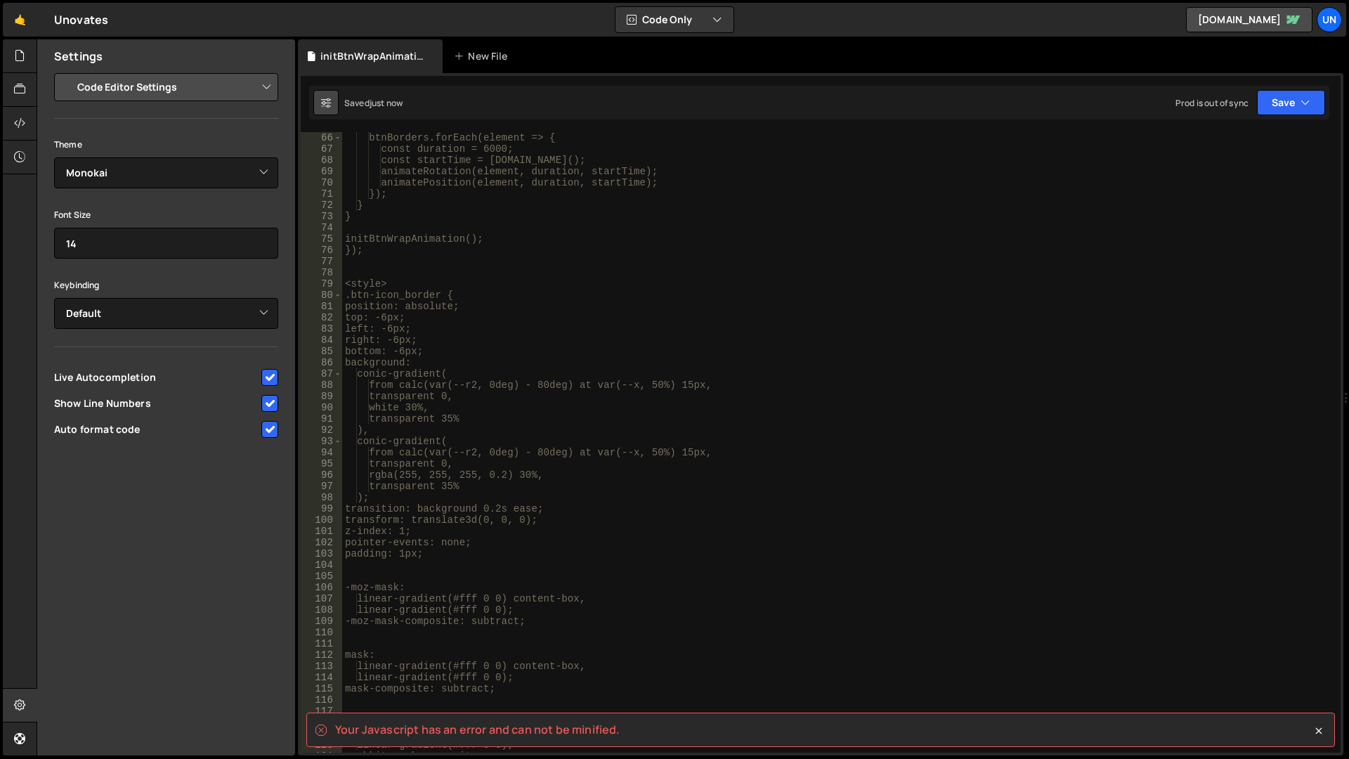
scroll to position [1190, 0]
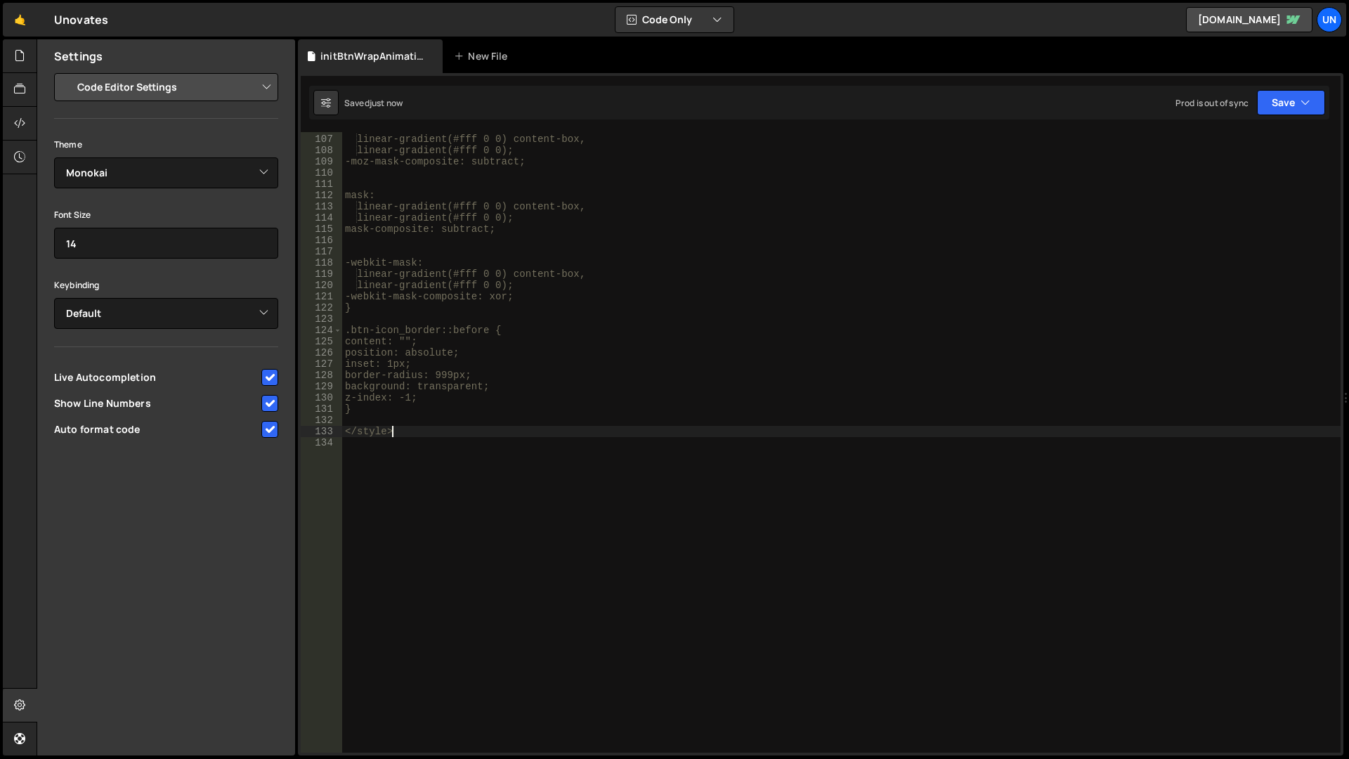
click at [442, 426] on div "-moz-mask: linear-gradient(#fff 0 0) content-box, linear-gradient(#fff 0 0); -m…" at bounding box center [841, 443] width 999 height 643
drag, startPoint x: 390, startPoint y: 430, endPoint x: 343, endPoint y: 432, distance: 47.1
click at [343, 432] on div "-moz-mask: linear-gradient(#fff 0 0) content-box, linear-gradient(#fff 0 0); -m…" at bounding box center [841, 443] width 999 height 643
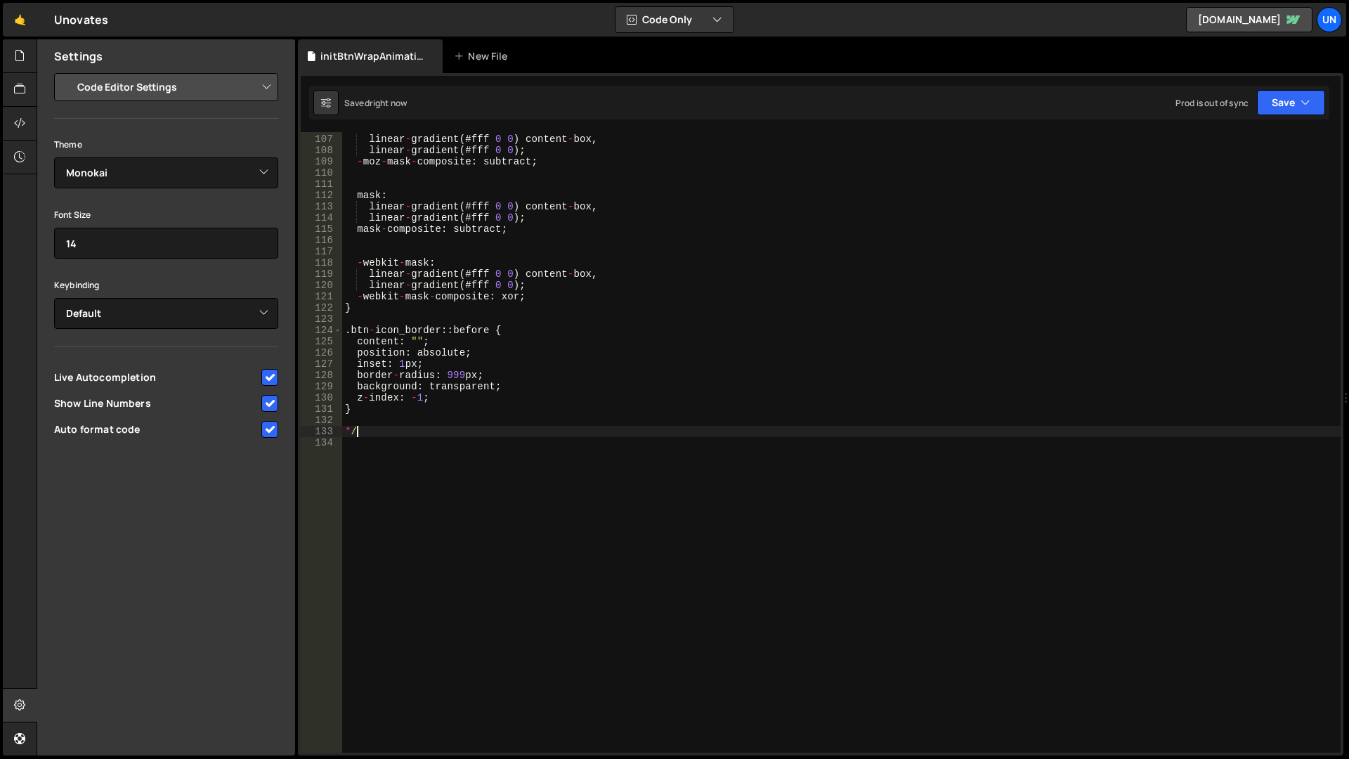
click at [656, 377] on div "- moz - mask : linear - gradient ( # fff 0 0 ) content - box , linear - gradien…" at bounding box center [841, 443] width 999 height 643
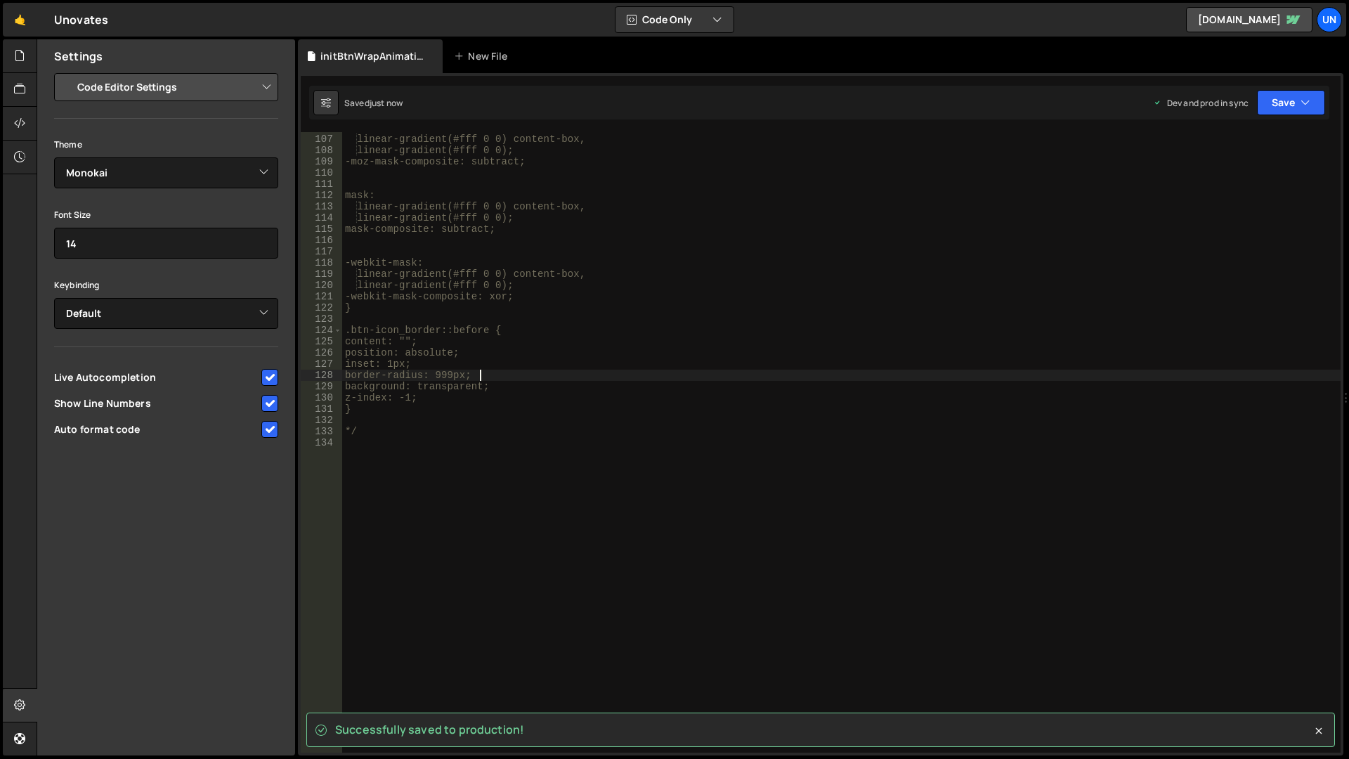
type textarea "border-radius: 999px;"
click at [325, 89] on div "Saved just now Dev and prod in sync Upgrade to Edit Save Save to Staging S Save…" at bounding box center [819, 103] width 1020 height 34
click at [323, 91] on button at bounding box center [325, 102] width 25 height 25
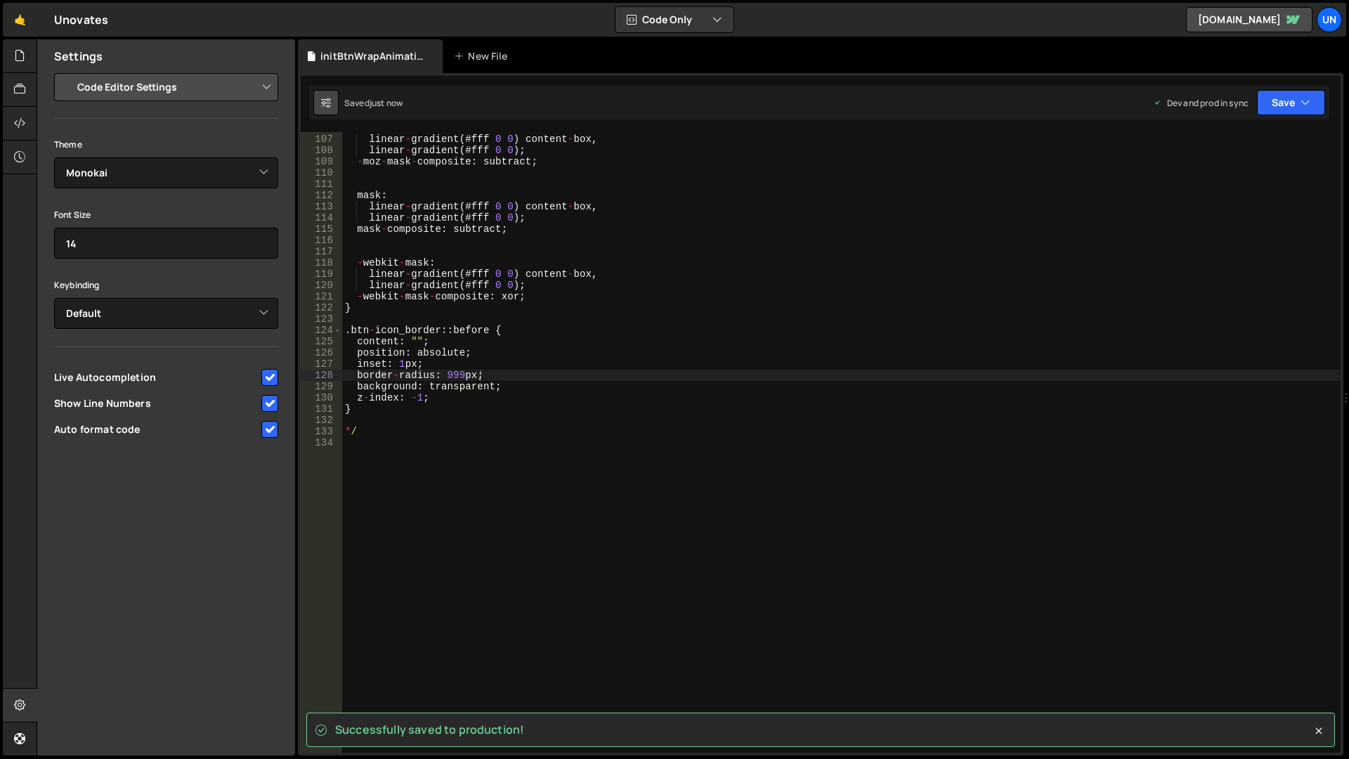
click at [323, 100] on icon at bounding box center [326, 103] width 10 height 14
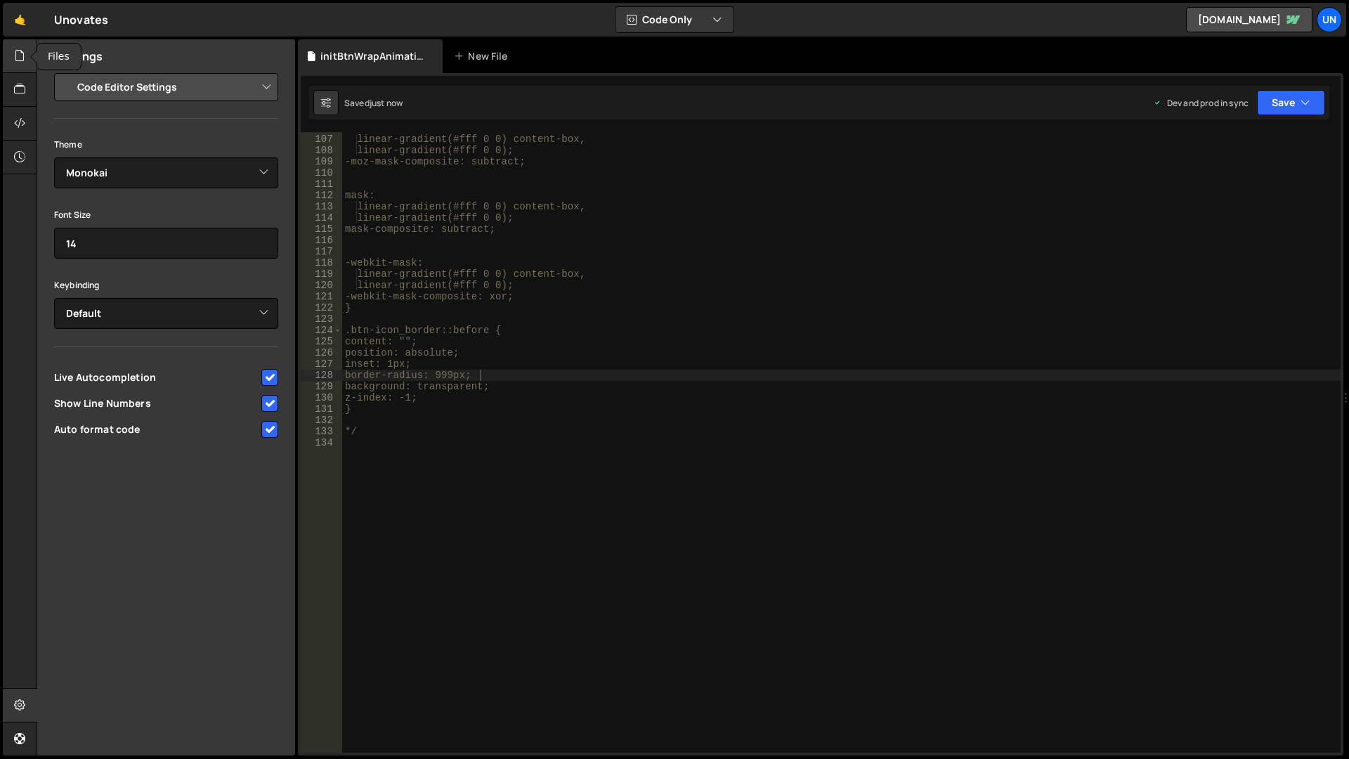
click at [25, 69] on div at bounding box center [20, 56] width 34 height 34
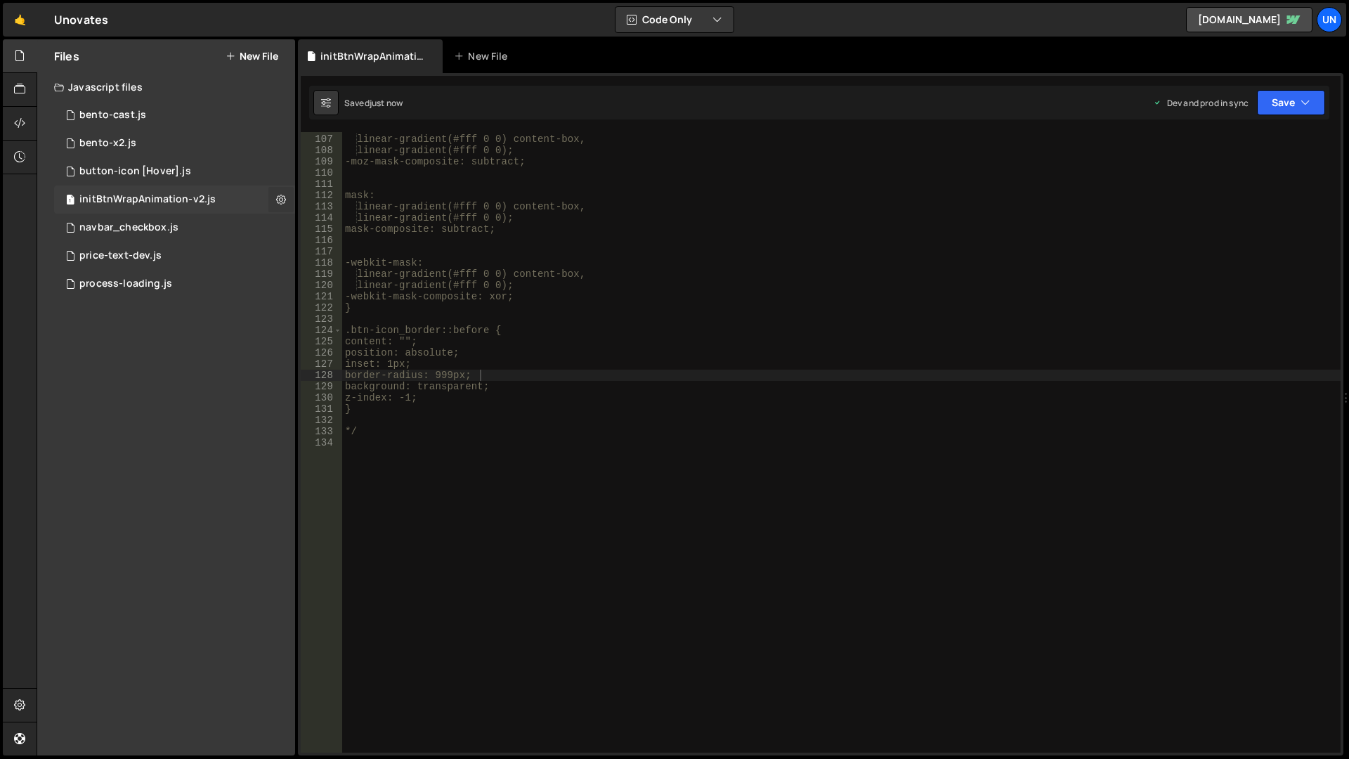
click at [282, 199] on icon at bounding box center [281, 199] width 10 height 13
type input "initBtnWrapAnimation-v2"
radio input "true"
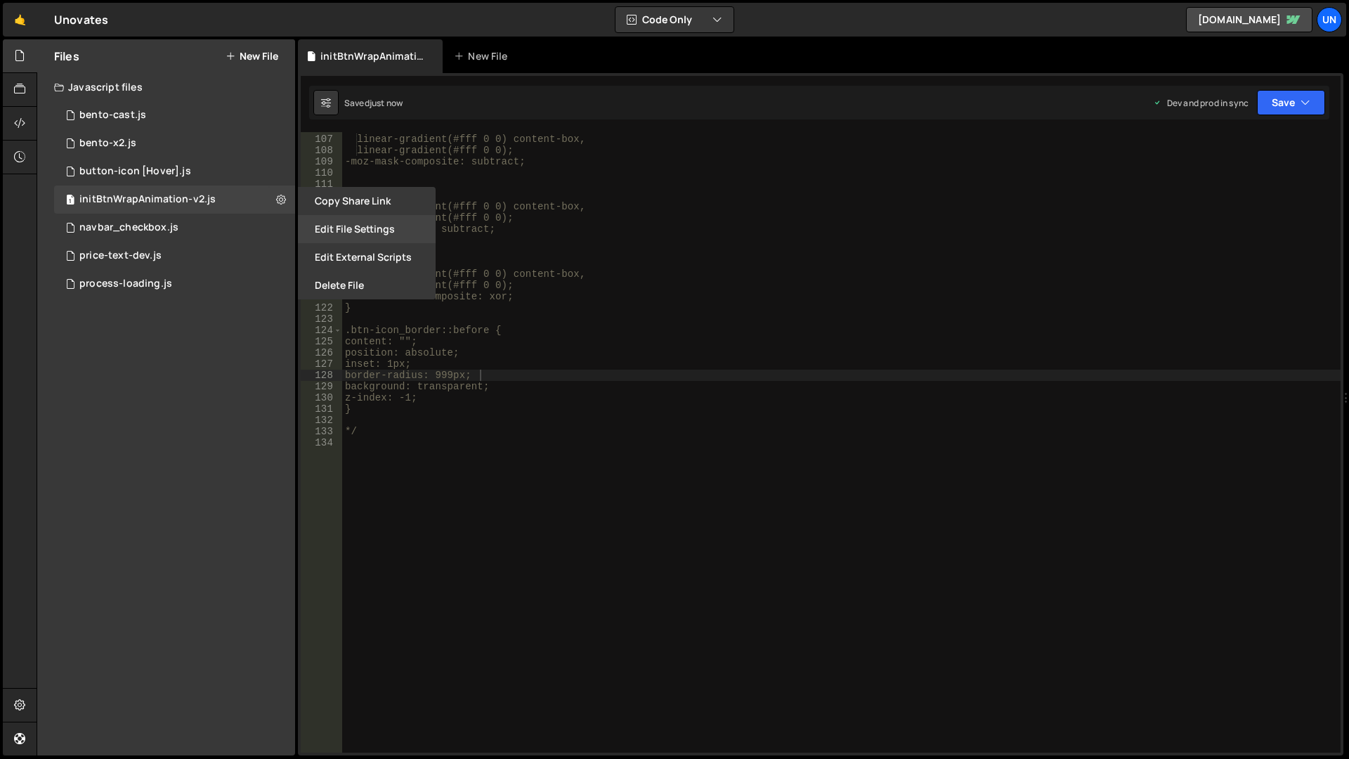
click at [352, 229] on button "Edit File Settings" at bounding box center [367, 229] width 138 height 28
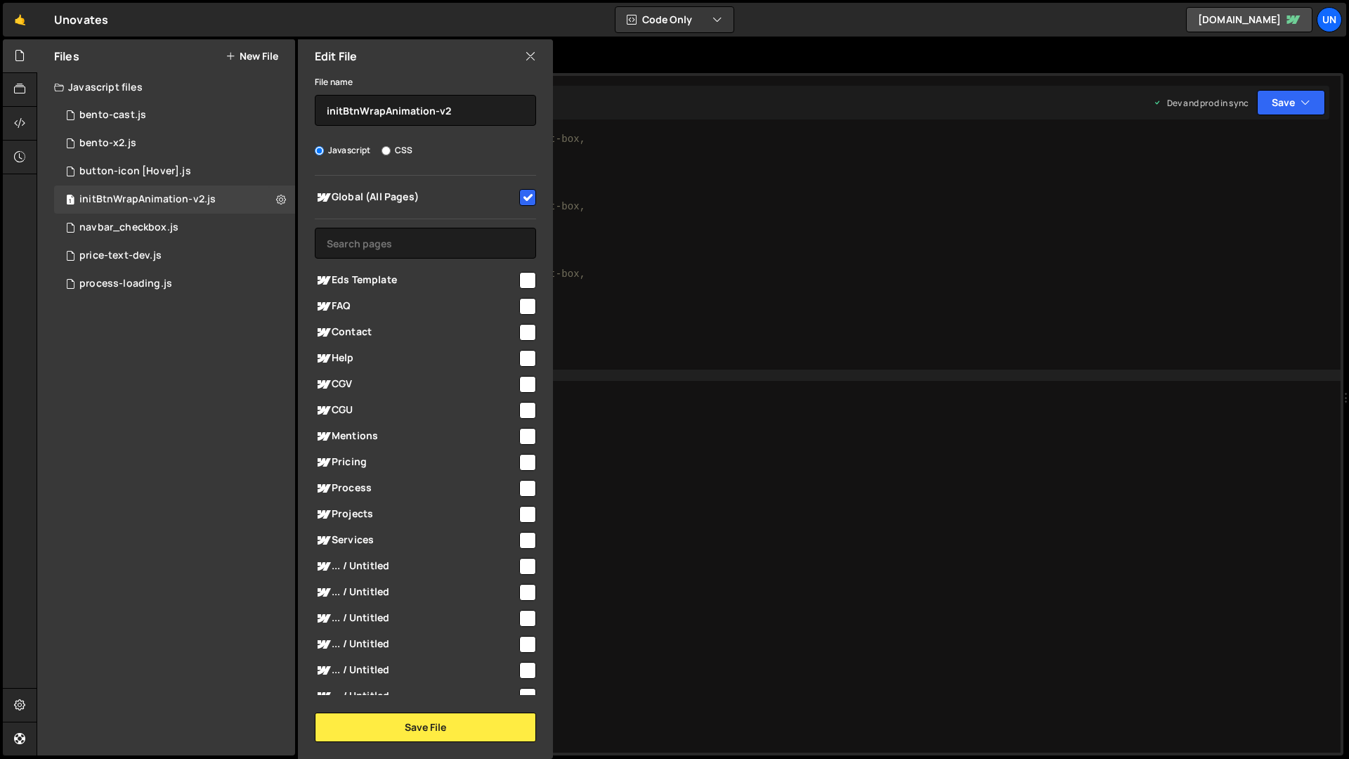
click at [521, 191] on input "checkbox" at bounding box center [527, 197] width 17 height 17
checkbox input "false"
click at [472, 713] on div "File name initBtnWrapAnimation-v2 Javascript CSS Global (All Pages)" at bounding box center [425, 407] width 255 height 669
click at [463, 727] on button "Save File" at bounding box center [425, 728] width 221 height 30
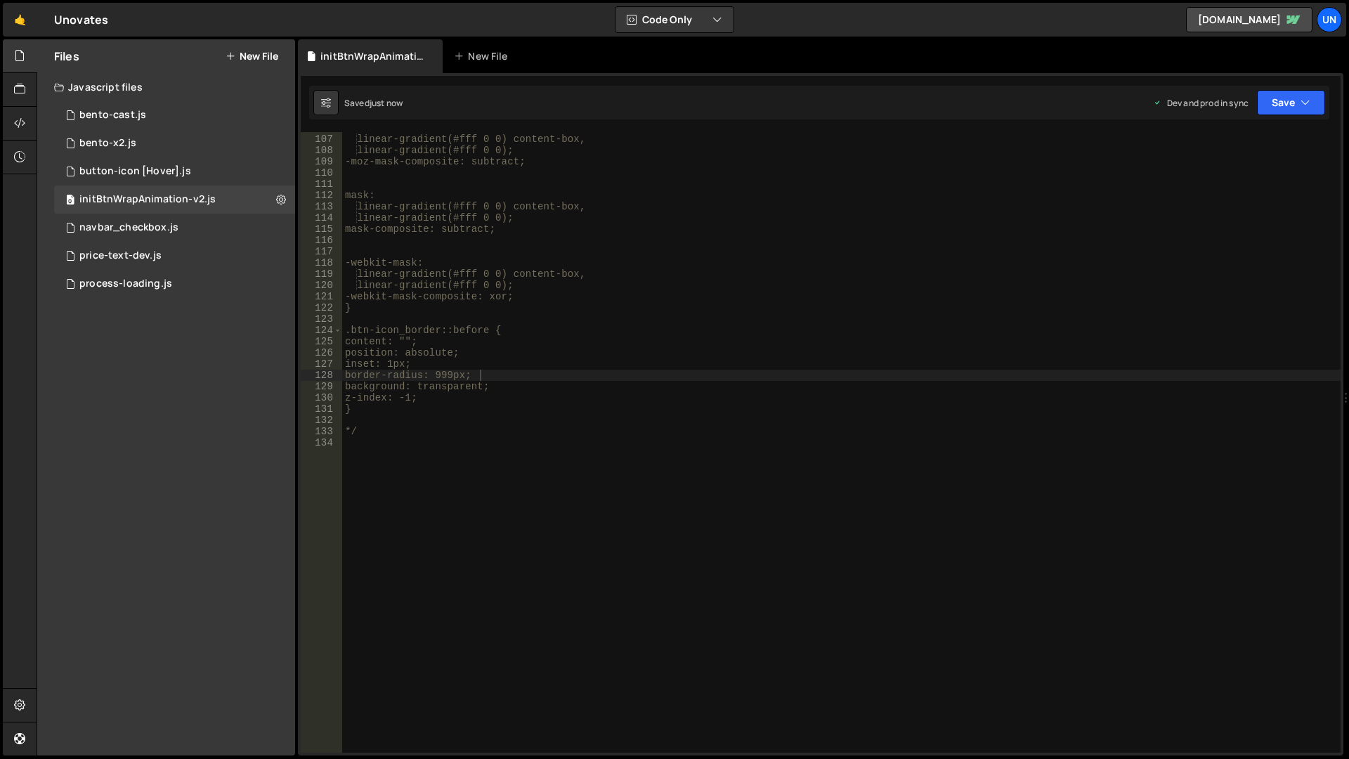
click at [443, 712] on div "-moz-mask: linear-gradient(#fff 0 0) content-box, linear-gradient(#fff 0 0); -m…" at bounding box center [841, 443] width 999 height 643
click at [624, 510] on div "-moz-mask: linear-gradient(#fff 0 0) content-box, linear-gradient(#fff 0 0); -m…" at bounding box center [841, 443] width 999 height 643
drag, startPoint x: 240, startPoint y: 385, endPoint x: 51, endPoint y: 375, distance: 188.6
click at [240, 384] on div "Files New File Javascript files 1 bento-cast.js 0 1 bento-x2.js 0 1 button-icon…" at bounding box center [166, 397] width 258 height 716
